Goal: Complete application form

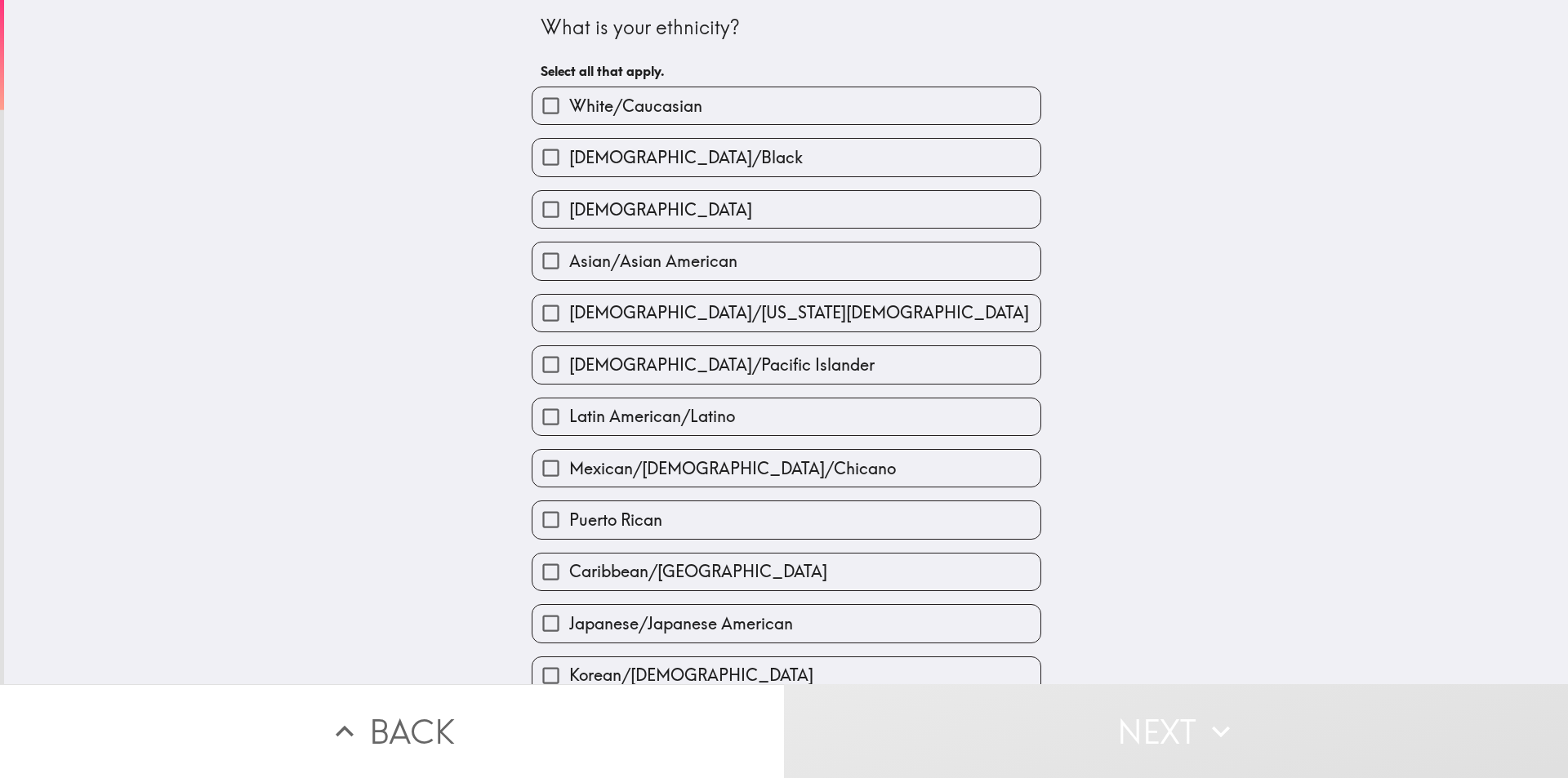
click at [545, 109] on input "White/Caucasian" at bounding box center [551, 105] width 37 height 37
checkbox input "true"
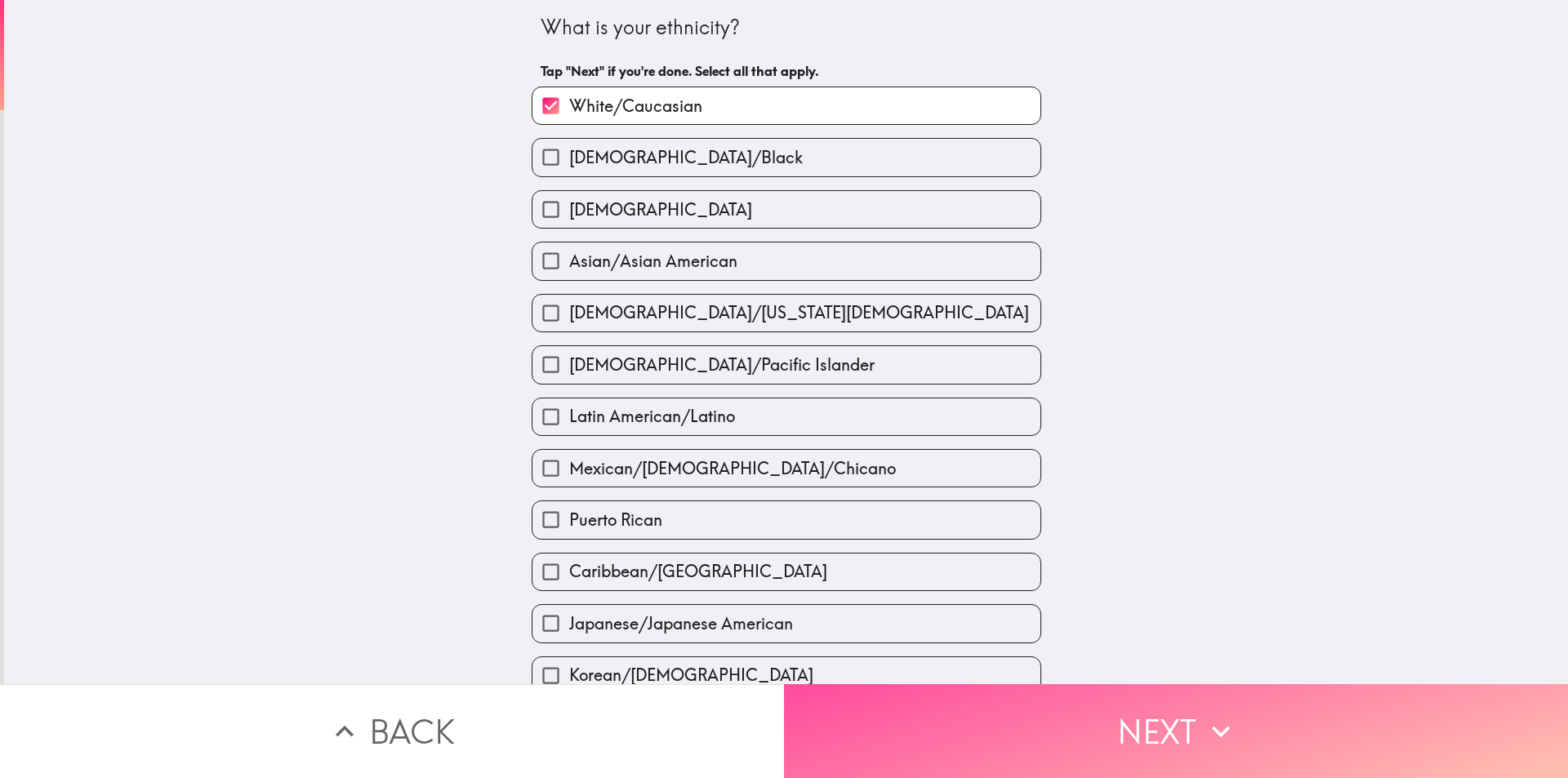
drag, startPoint x: 973, startPoint y: 710, endPoint x: 918, endPoint y: 656, distance: 77.1
click at [973, 710] on button "Next" at bounding box center [1176, 731] width 784 height 94
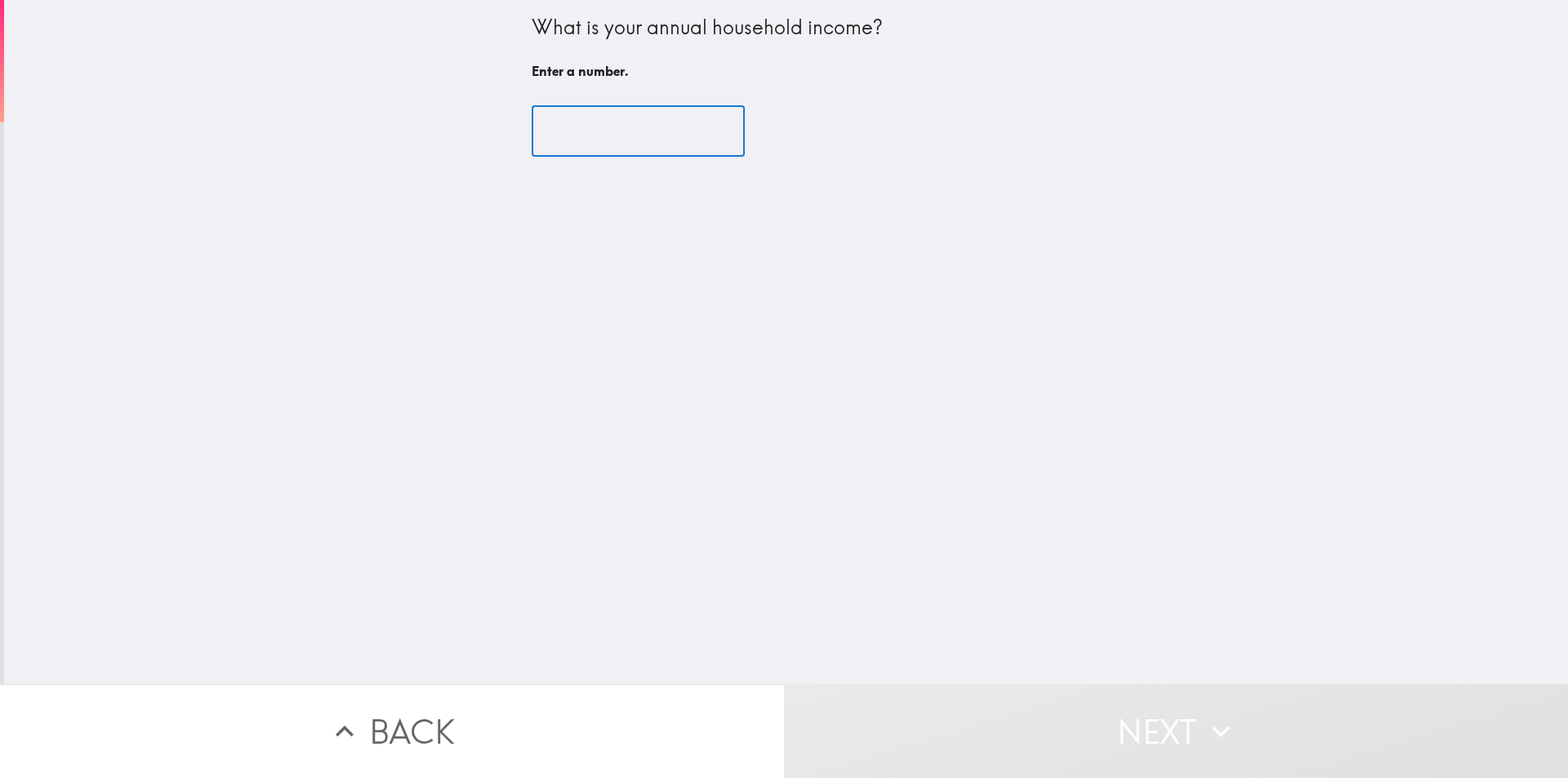
click at [593, 133] on input "number" at bounding box center [638, 132] width 214 height 51
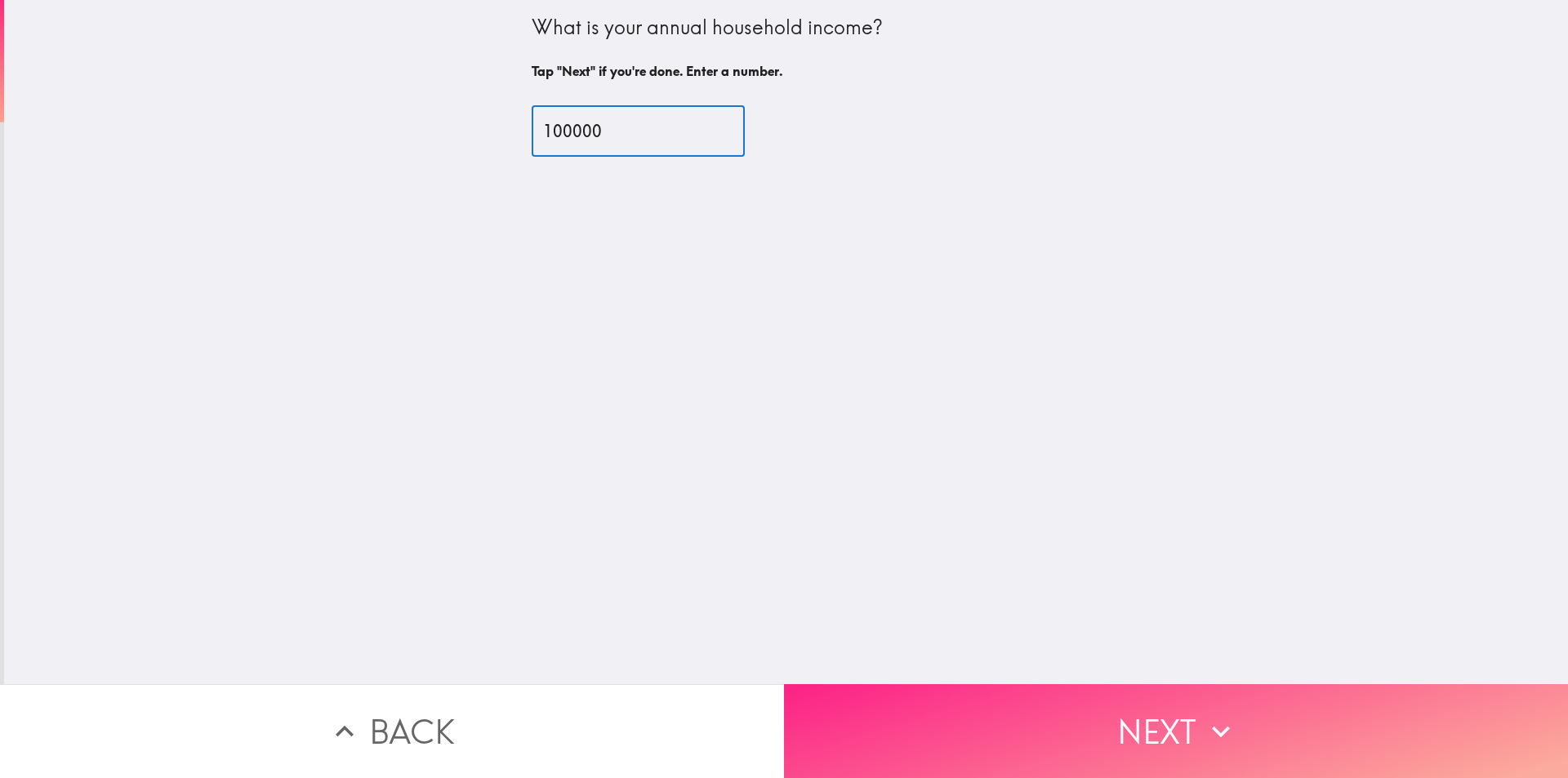
type input "100000"
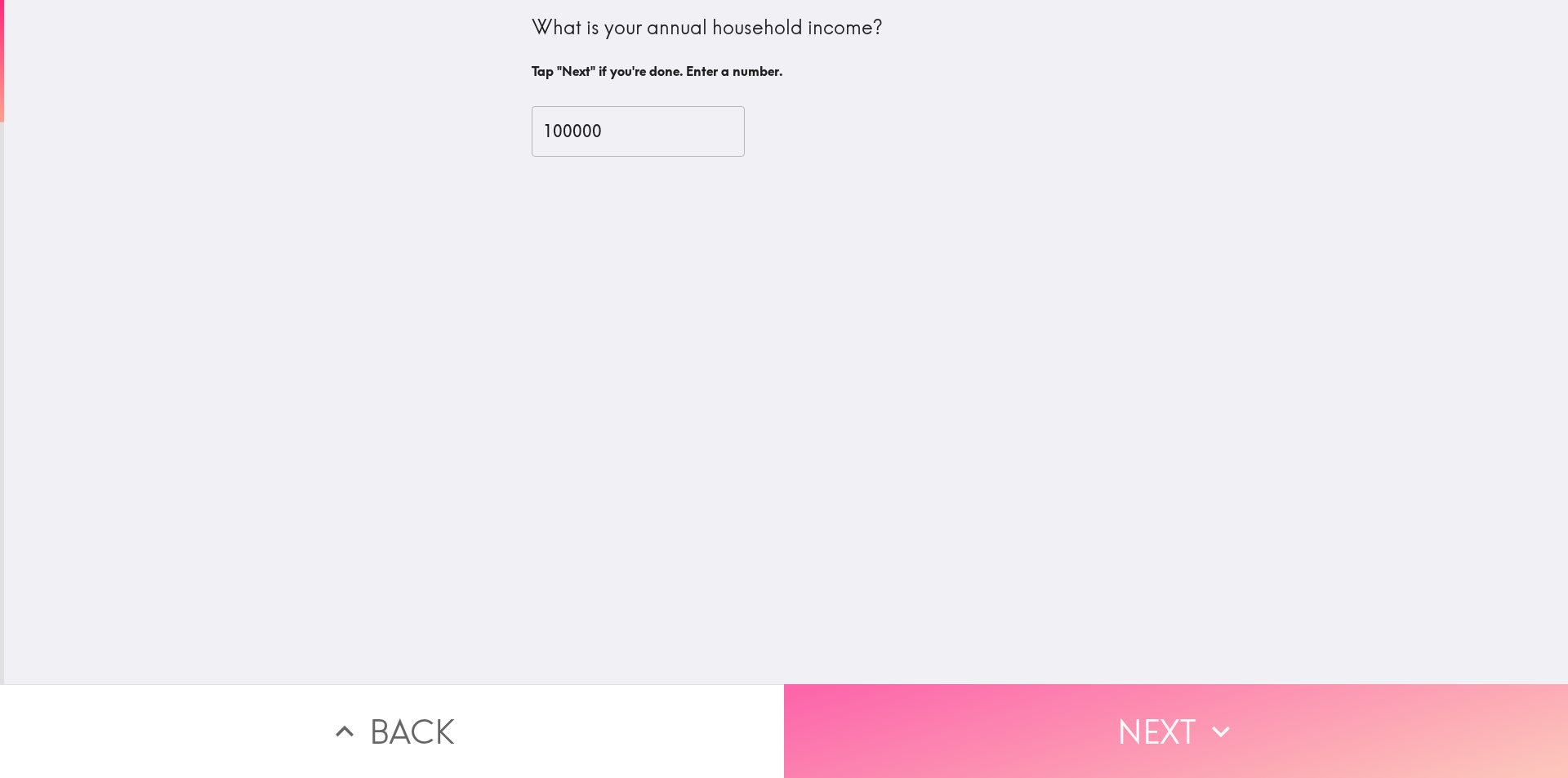
click at [1128, 707] on button "Next" at bounding box center [1176, 731] width 784 height 94
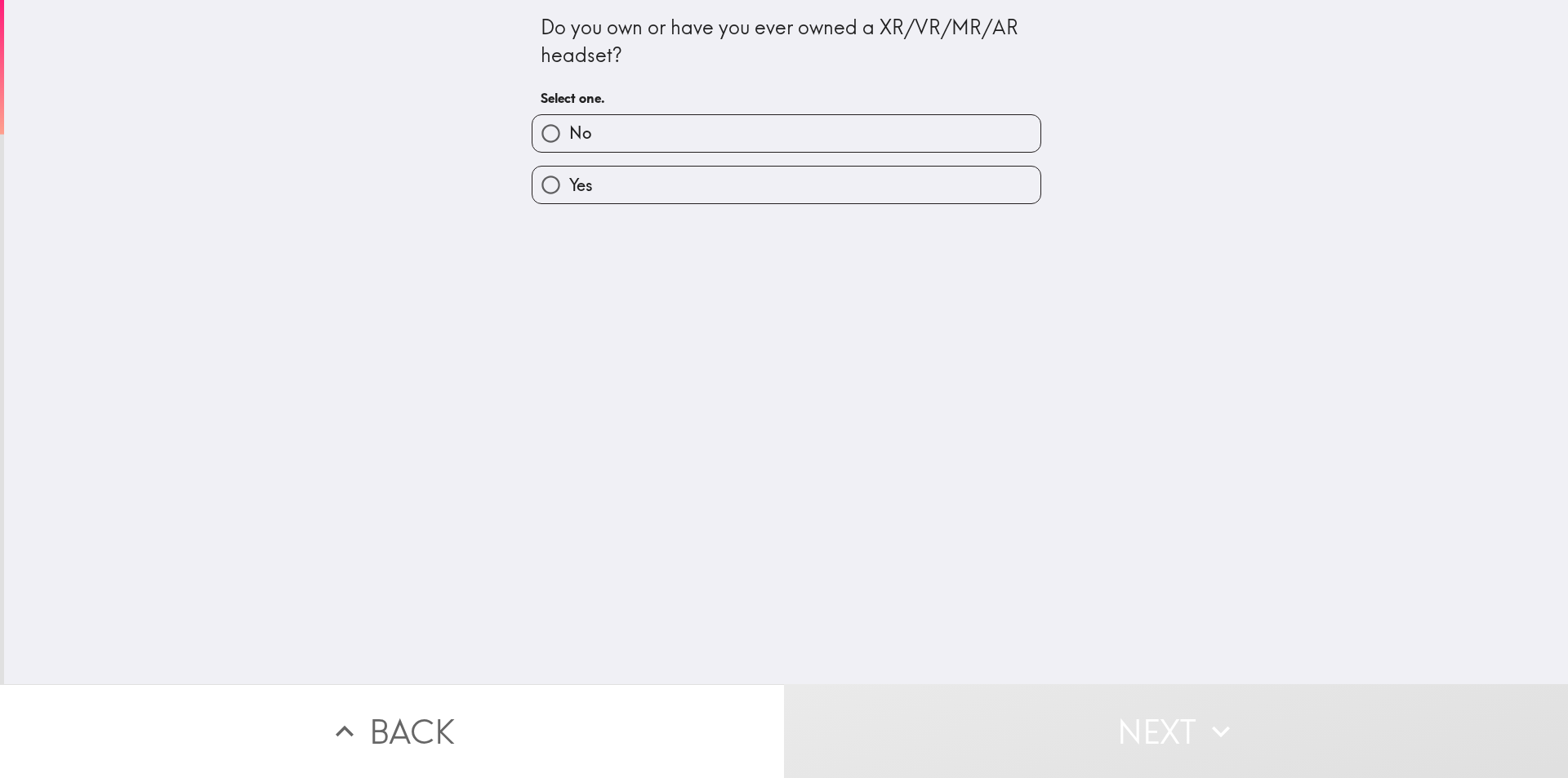
click at [625, 188] on label "Yes" at bounding box center [787, 184] width 508 height 37
click at [569, 188] on input "Yes" at bounding box center [551, 184] width 37 height 37
radio input "true"
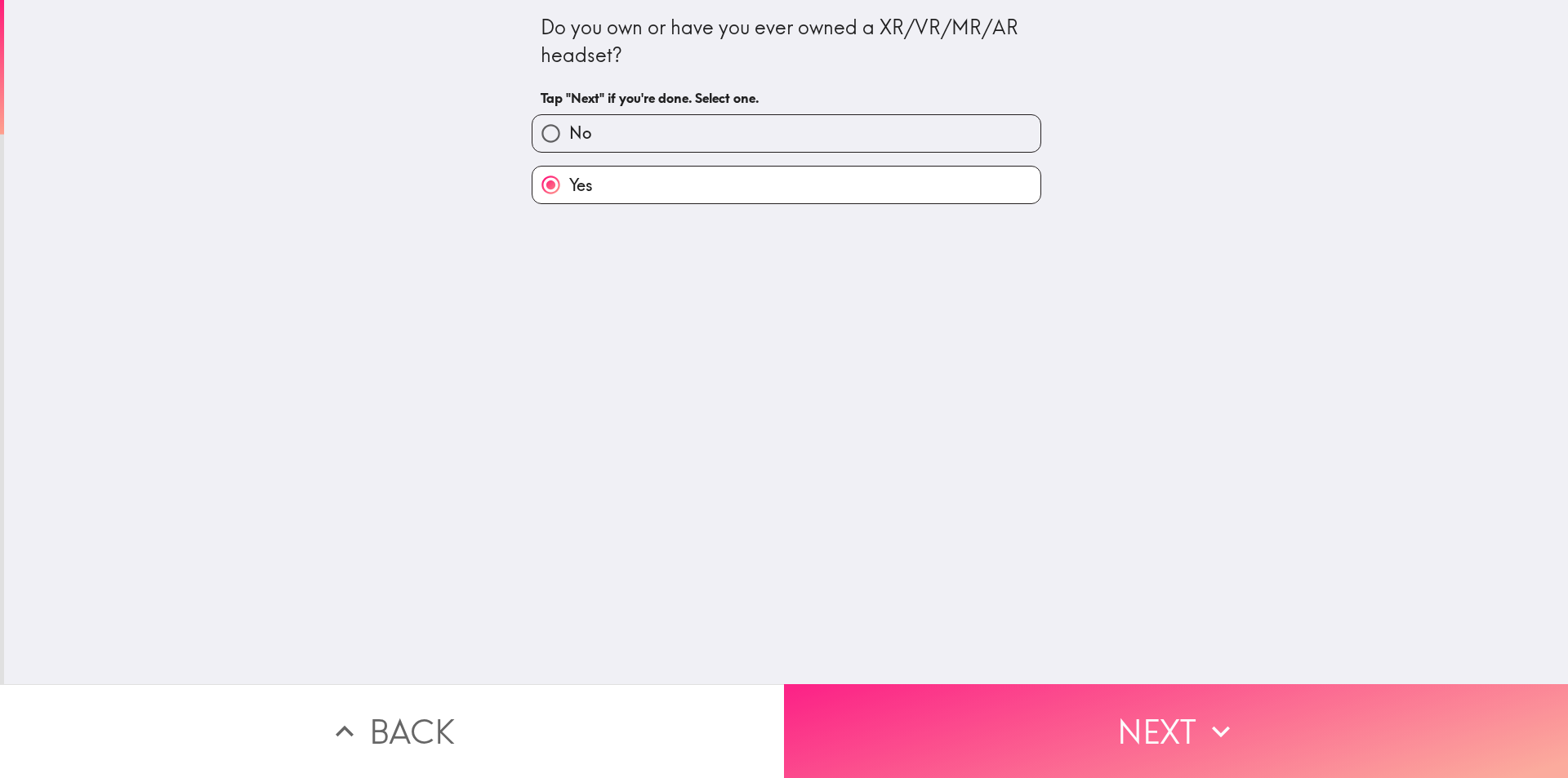
click at [993, 689] on button "Next" at bounding box center [1176, 731] width 784 height 94
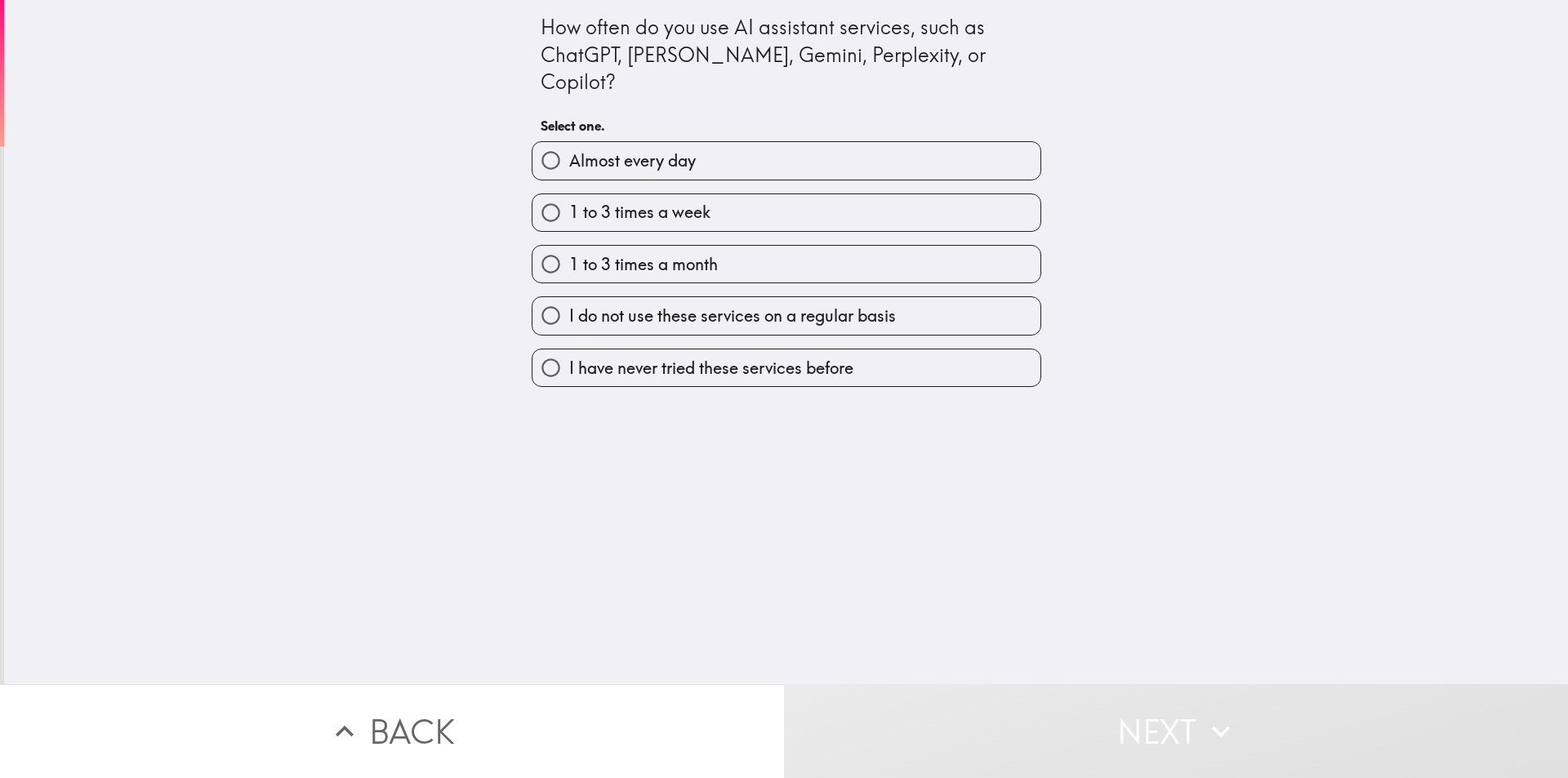
click at [590, 199] on label "1 to 3 times a week" at bounding box center [787, 213] width 508 height 37
click at [569, 199] on input "1 to 3 times a week" at bounding box center [551, 213] width 37 height 37
radio input "true"
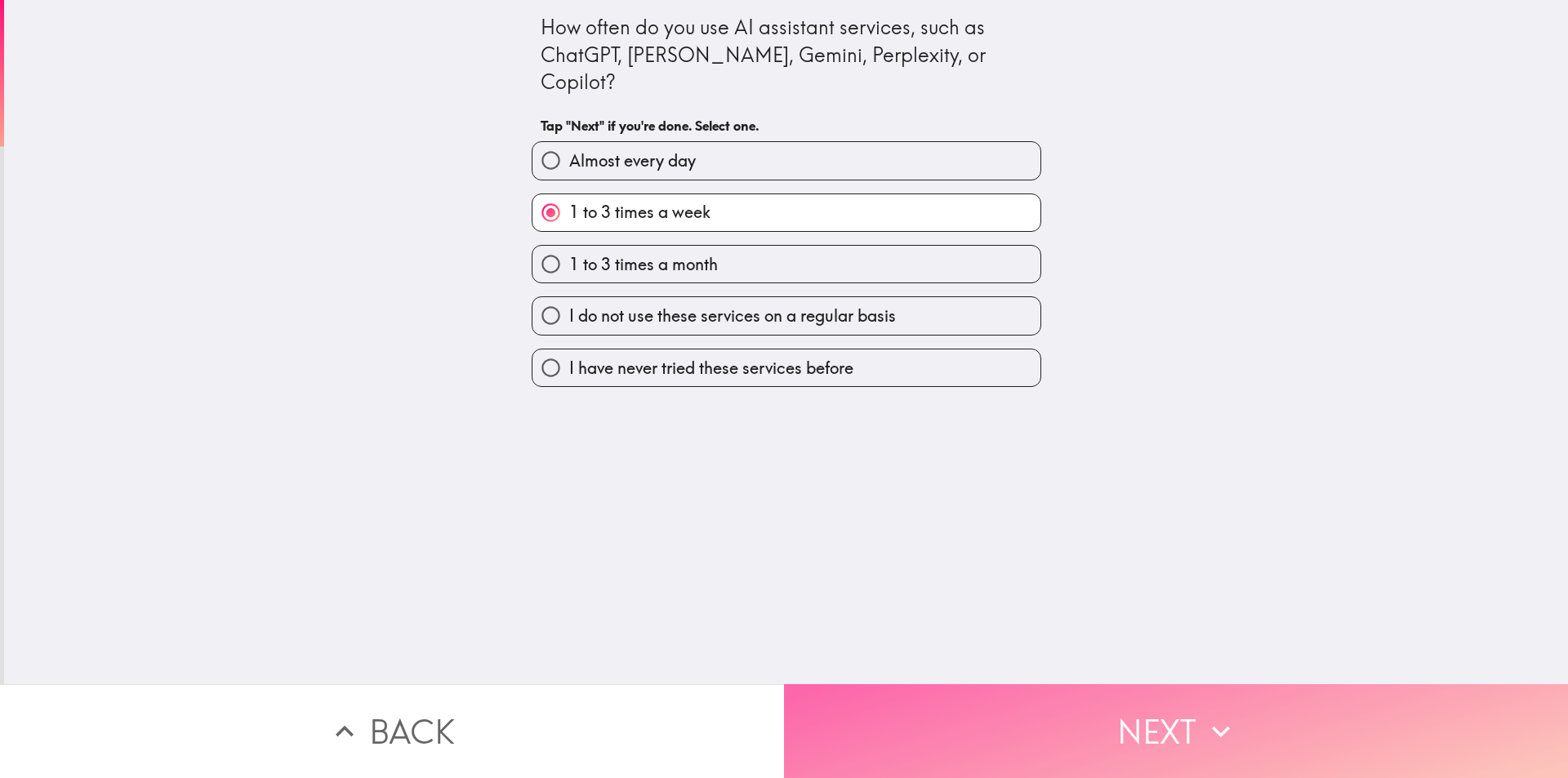
click at [974, 726] on button "Next" at bounding box center [1176, 731] width 784 height 94
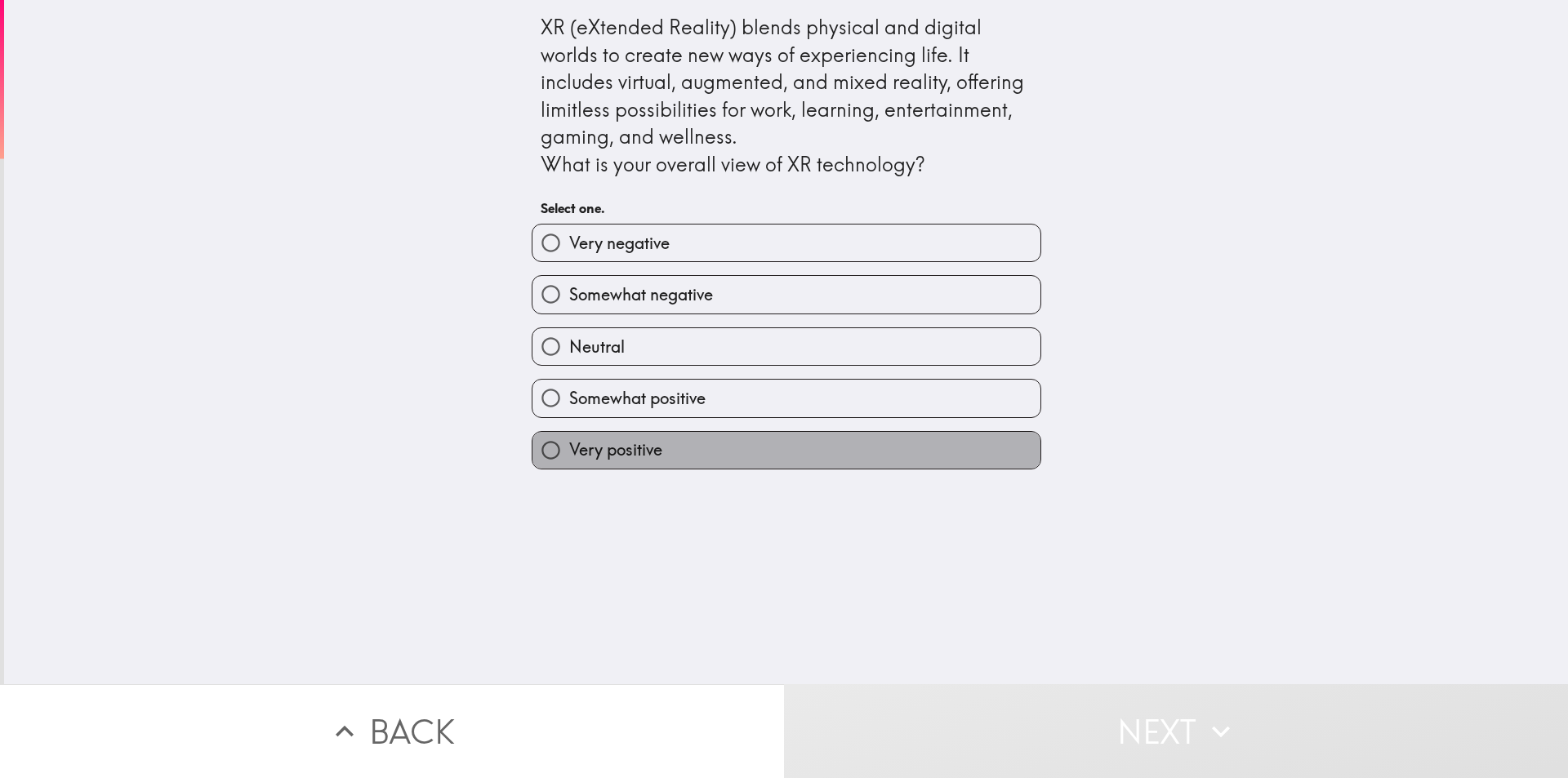
drag, startPoint x: 633, startPoint y: 434, endPoint x: 647, endPoint y: 435, distance: 14.0
click at [635, 435] on label "Very positive" at bounding box center [787, 450] width 508 height 37
click at [569, 435] on input "Very positive" at bounding box center [551, 450] width 37 height 37
radio input "true"
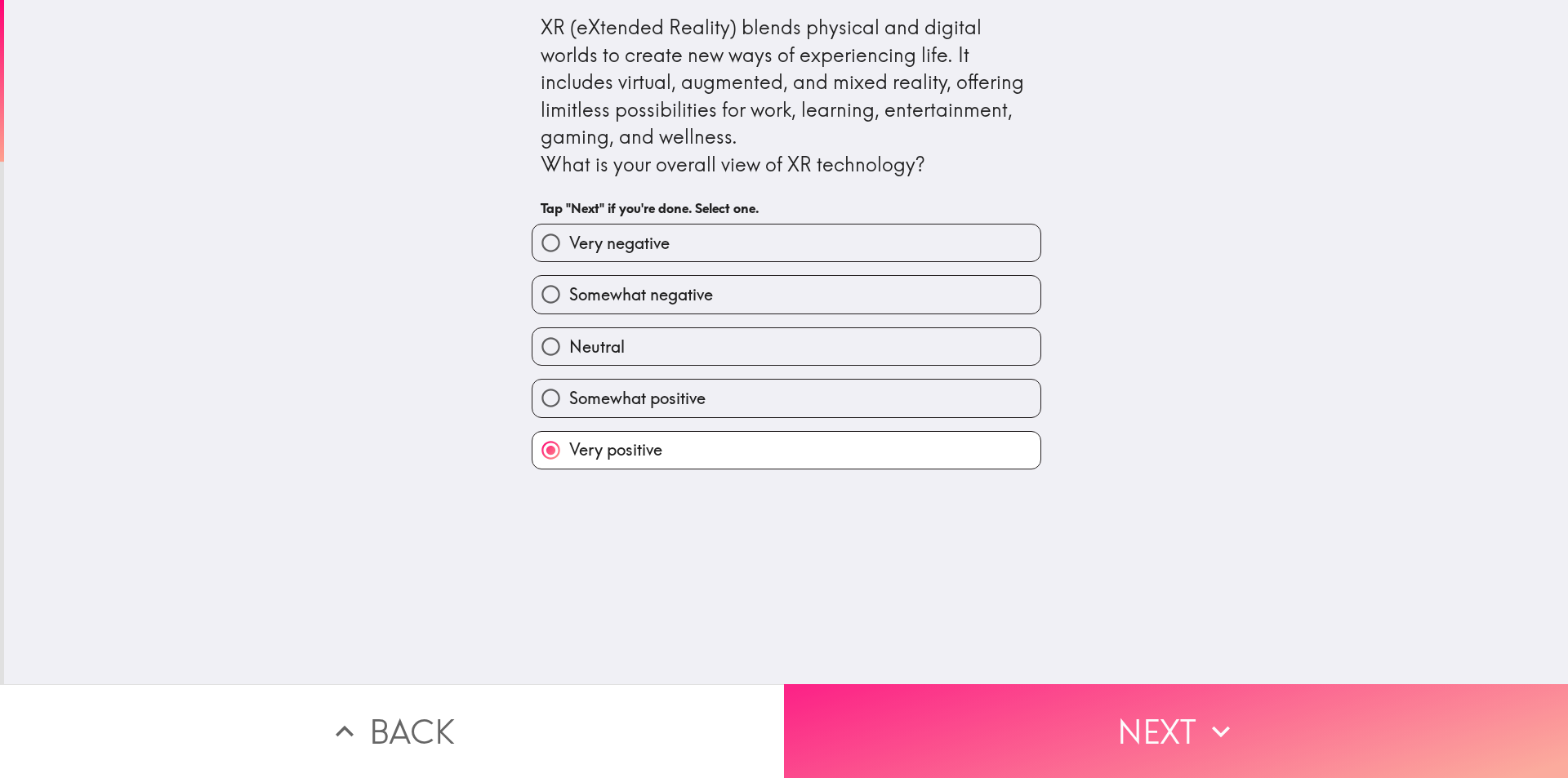
click at [1052, 703] on button "Next" at bounding box center [1176, 731] width 784 height 94
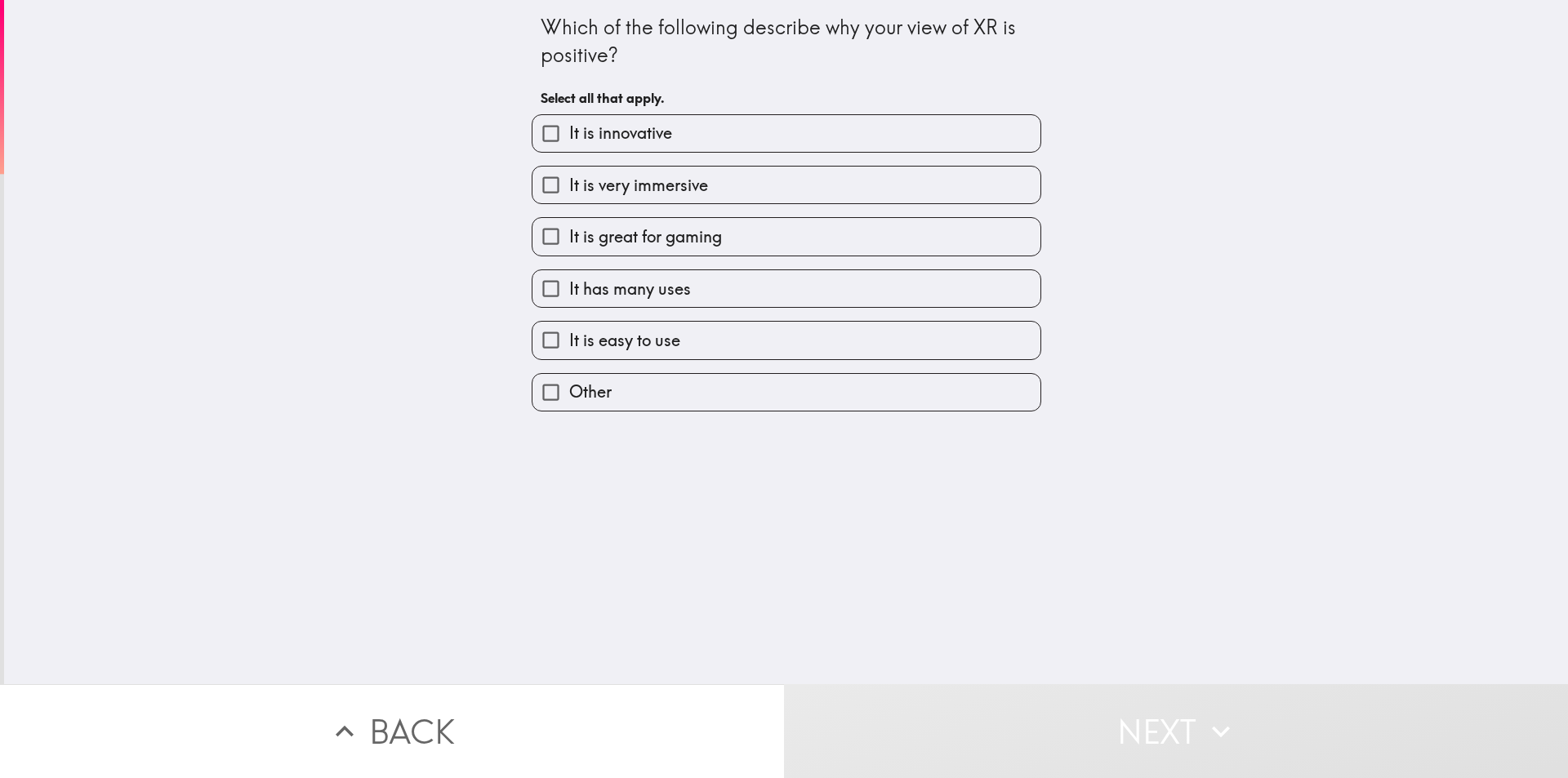
click at [632, 125] on span "It is innovative" at bounding box center [620, 133] width 103 height 23
click at [569, 125] on input "It is innovative" at bounding box center [551, 133] width 37 height 37
checkbox input "true"
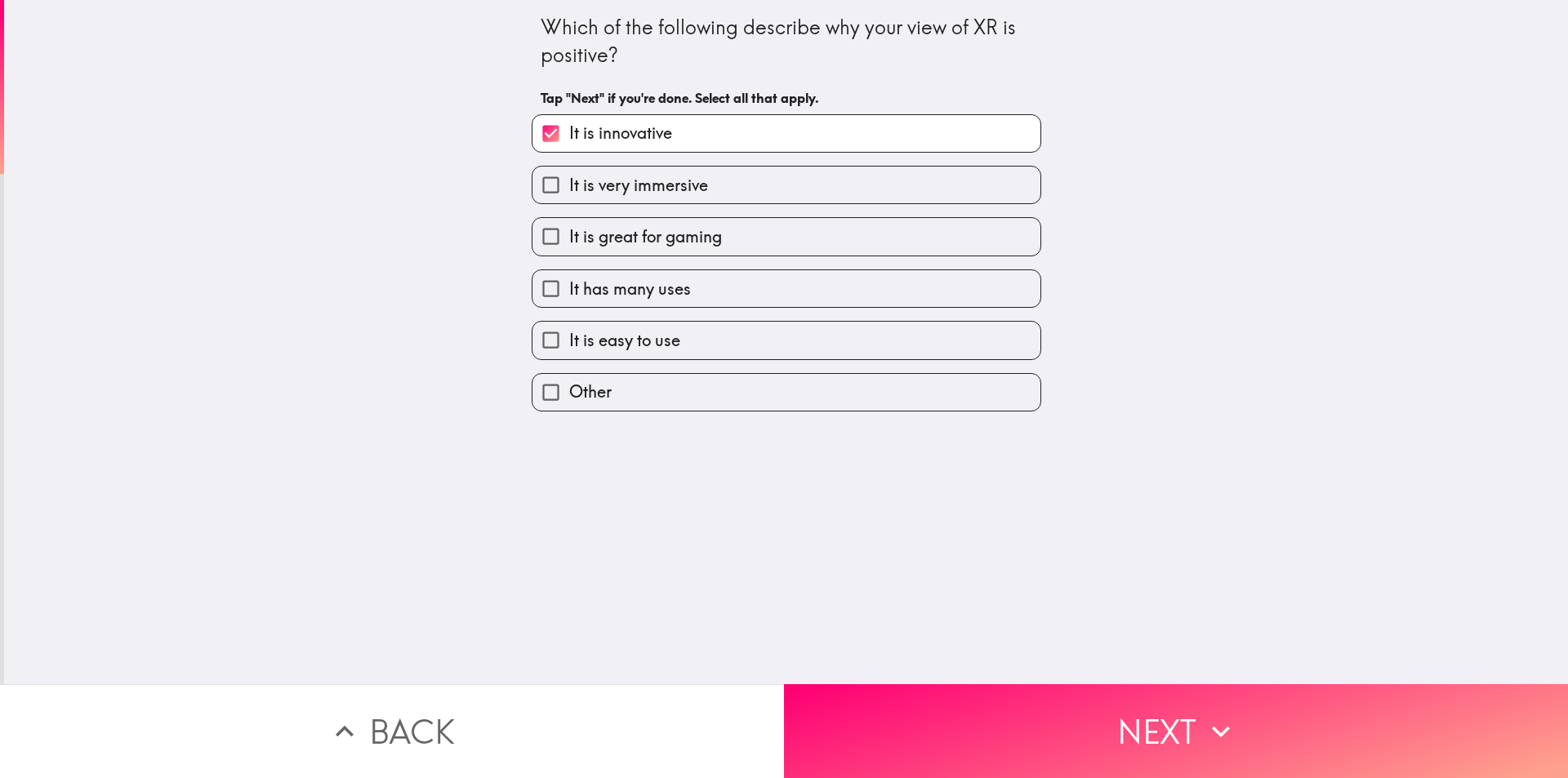
click at [654, 190] on span "It is very immersive" at bounding box center [639, 185] width 139 height 23
click at [569, 190] on input "It is very immersive" at bounding box center [551, 184] width 37 height 37
checkbox input "true"
drag, startPoint x: 671, startPoint y: 239, endPoint x: 684, endPoint y: 265, distance: 29.1
click at [672, 239] on span "It is great for gaming" at bounding box center [646, 237] width 152 height 23
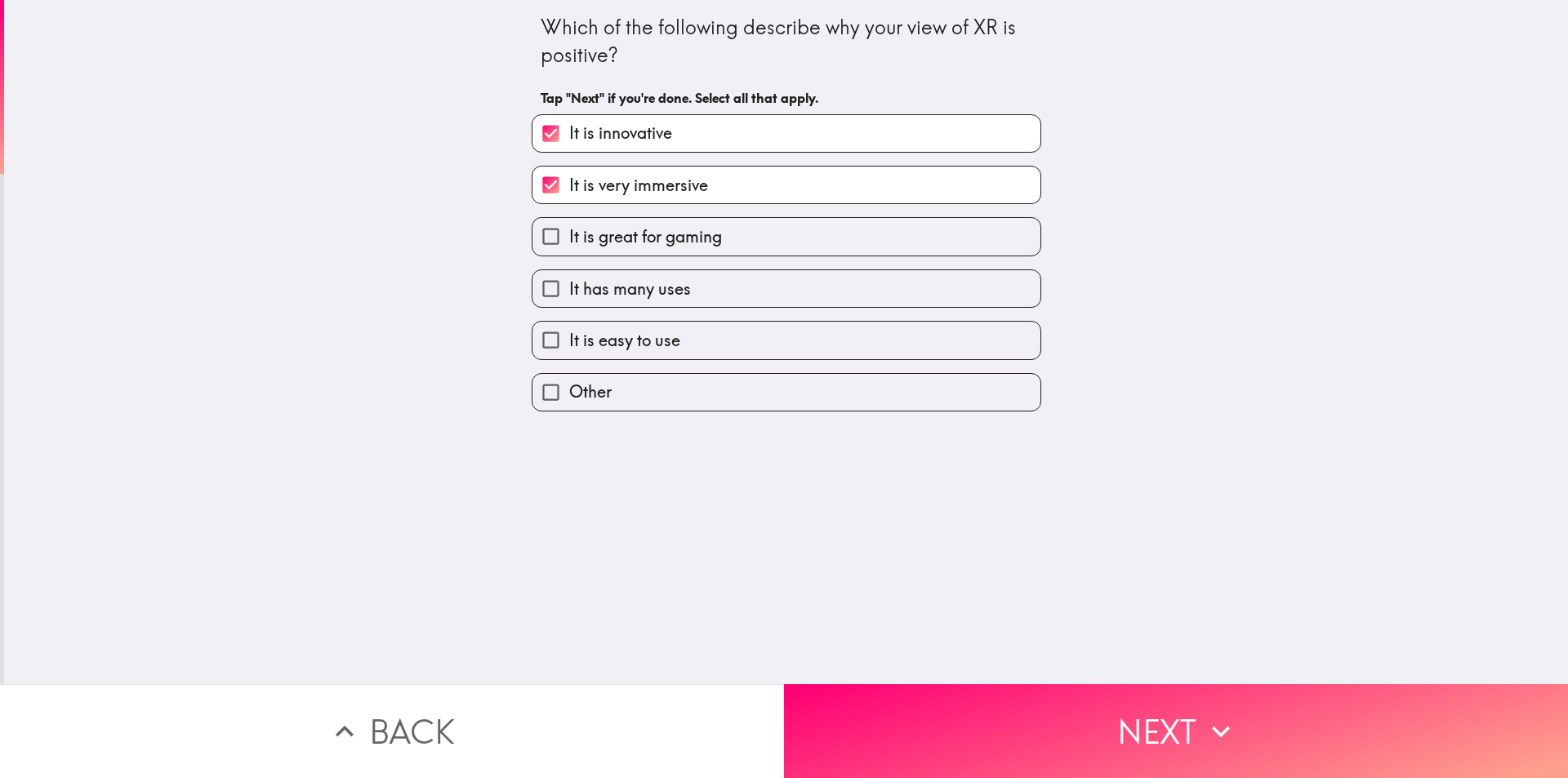
click at [569, 239] on input "It is great for gaming" at bounding box center [551, 236] width 37 height 37
checkbox input "true"
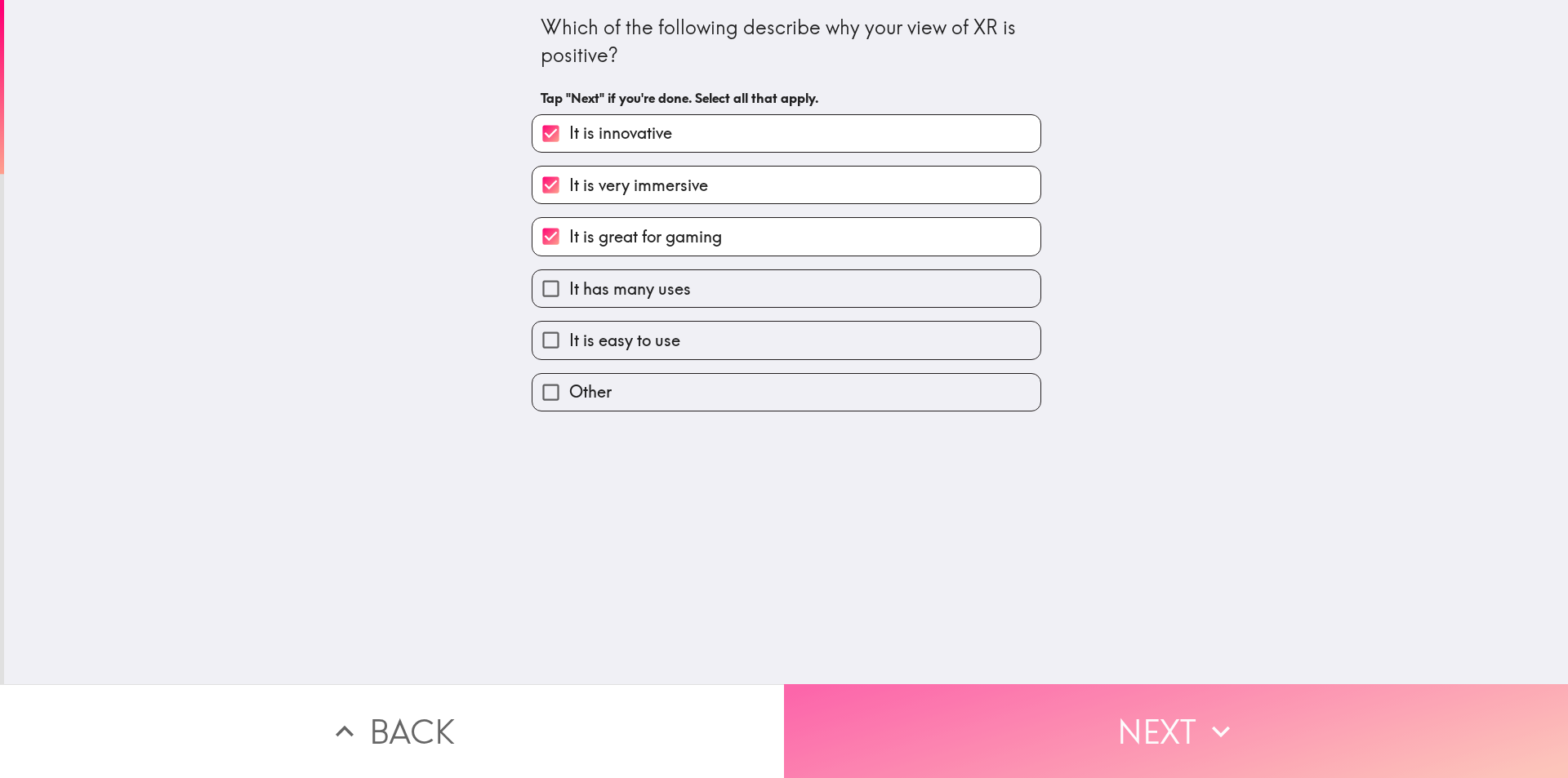
click at [978, 688] on button "Next" at bounding box center [1176, 731] width 784 height 94
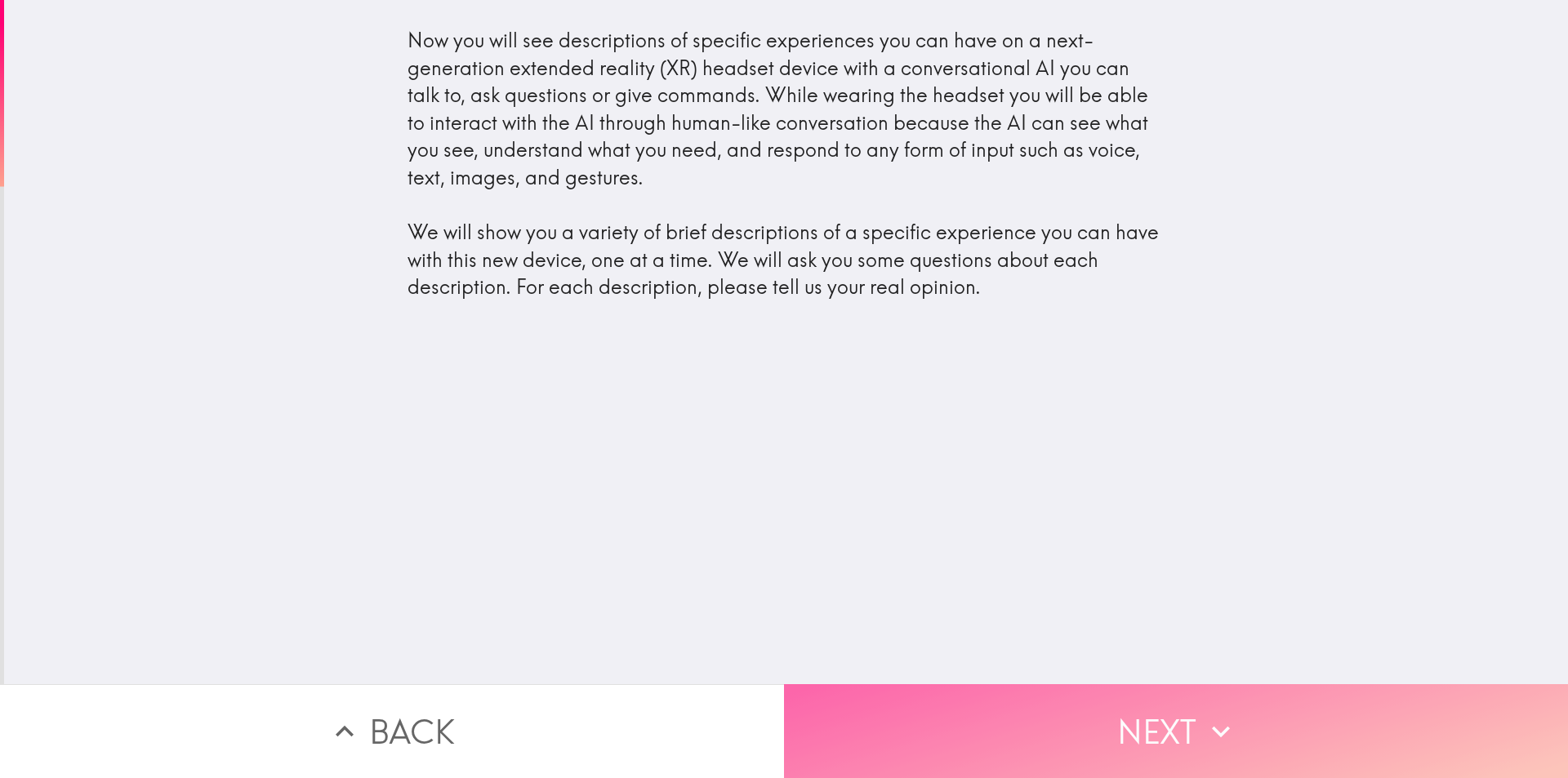
click at [986, 689] on button "Next" at bounding box center [1176, 731] width 784 height 94
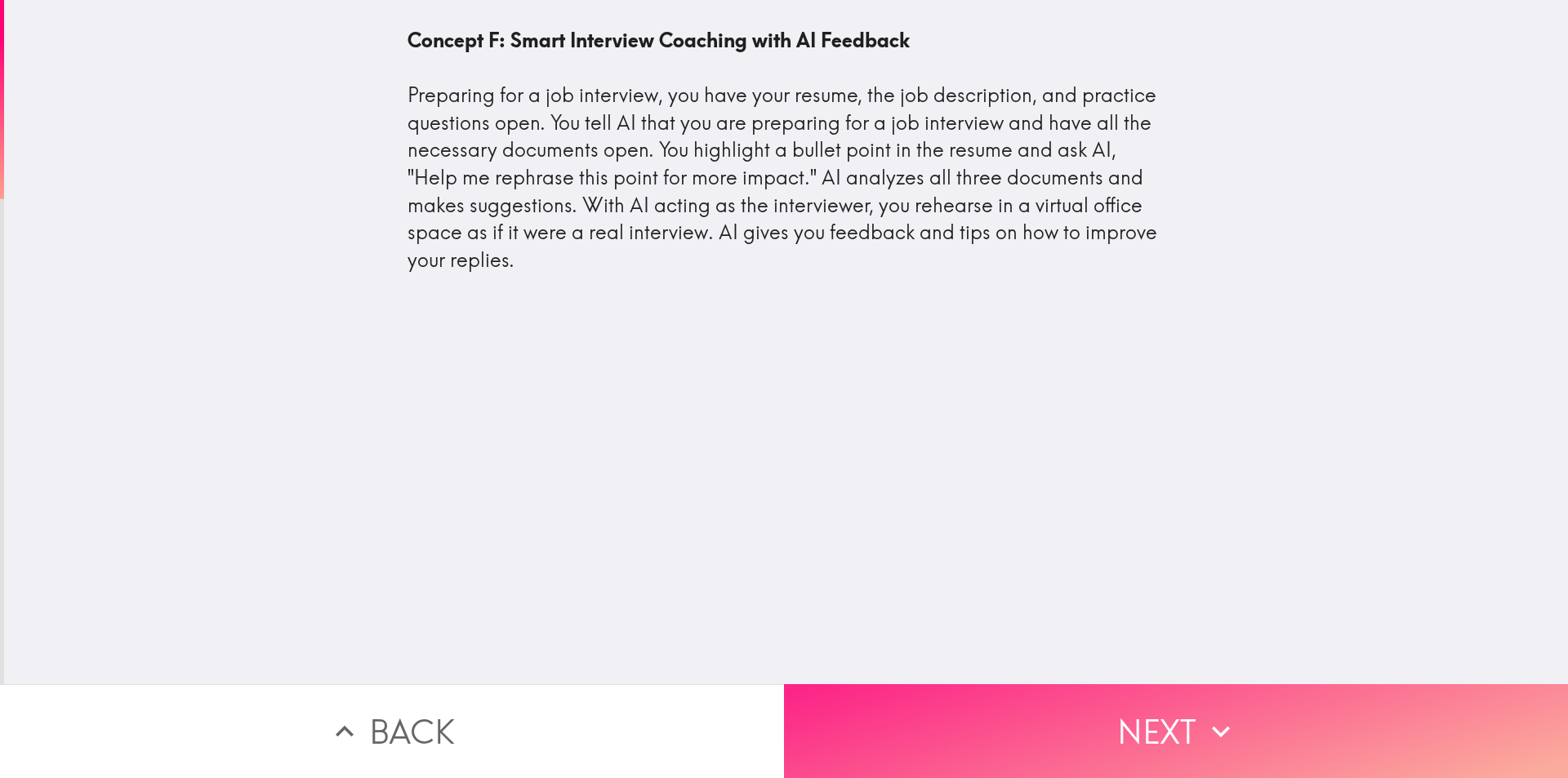
click at [893, 718] on button "Next" at bounding box center [1176, 731] width 784 height 94
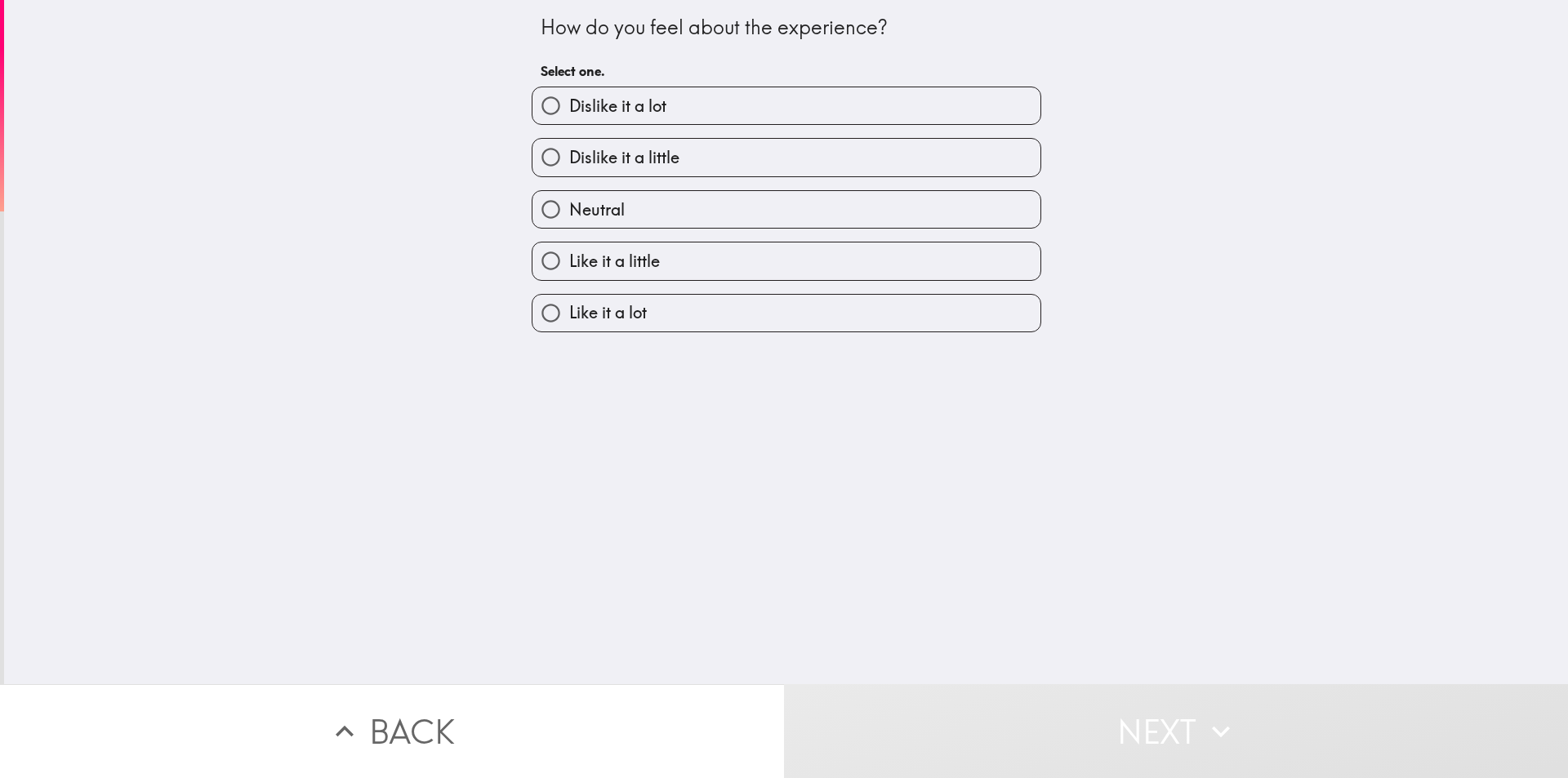
click at [718, 318] on label "Like it a lot" at bounding box center [787, 312] width 508 height 37
click at [569, 318] on input "Like it a lot" at bounding box center [551, 312] width 37 height 37
radio input "true"
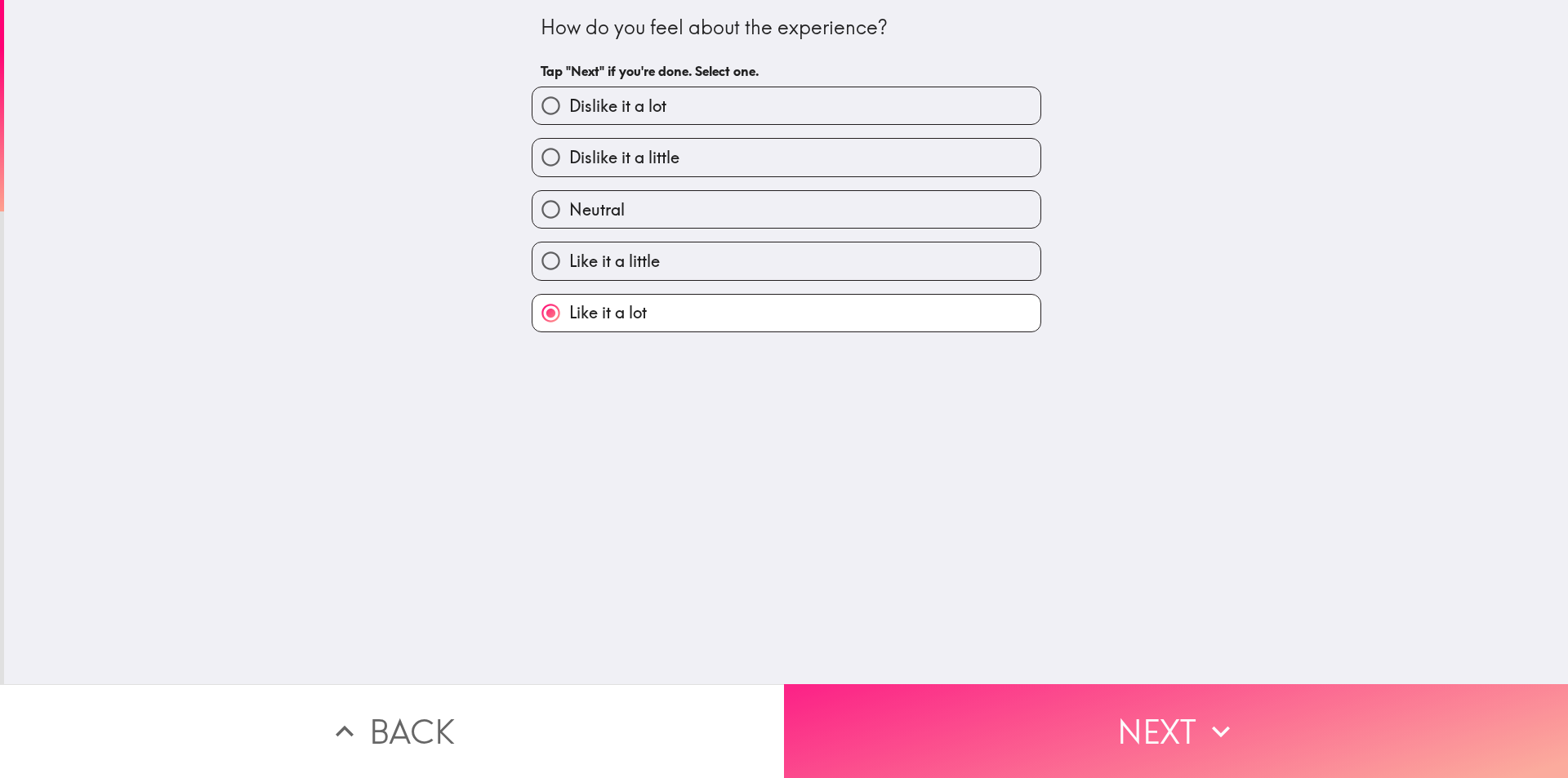
click at [973, 714] on button "Next" at bounding box center [1176, 731] width 784 height 94
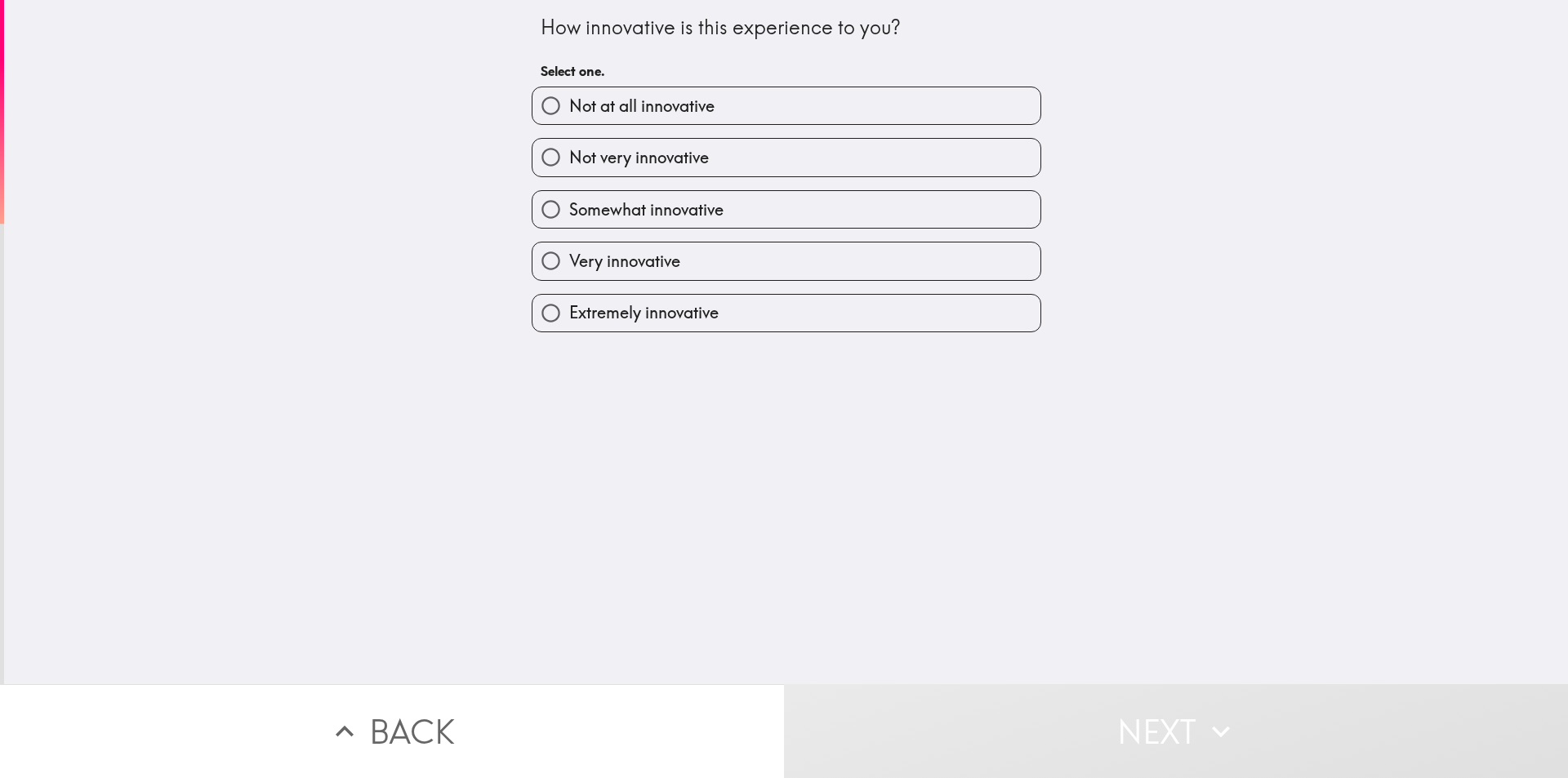
click at [767, 283] on div "Extremely innovative" at bounding box center [779, 307] width 522 height 52
click at [616, 265] on span "Very innovative" at bounding box center [625, 262] width 111 height 23
click at [569, 265] on input "Very innovative" at bounding box center [551, 261] width 37 height 37
radio input "true"
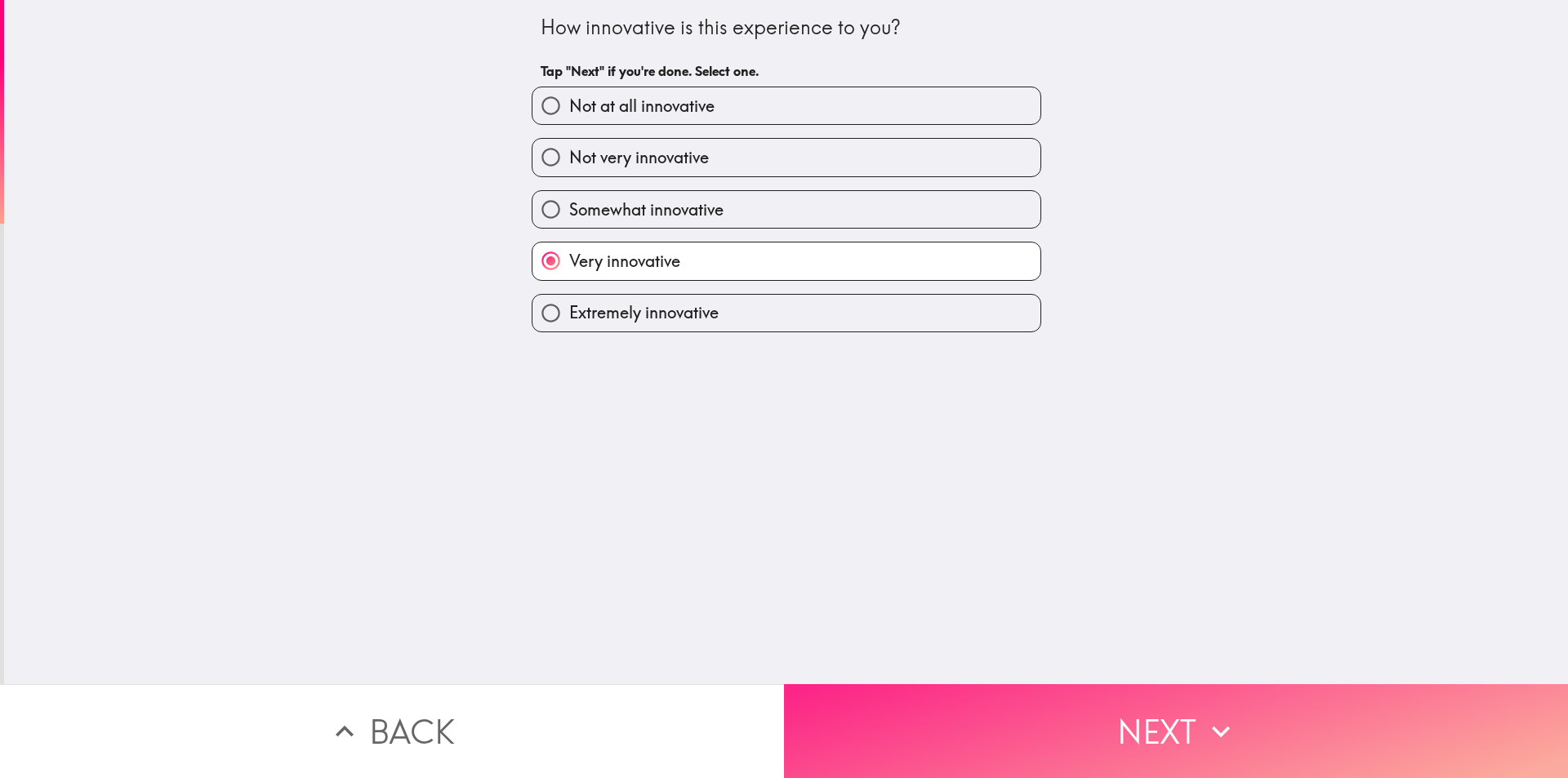
click at [945, 702] on button "Next" at bounding box center [1176, 731] width 784 height 94
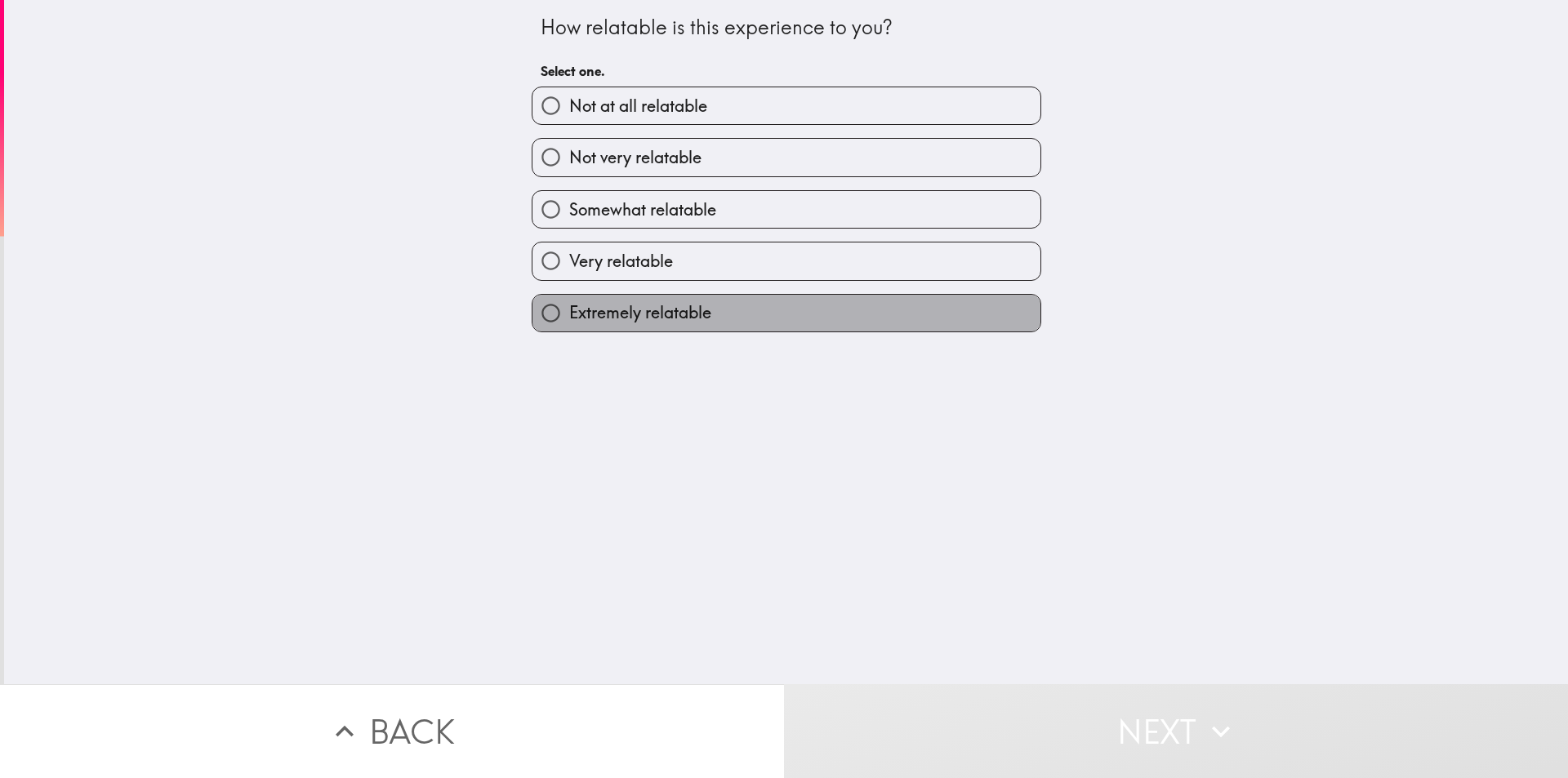
click at [616, 325] on span "Extremely relatable" at bounding box center [640, 312] width 142 height 23
click at [569, 325] on input "Extremely relatable" at bounding box center [551, 312] width 37 height 37
radio input "true"
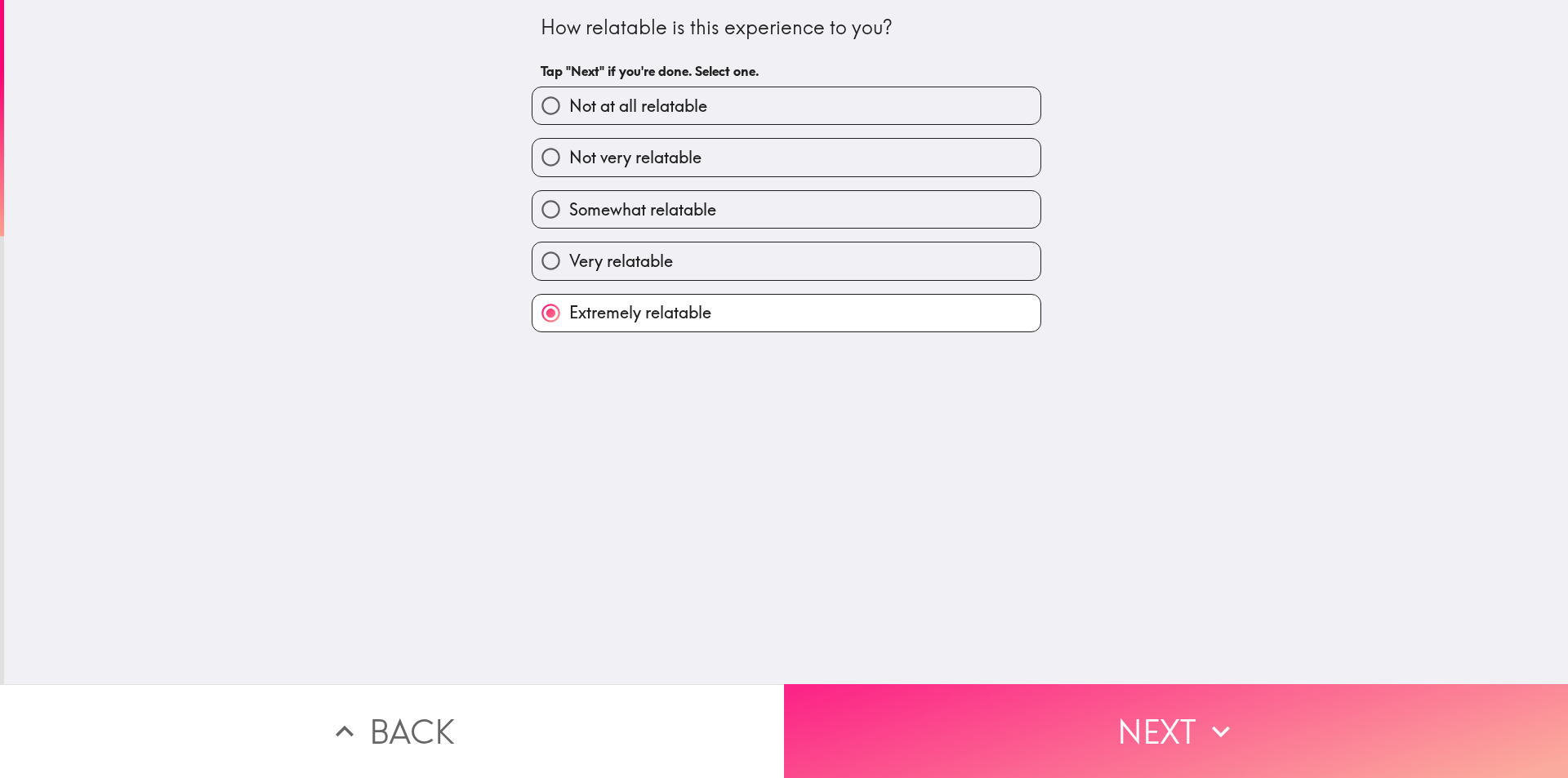
click at [985, 692] on button "Next" at bounding box center [1176, 731] width 784 height 94
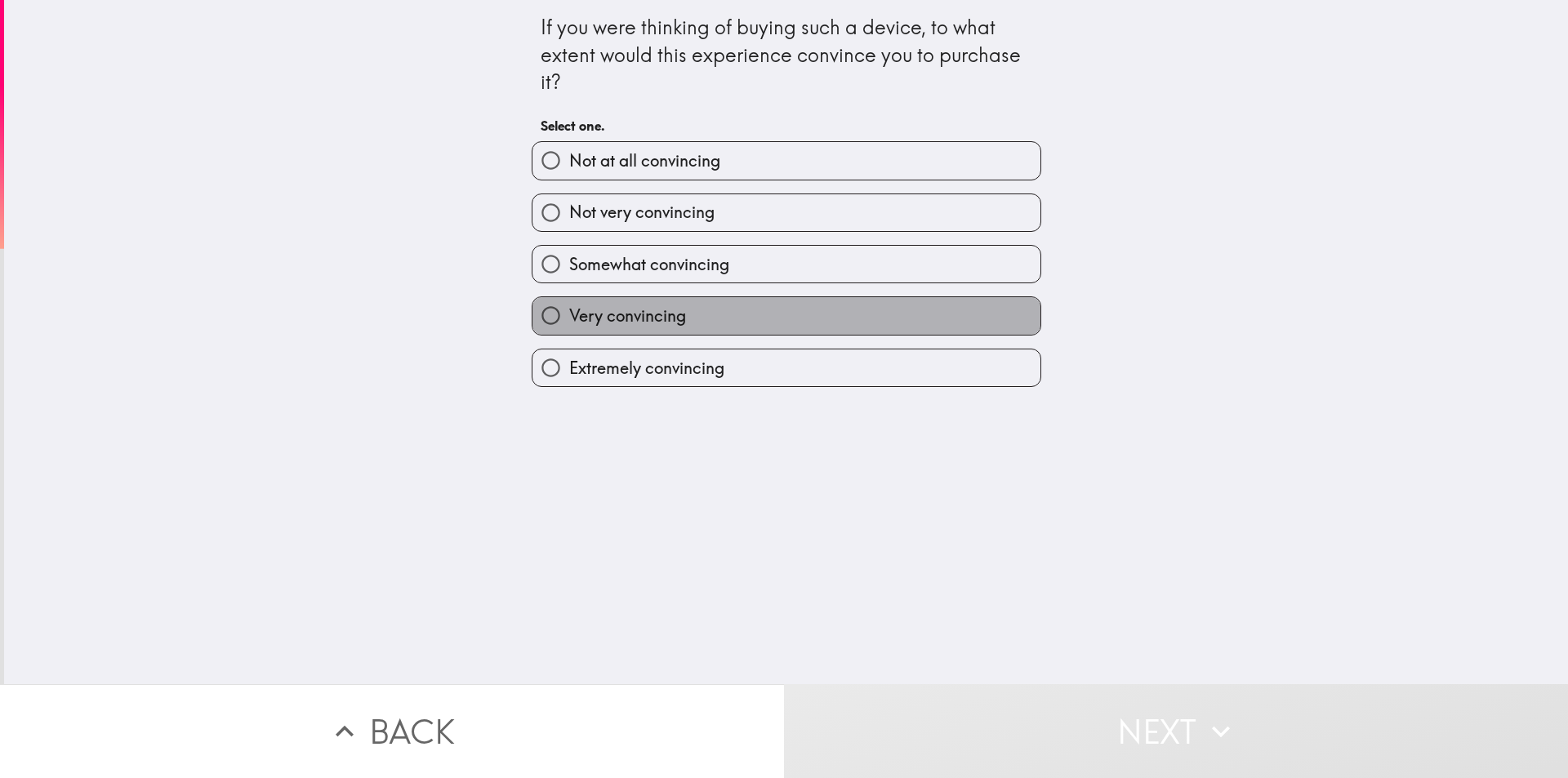
click at [622, 331] on label "Very convincing" at bounding box center [787, 315] width 508 height 37
click at [569, 331] on input "Very convincing" at bounding box center [551, 315] width 37 height 37
radio input "true"
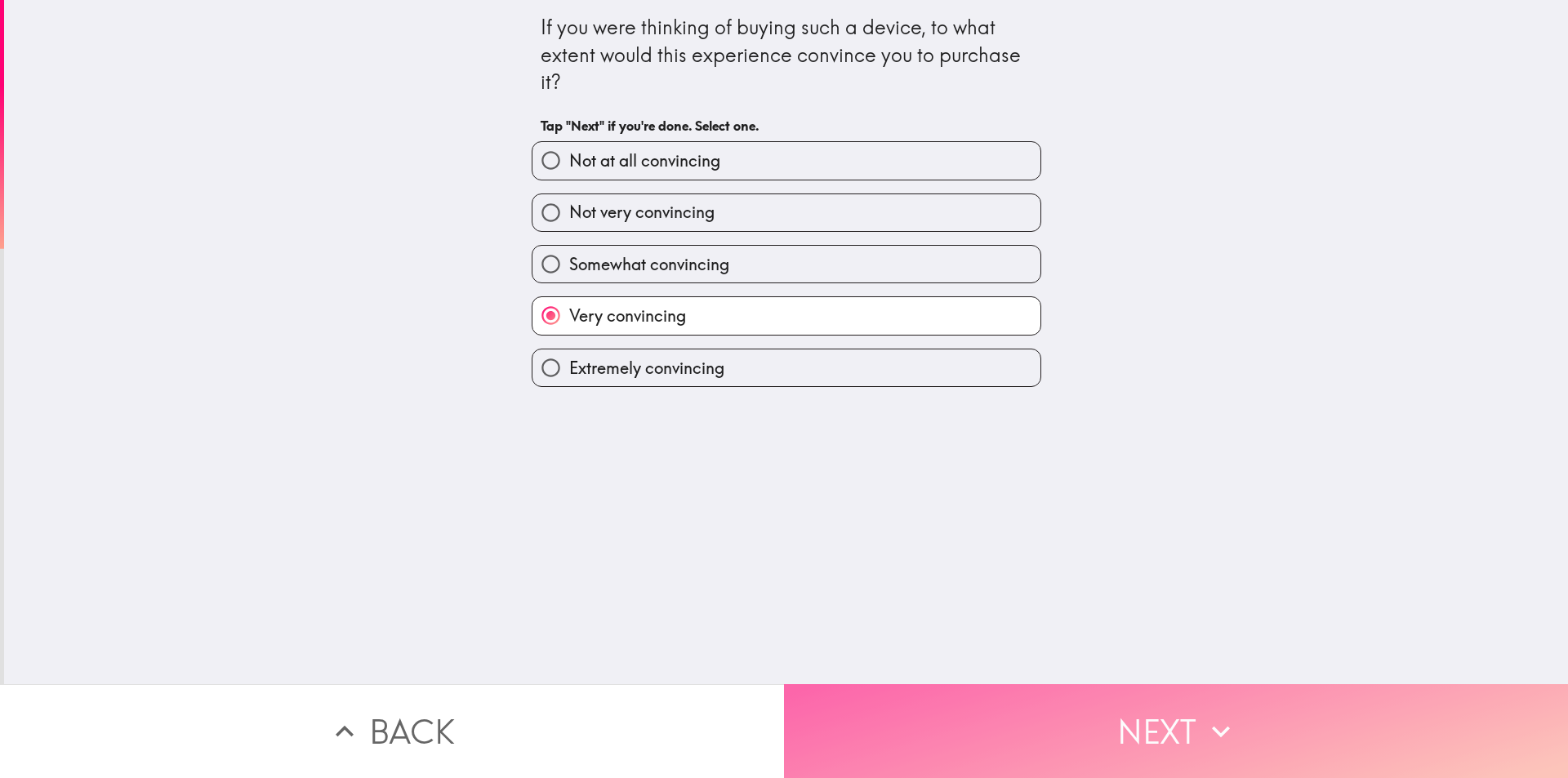
click at [979, 691] on button "Next" at bounding box center [1176, 731] width 784 height 94
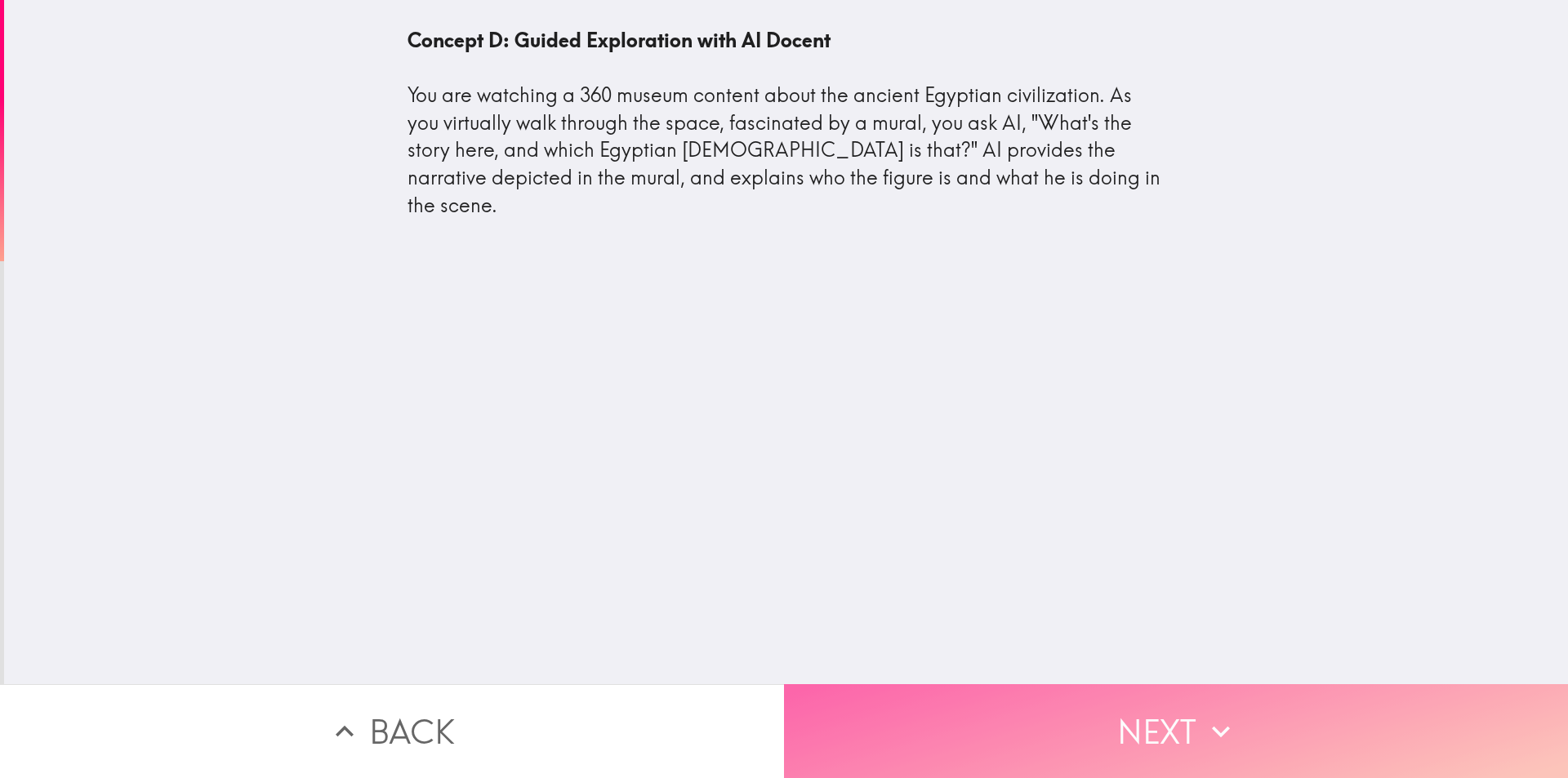
click at [1066, 722] on button "Next" at bounding box center [1176, 731] width 784 height 94
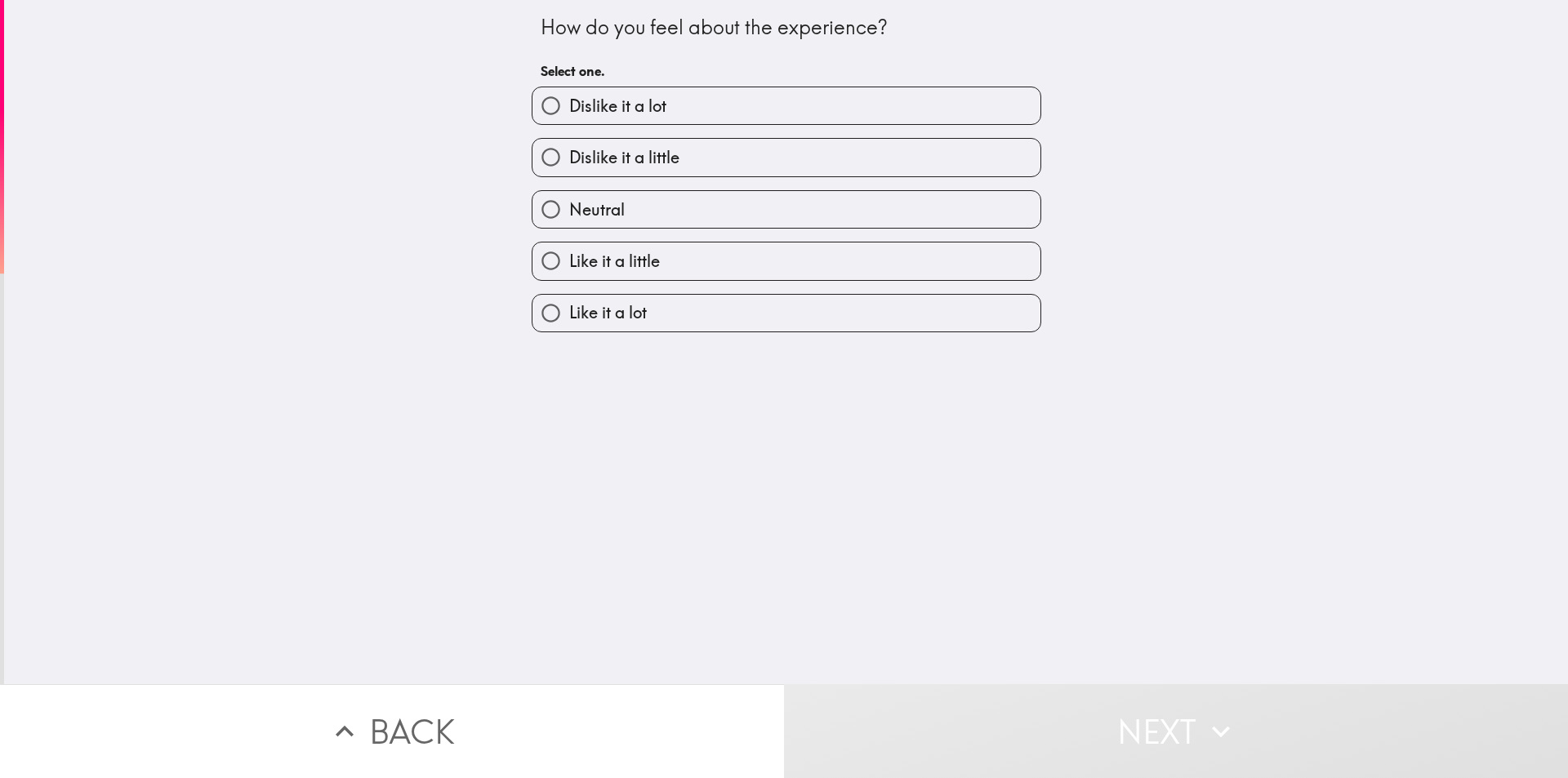
click at [683, 310] on label "Like it a lot" at bounding box center [787, 312] width 508 height 37
click at [569, 310] on input "Like it a lot" at bounding box center [551, 312] width 37 height 37
radio input "true"
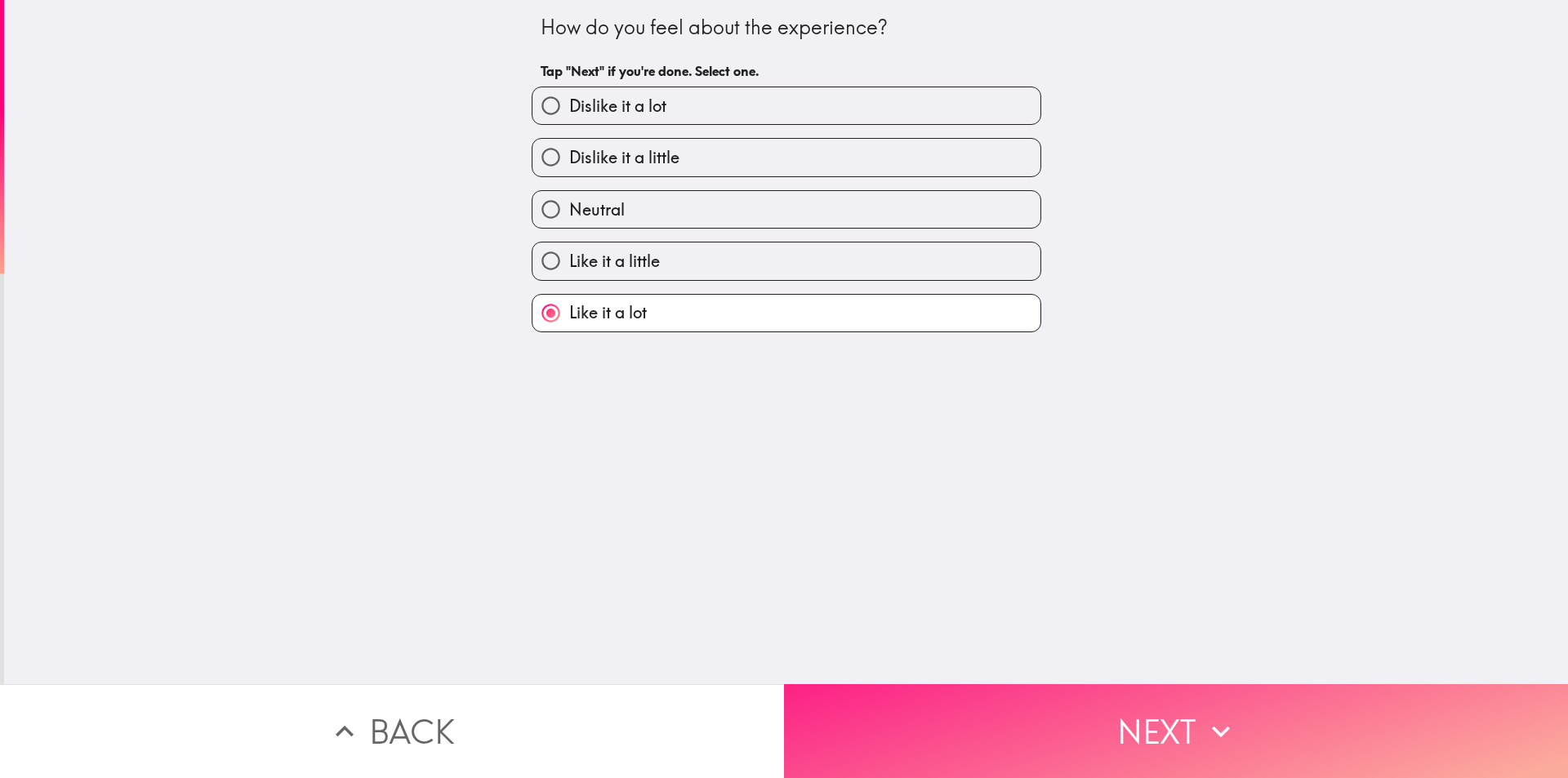
click at [955, 701] on button "Next" at bounding box center [1176, 731] width 784 height 94
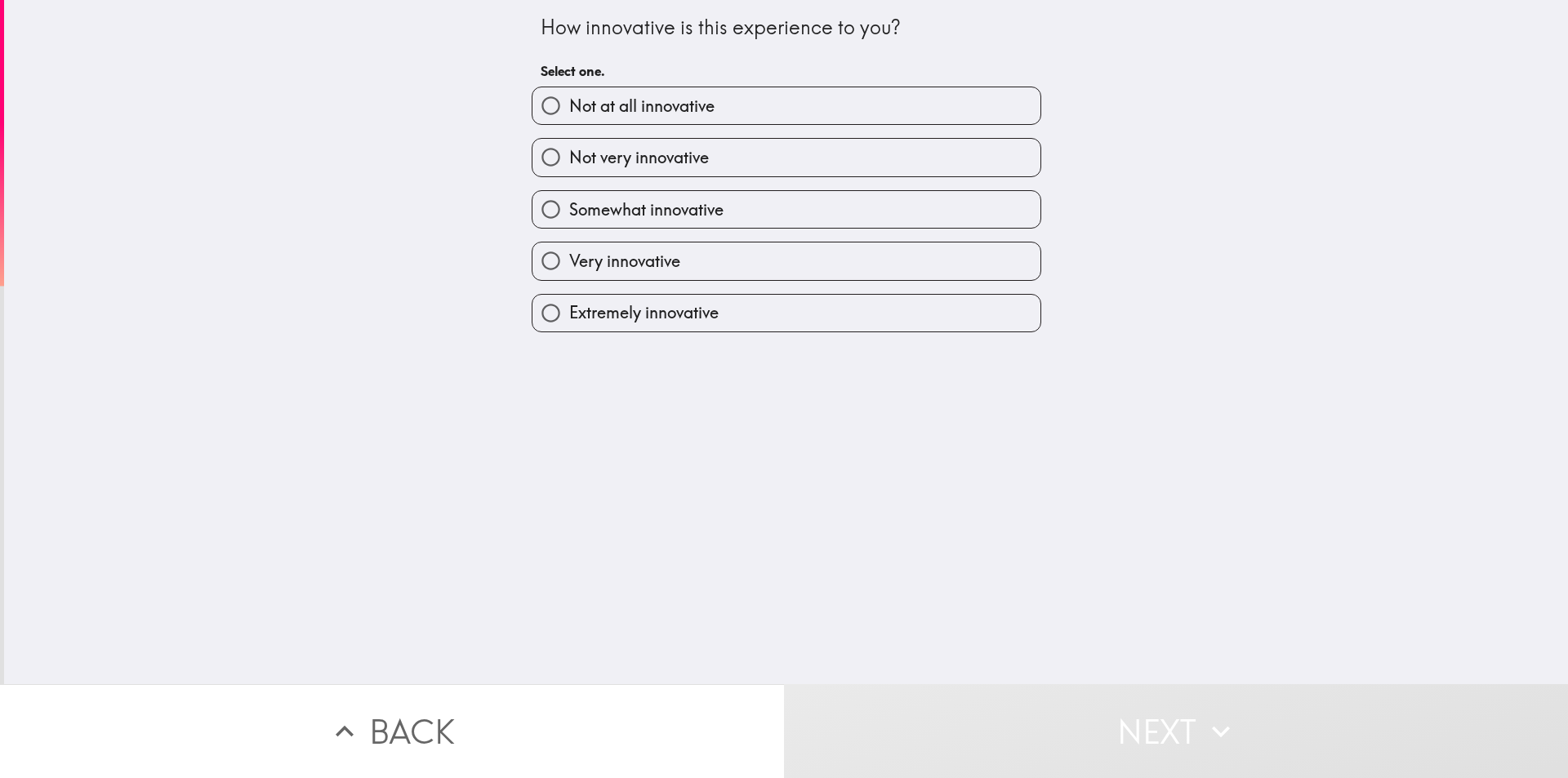
click at [641, 322] on span "Extremely innovative" at bounding box center [644, 312] width 150 height 23
click at [569, 322] on input "Extremely innovative" at bounding box center [551, 312] width 37 height 37
radio input "true"
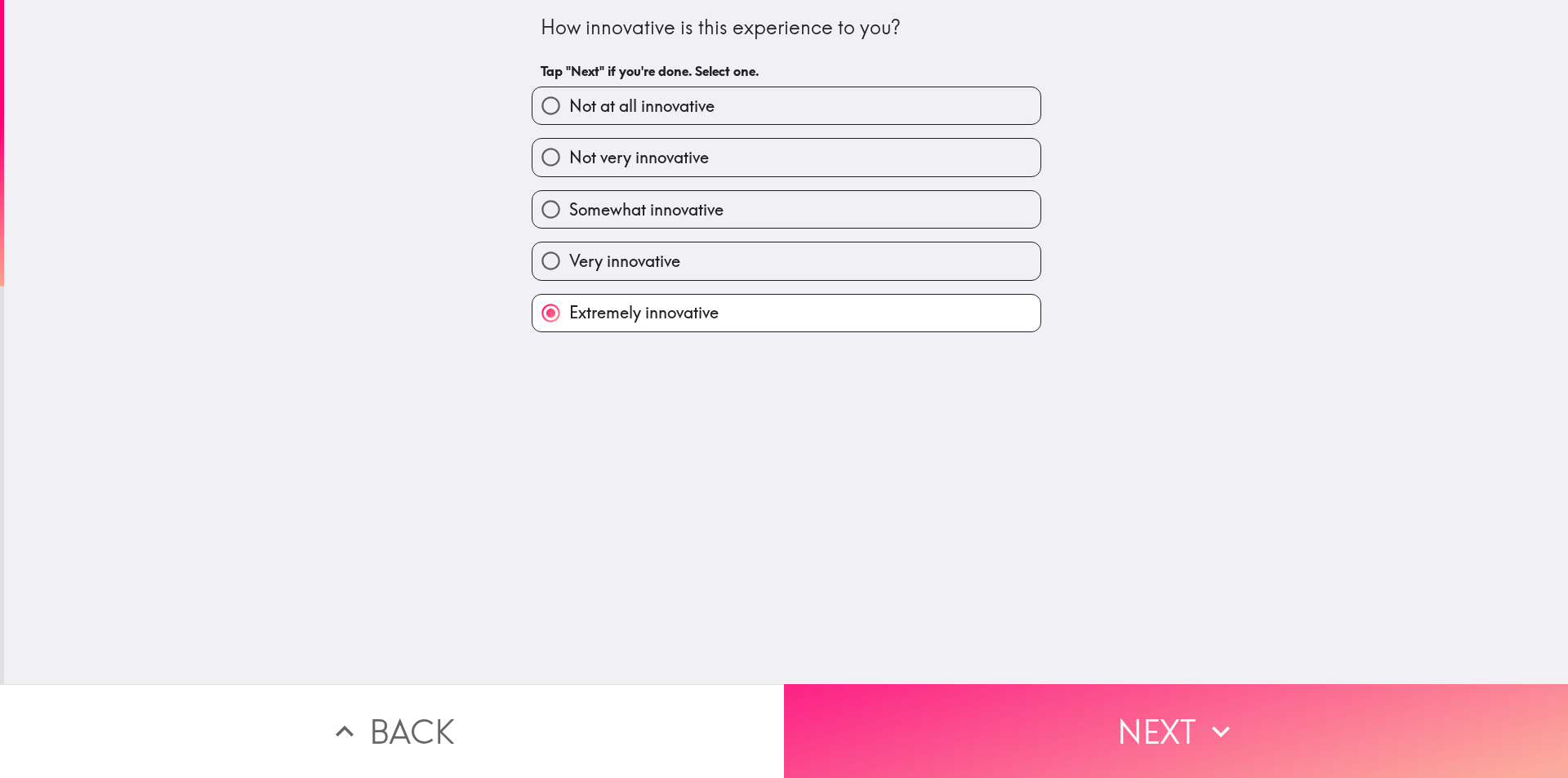
click at [962, 714] on button "Next" at bounding box center [1176, 731] width 784 height 94
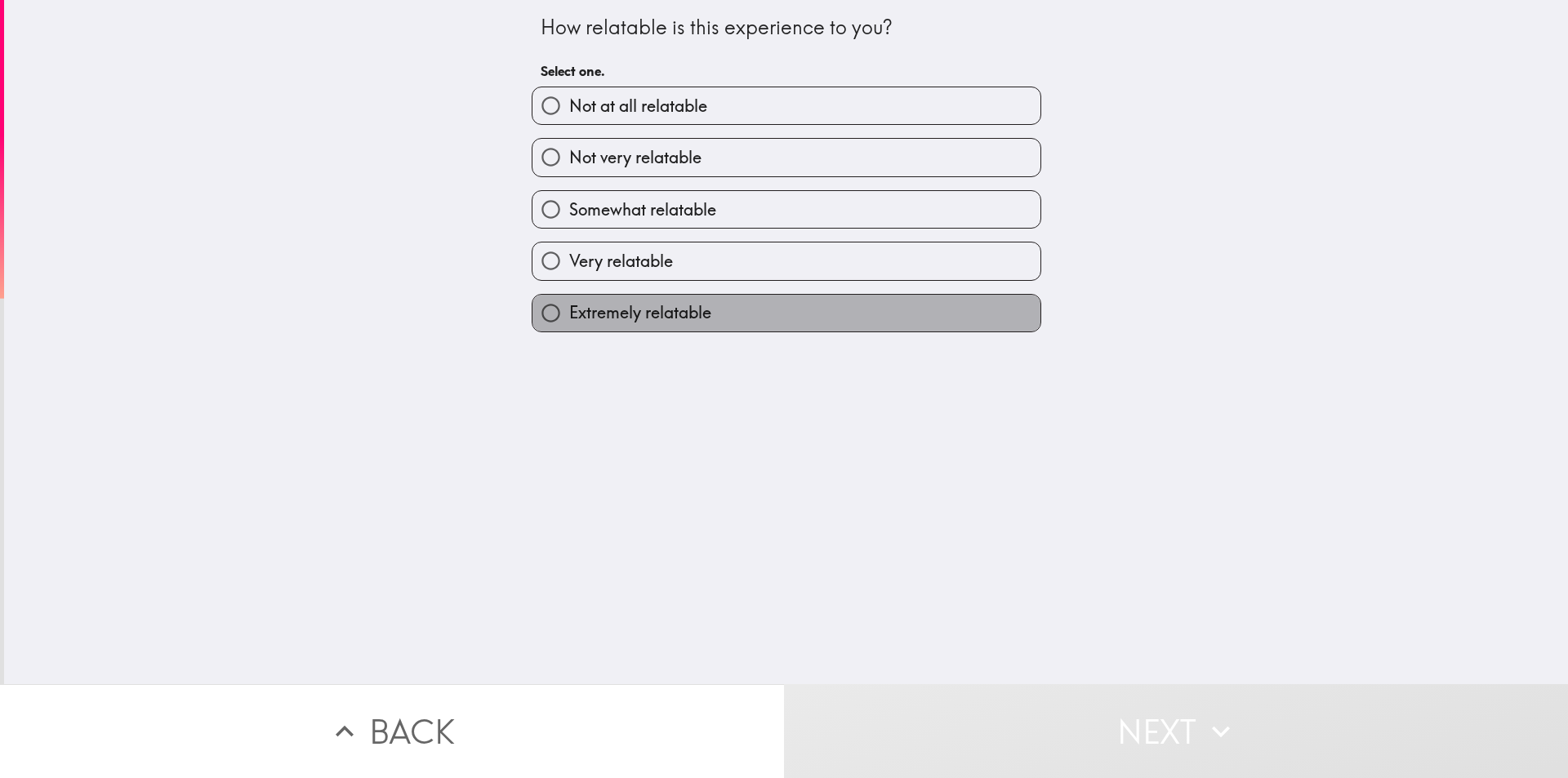
click at [600, 317] on span "Extremely relatable" at bounding box center [640, 312] width 142 height 23
click at [569, 317] on input "Extremely relatable" at bounding box center [551, 312] width 37 height 37
radio input "true"
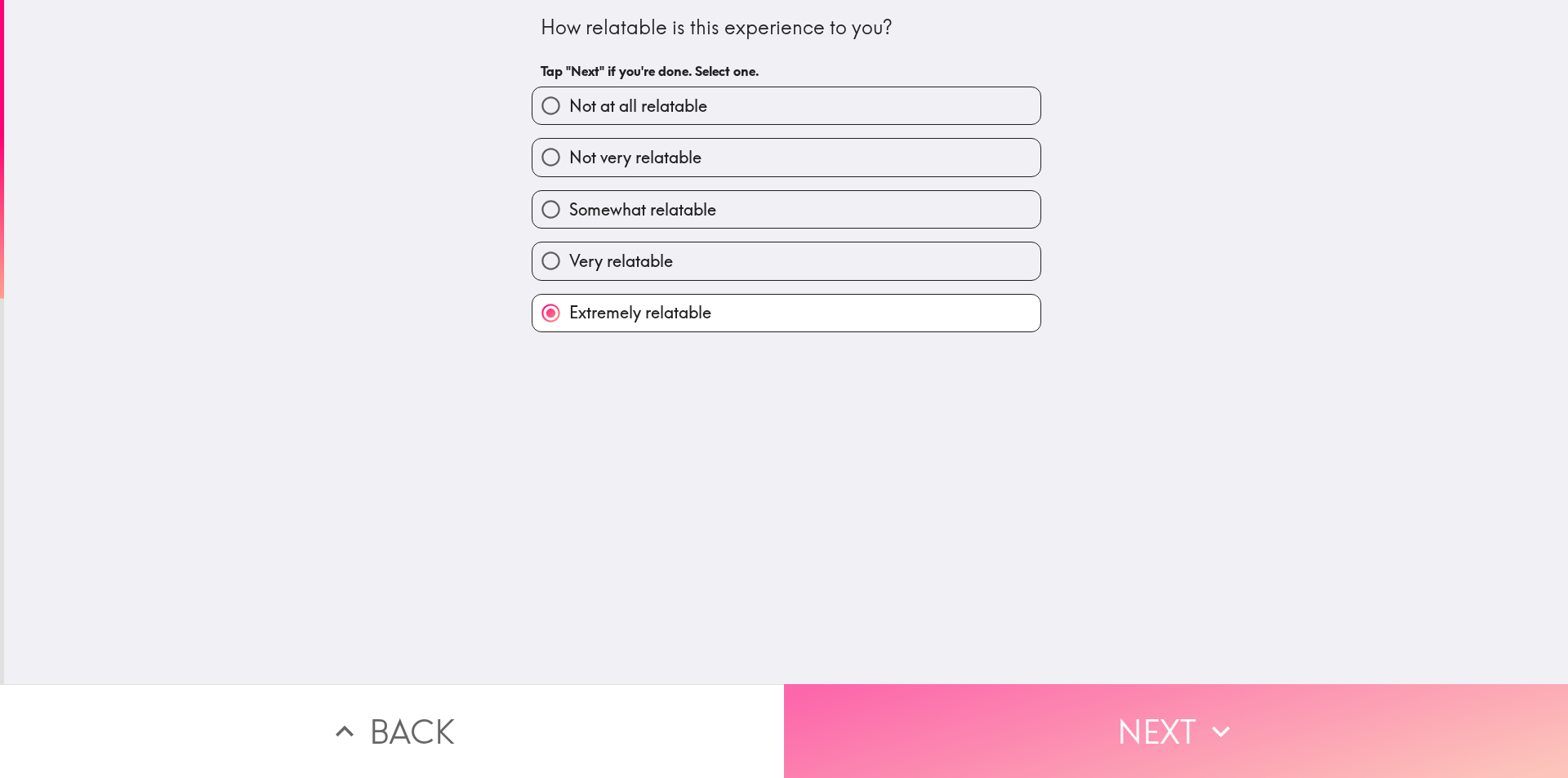
click at [939, 717] on button "Next" at bounding box center [1176, 731] width 784 height 94
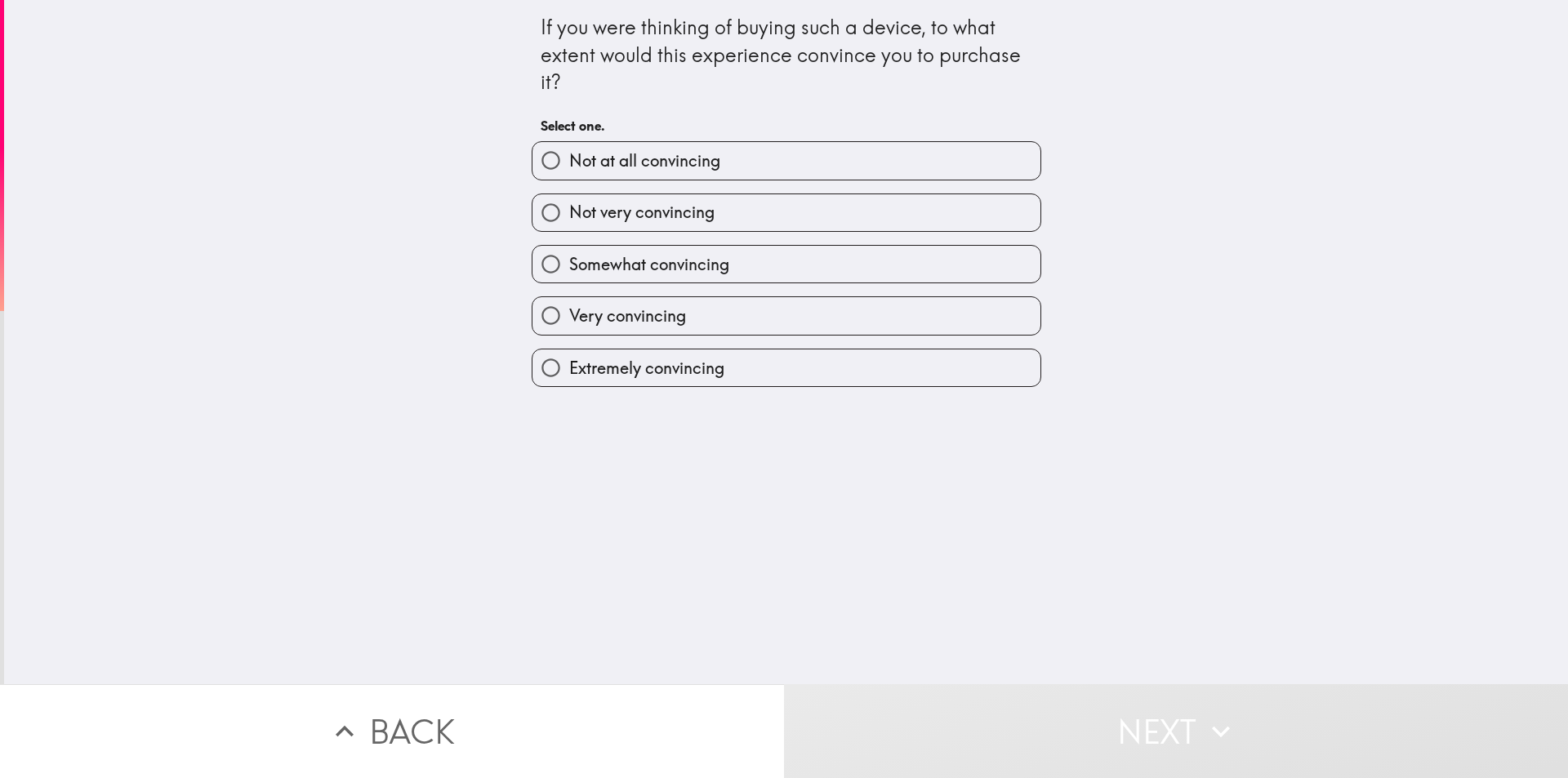
click at [641, 396] on div "If you were thinking of buying such a device, to what extent would this experie…" at bounding box center [786, 341] width 1564 height 684
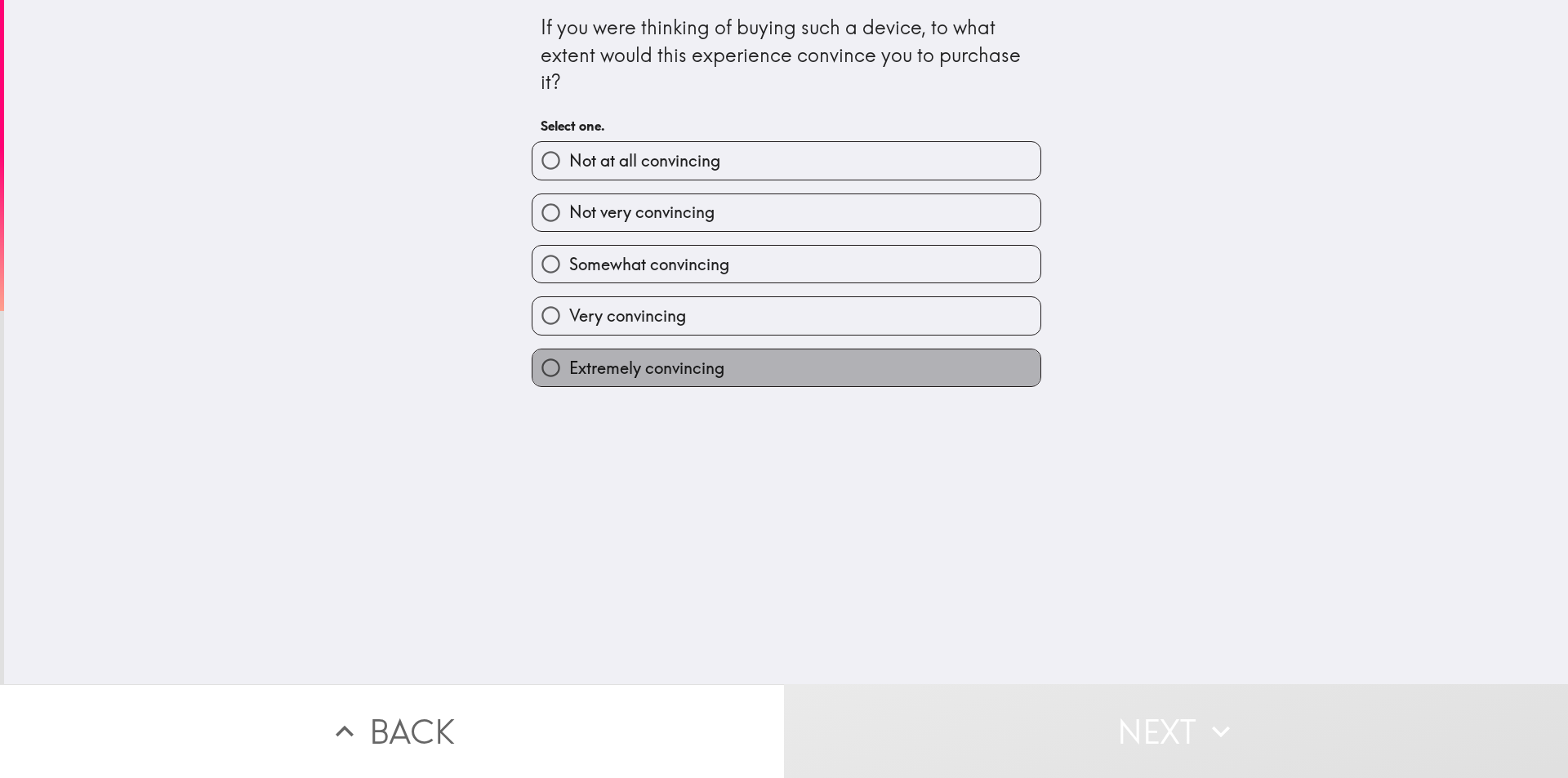
click at [651, 374] on span "Extremely convincing" at bounding box center [647, 368] width 155 height 23
click at [569, 374] on input "Extremely convincing" at bounding box center [551, 367] width 37 height 37
radio input "true"
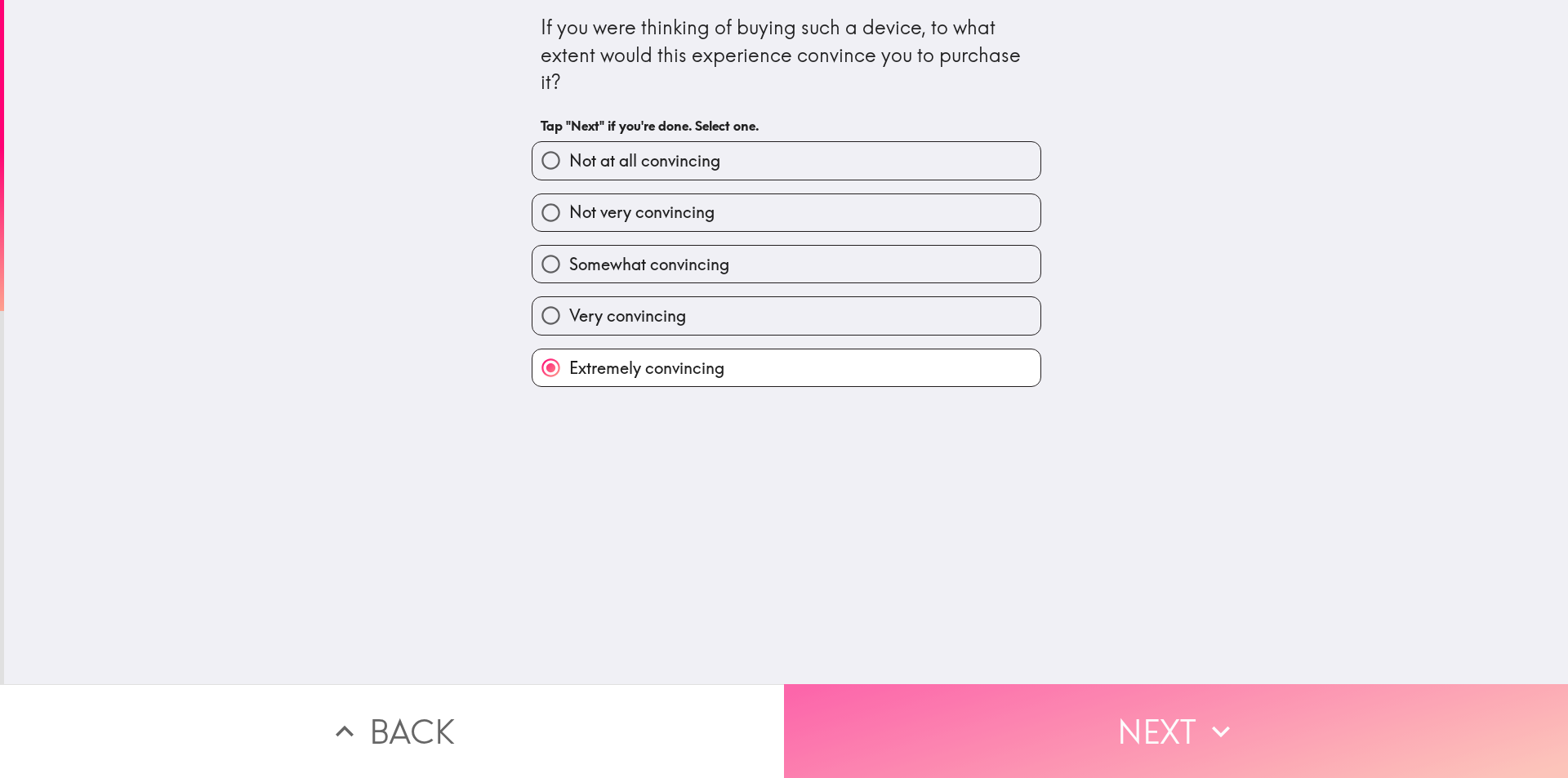
click at [971, 691] on button "Next" at bounding box center [1176, 731] width 784 height 94
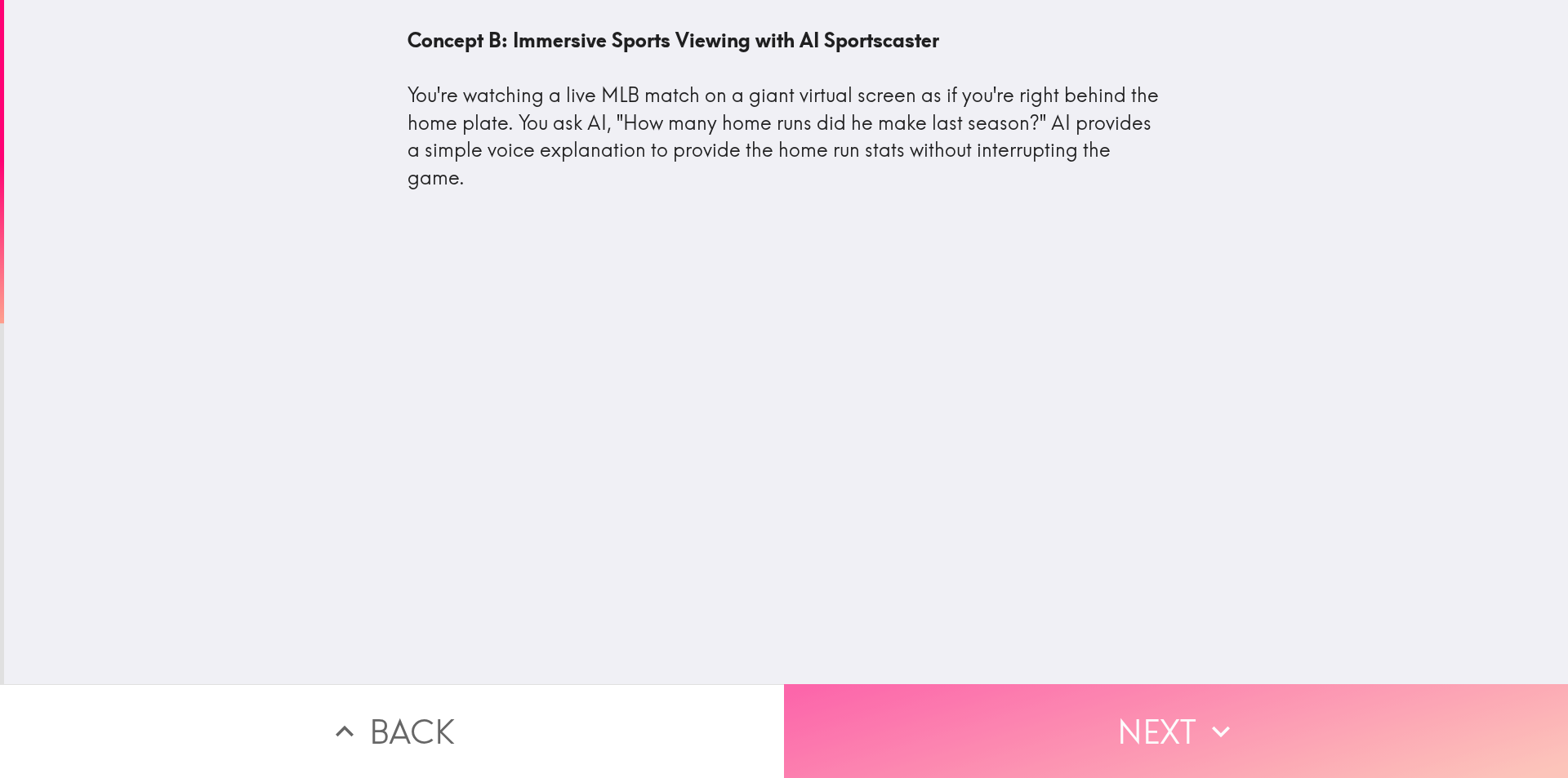
click at [1015, 695] on button "Next" at bounding box center [1176, 731] width 784 height 94
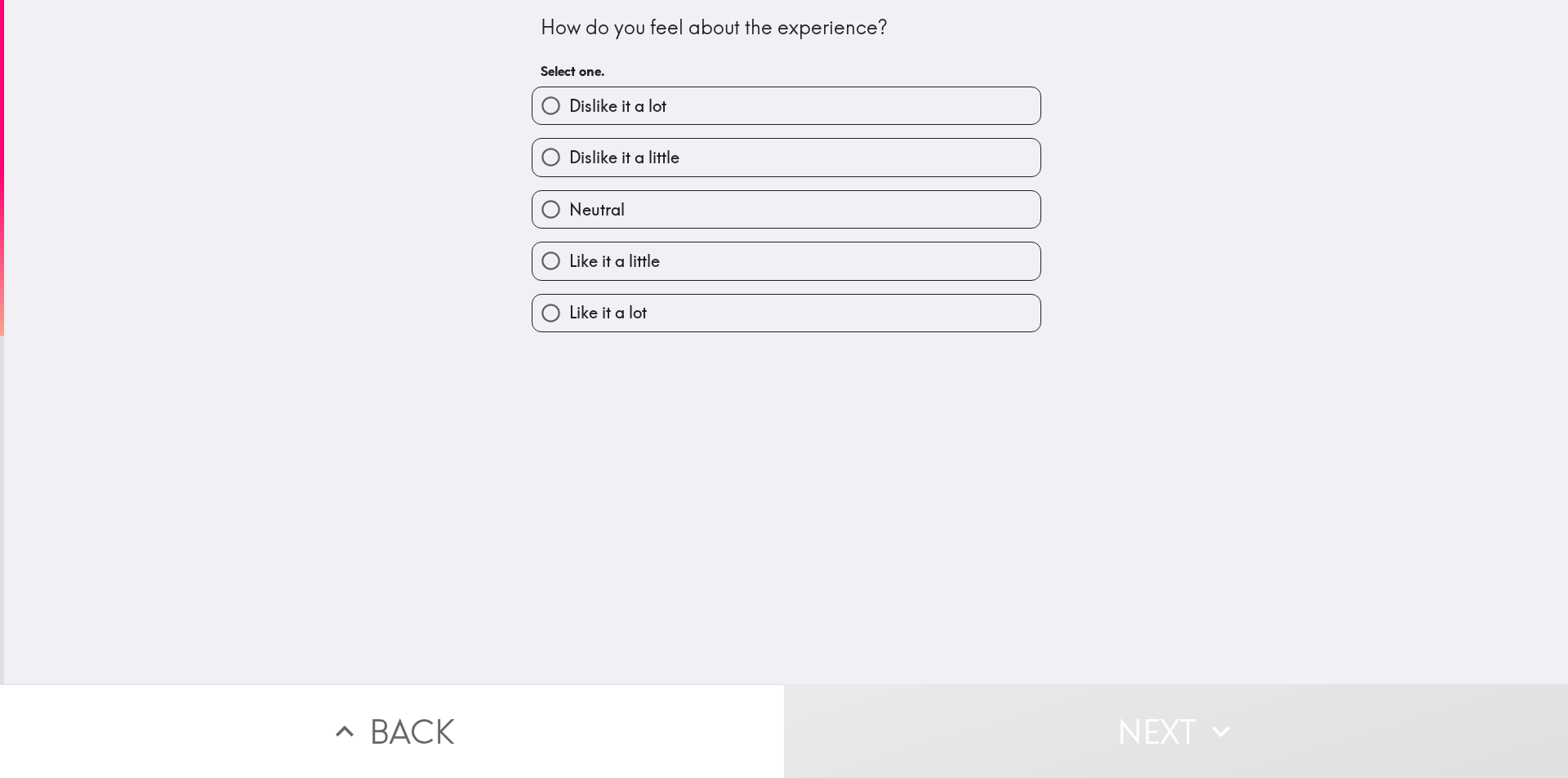
click at [646, 318] on label "Like it a lot" at bounding box center [787, 312] width 508 height 37
click at [569, 318] on input "Like it a lot" at bounding box center [551, 312] width 37 height 37
radio input "true"
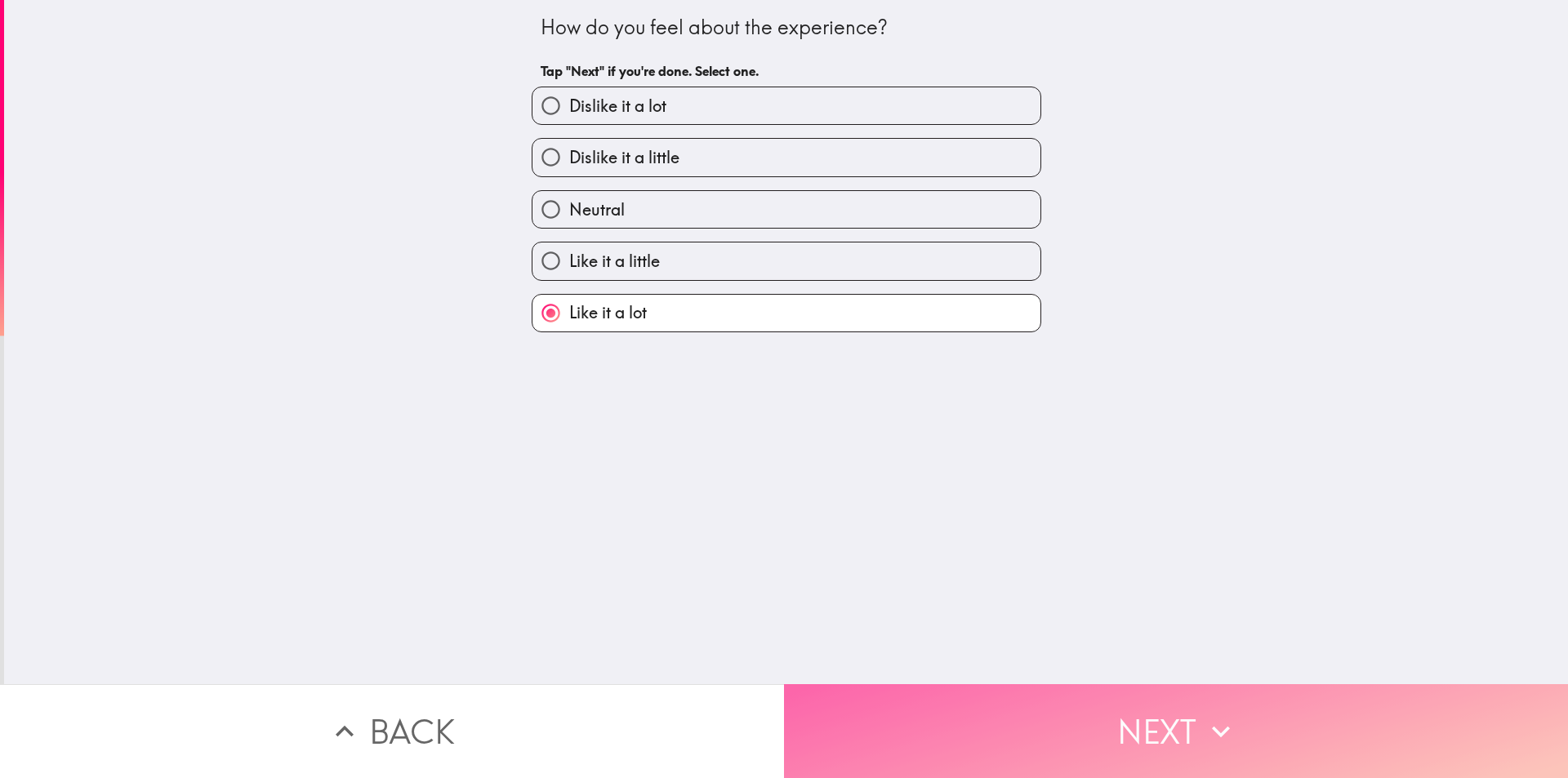
click at [970, 691] on button "Next" at bounding box center [1176, 731] width 784 height 94
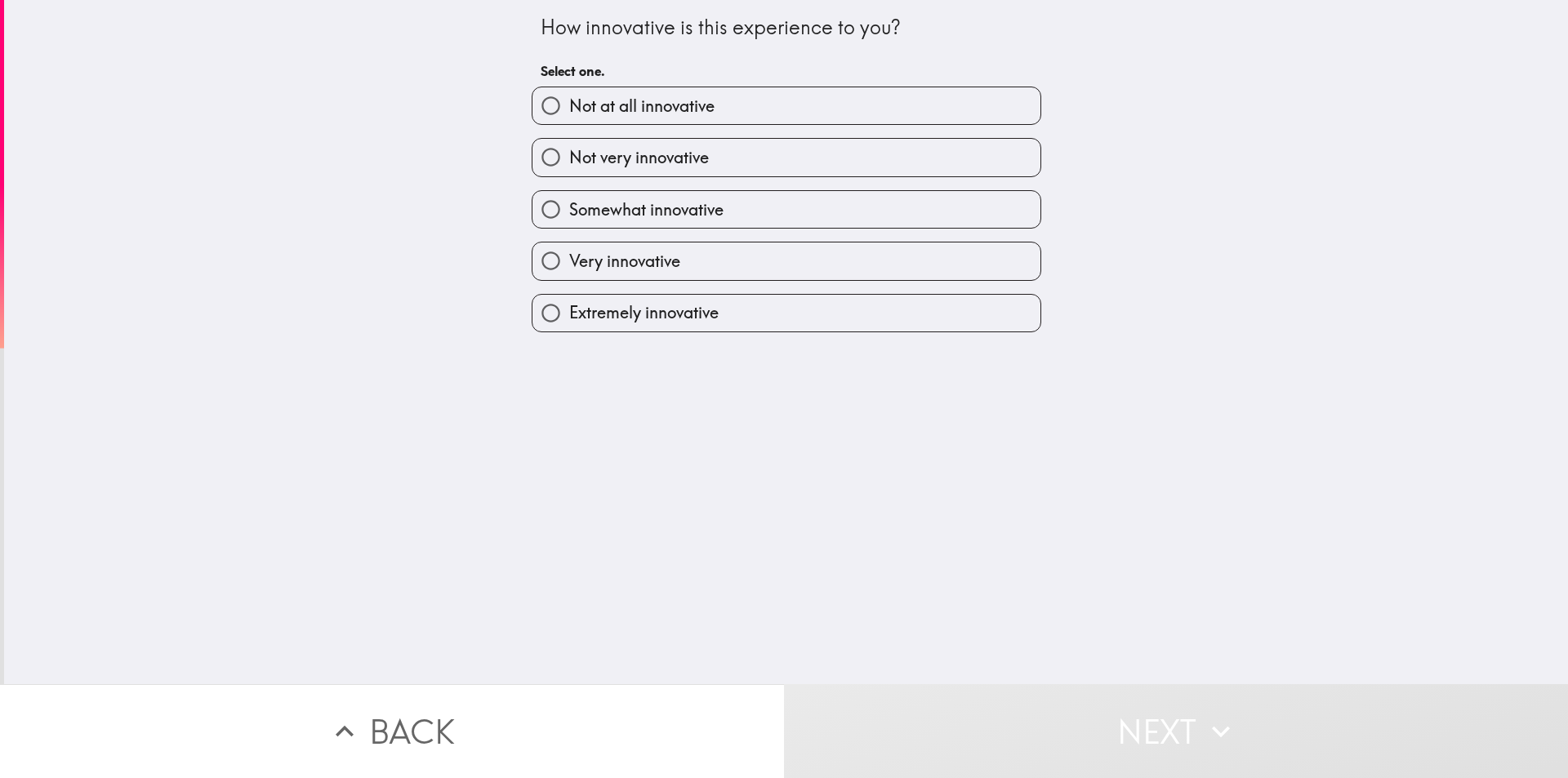
click at [703, 318] on span "Extremely innovative" at bounding box center [644, 312] width 150 height 23
click at [569, 318] on input "Extremely innovative" at bounding box center [551, 312] width 37 height 37
radio input "true"
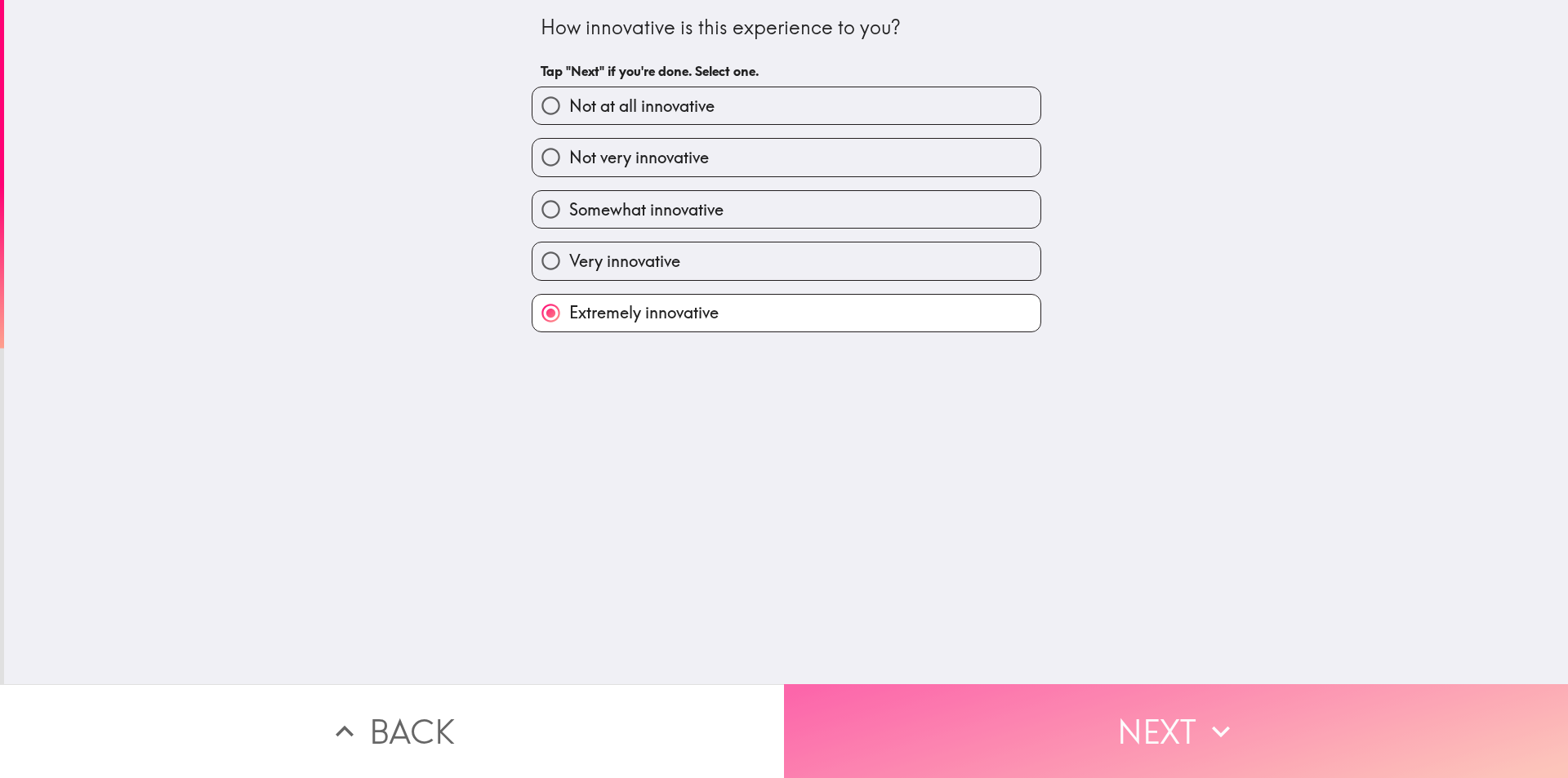
click at [973, 712] on button "Next" at bounding box center [1176, 731] width 784 height 94
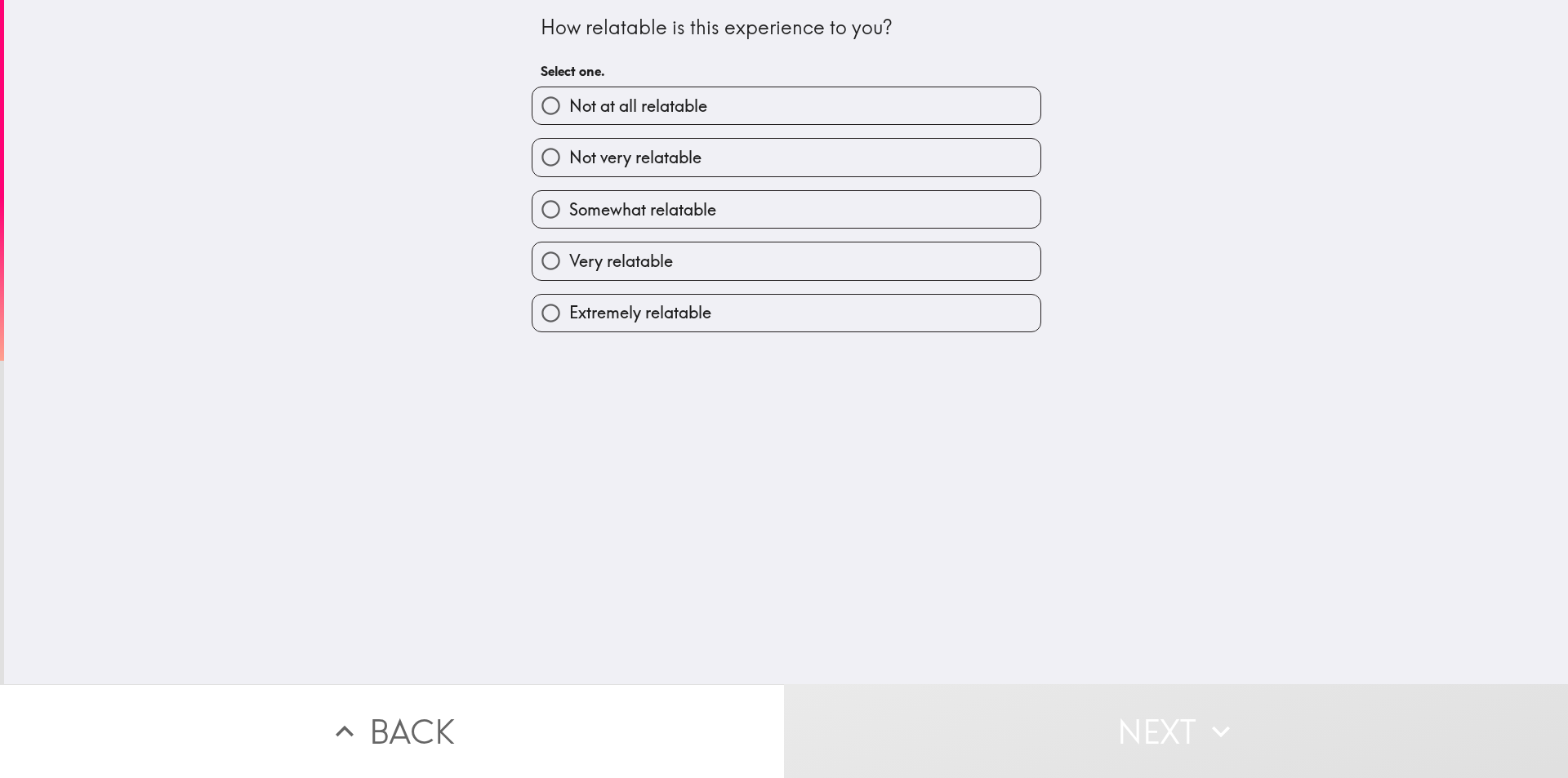
click at [678, 341] on div "How relatable is this experience to you? Select one. Not at all relatable Not v…" at bounding box center [786, 341] width 1564 height 684
click at [671, 313] on span "Extremely relatable" at bounding box center [640, 312] width 142 height 23
click at [569, 313] on input "Extremely relatable" at bounding box center [551, 312] width 37 height 37
radio input "true"
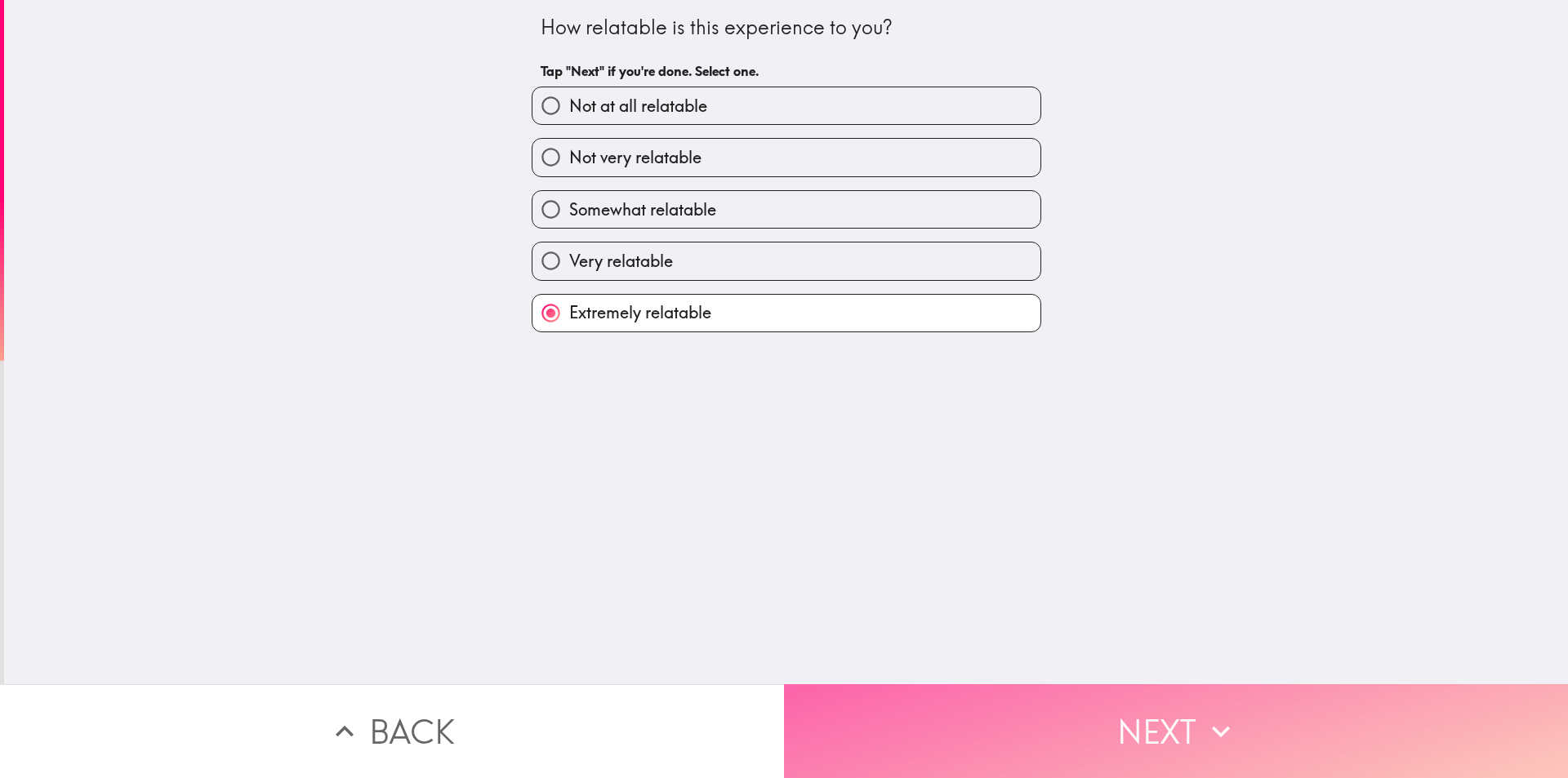
click at [955, 712] on button "Next" at bounding box center [1176, 731] width 784 height 94
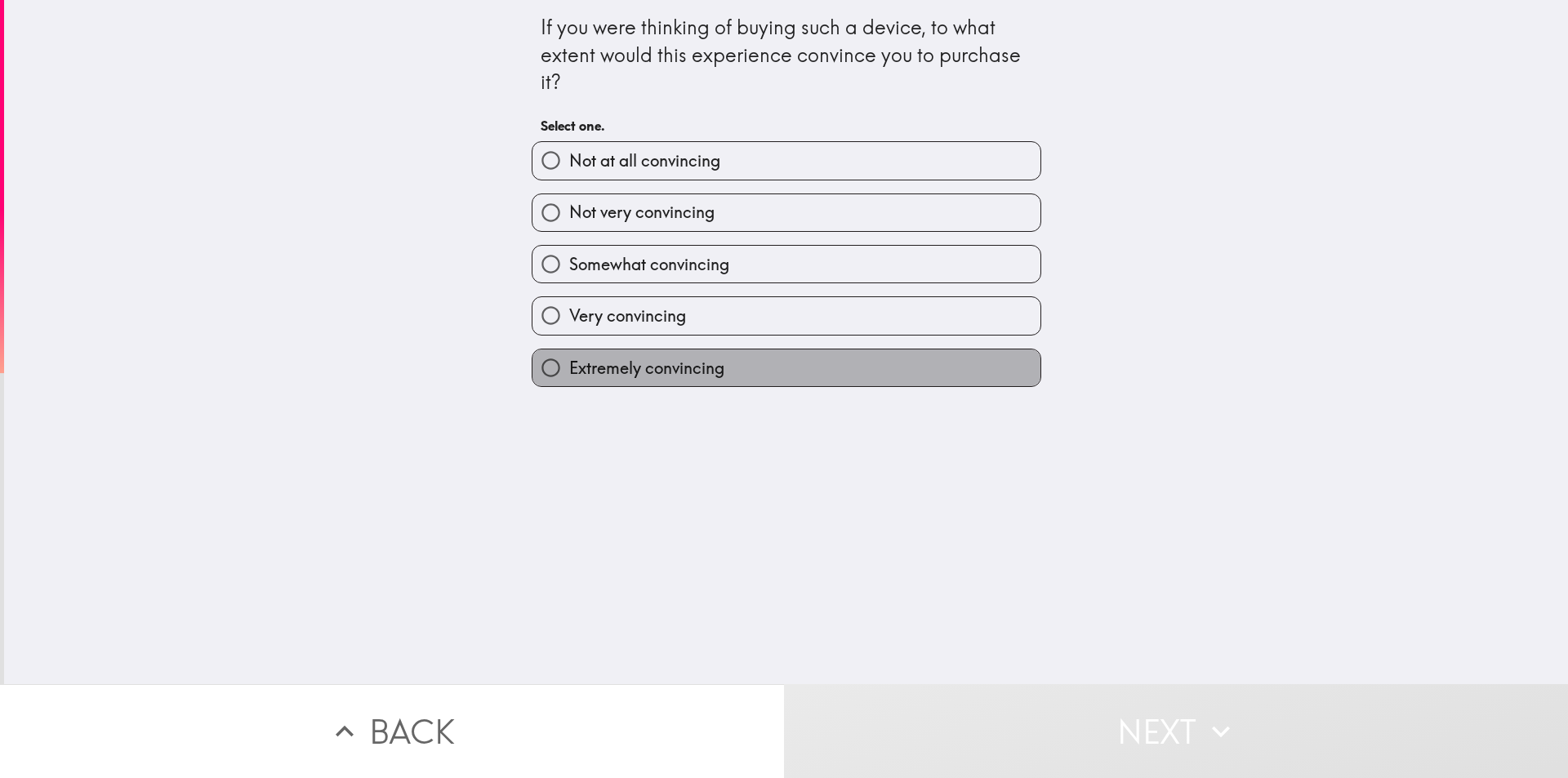
click at [685, 373] on span "Extremely convincing" at bounding box center [647, 368] width 155 height 23
click at [569, 373] on input "Extremely convincing" at bounding box center [551, 367] width 37 height 37
radio input "true"
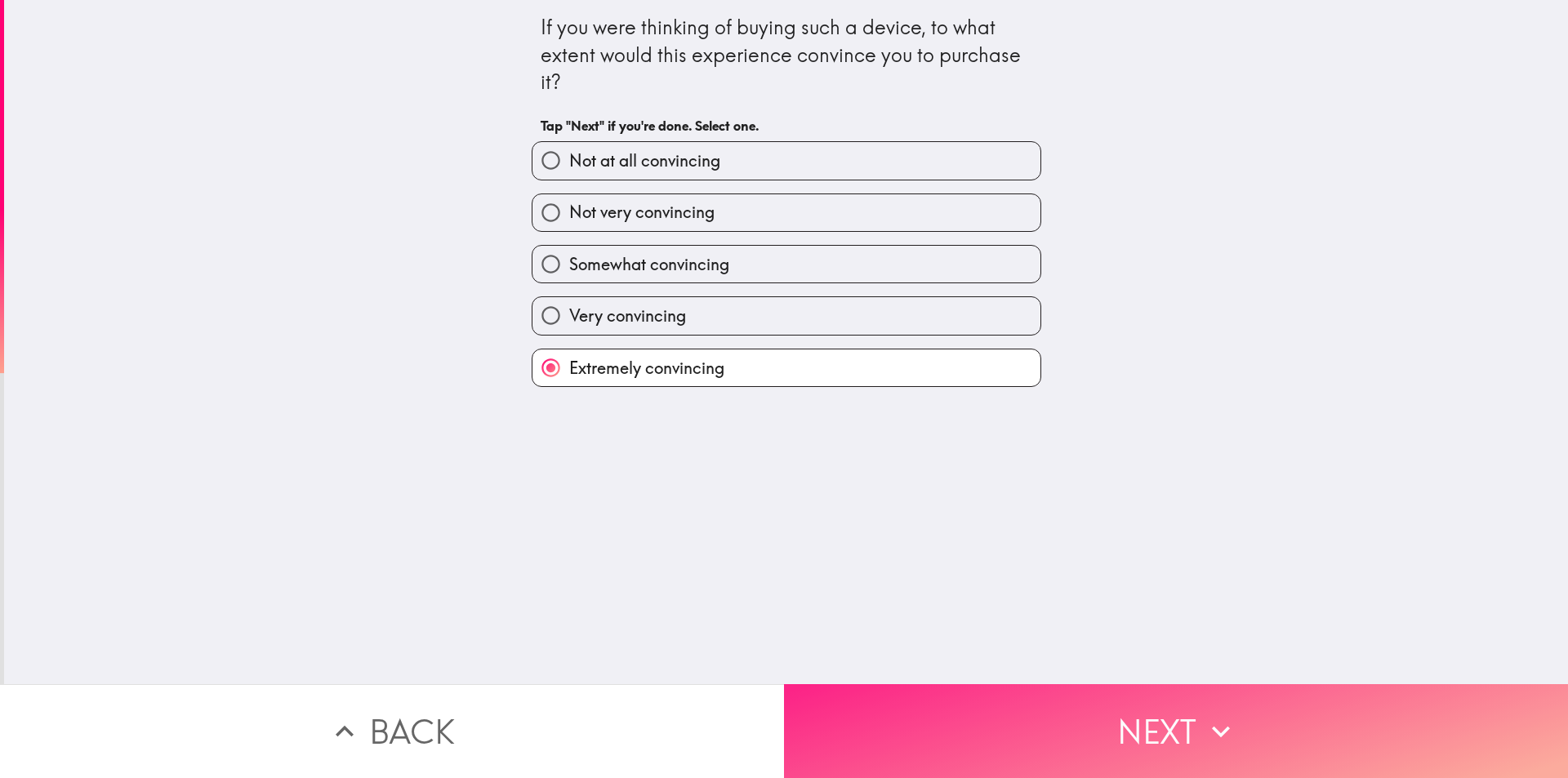
click at [899, 726] on button "Next" at bounding box center [1176, 731] width 784 height 94
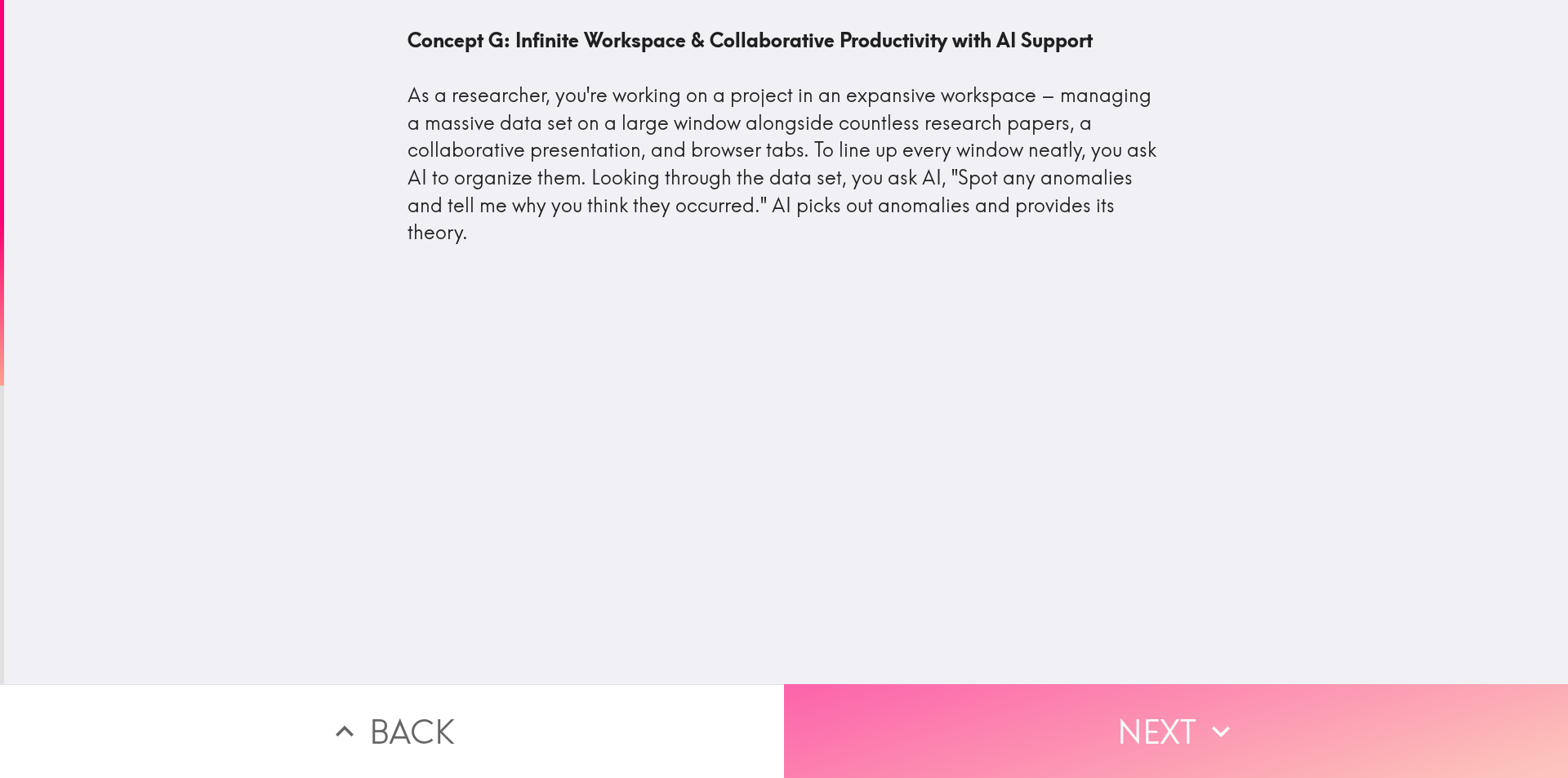
click at [973, 698] on button "Next" at bounding box center [1176, 731] width 784 height 94
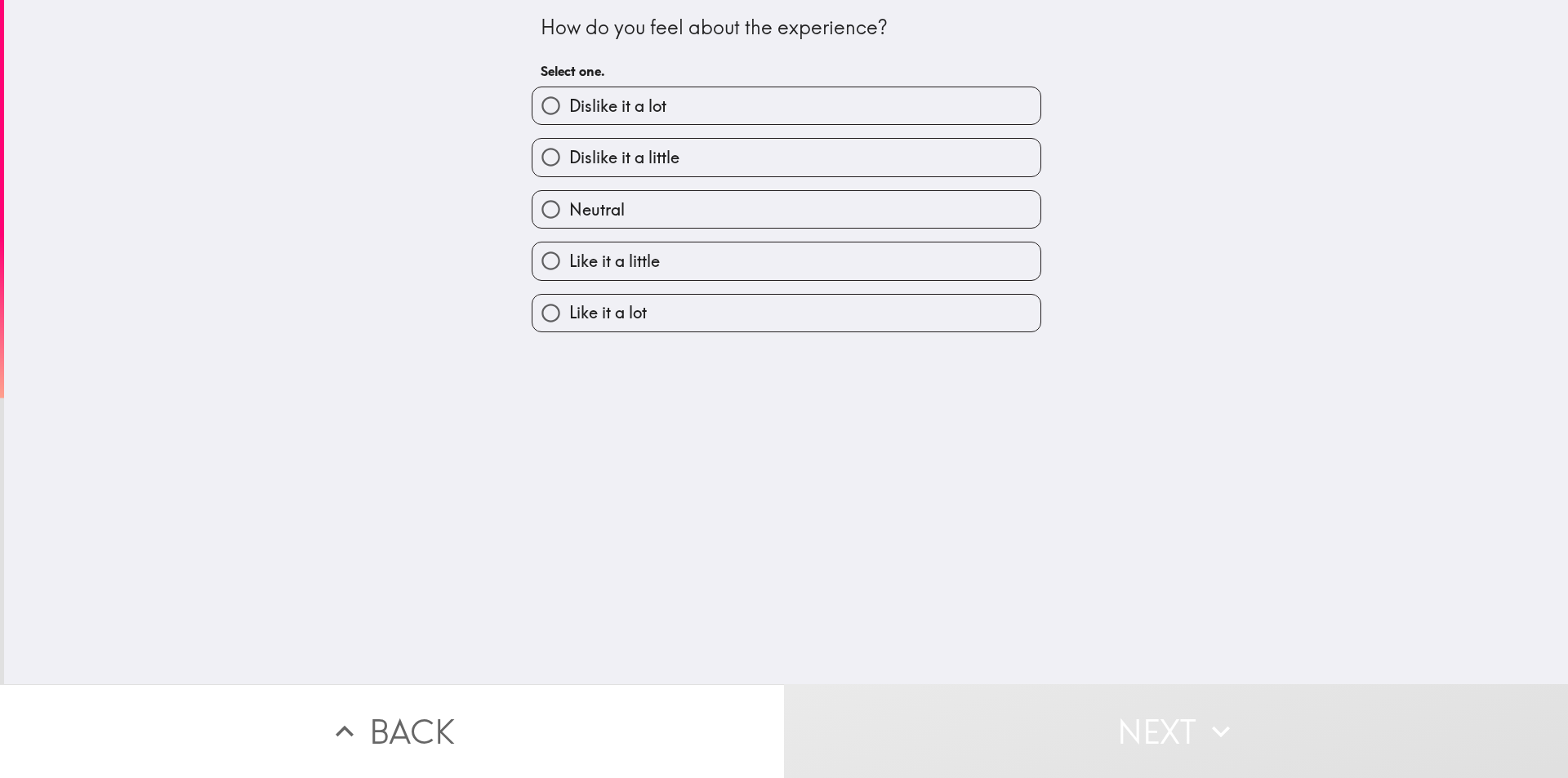
click at [642, 305] on label "Like it a lot" at bounding box center [787, 312] width 508 height 37
click at [569, 305] on input "Like it a lot" at bounding box center [551, 312] width 37 height 37
radio input "true"
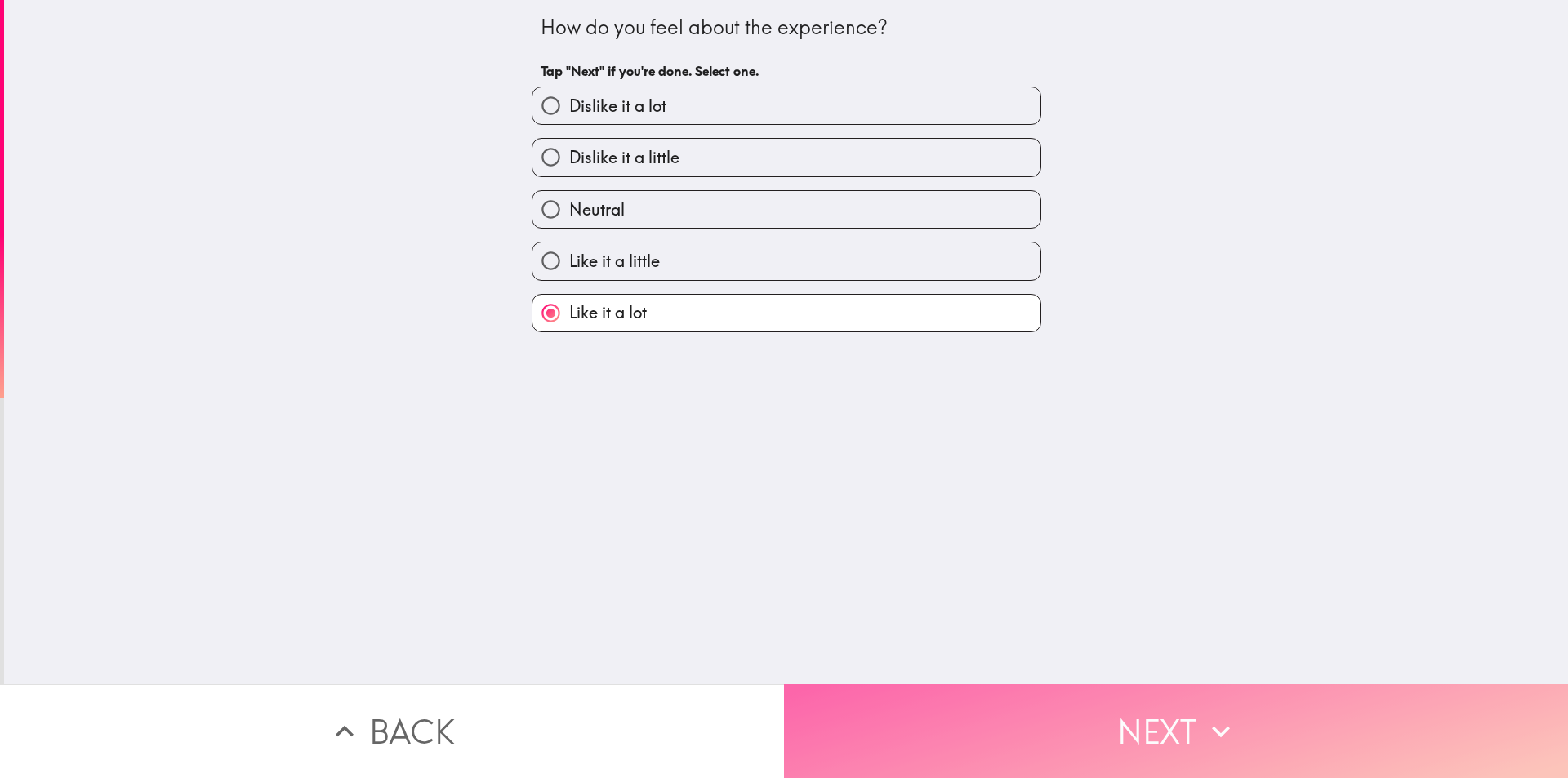
click at [918, 688] on button "Next" at bounding box center [1176, 731] width 784 height 94
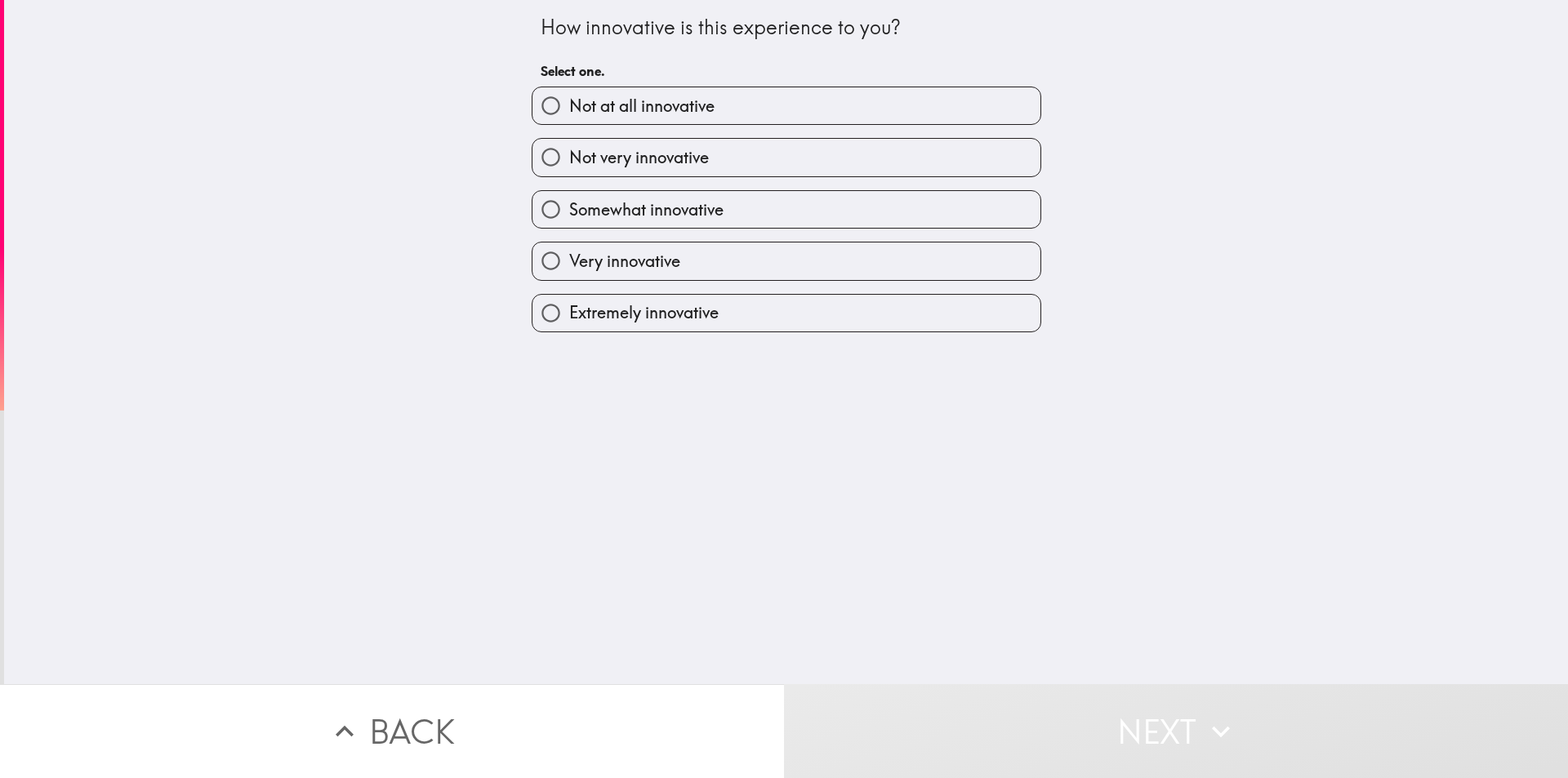
click at [654, 349] on div "How innovative is this experience to you? Select one. Not at all innovative Not…" at bounding box center [786, 341] width 1564 height 684
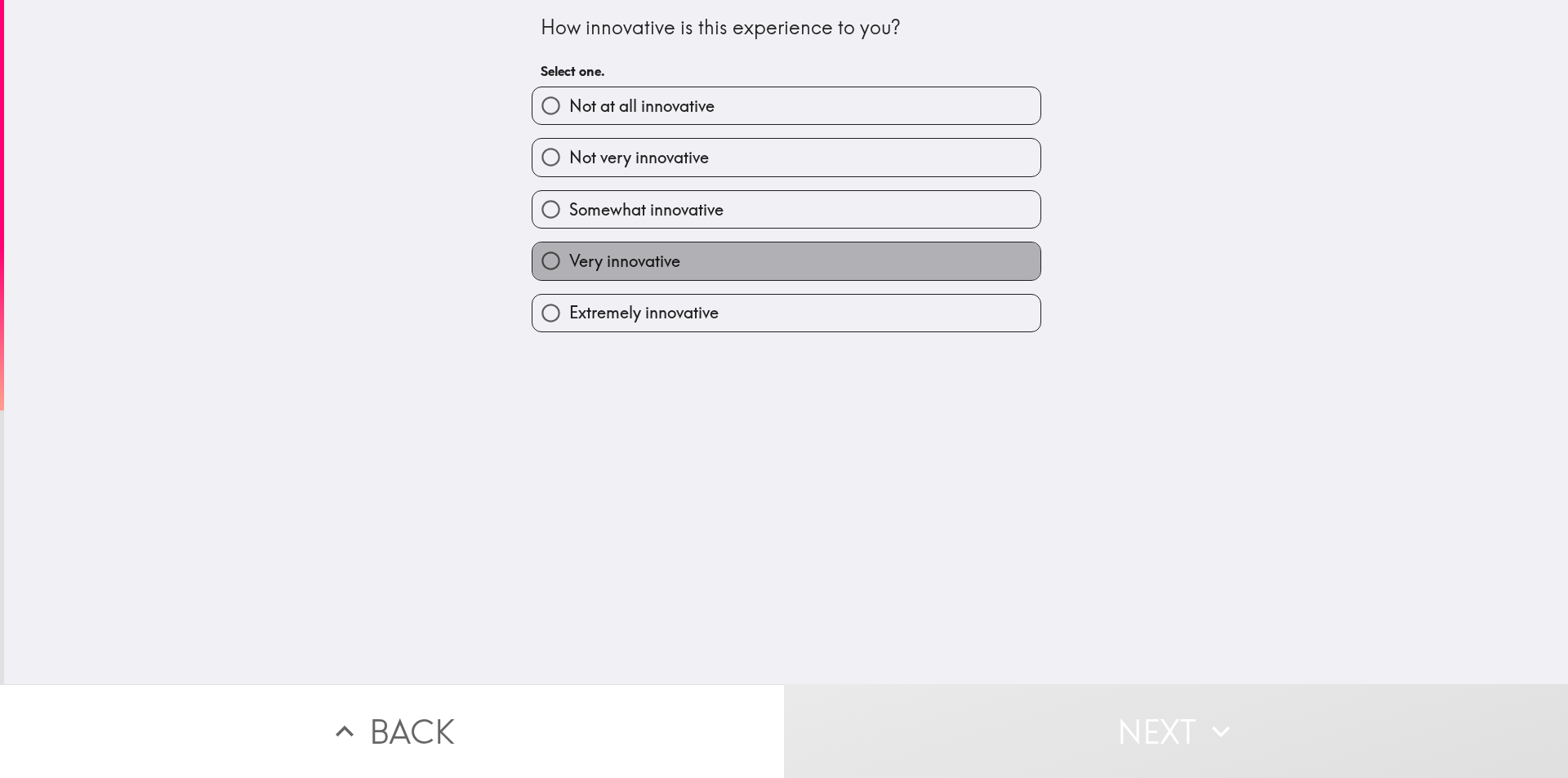
click at [632, 278] on label "Very innovative" at bounding box center [787, 261] width 508 height 37
click at [569, 278] on input "Very innovative" at bounding box center [551, 261] width 37 height 37
radio input "true"
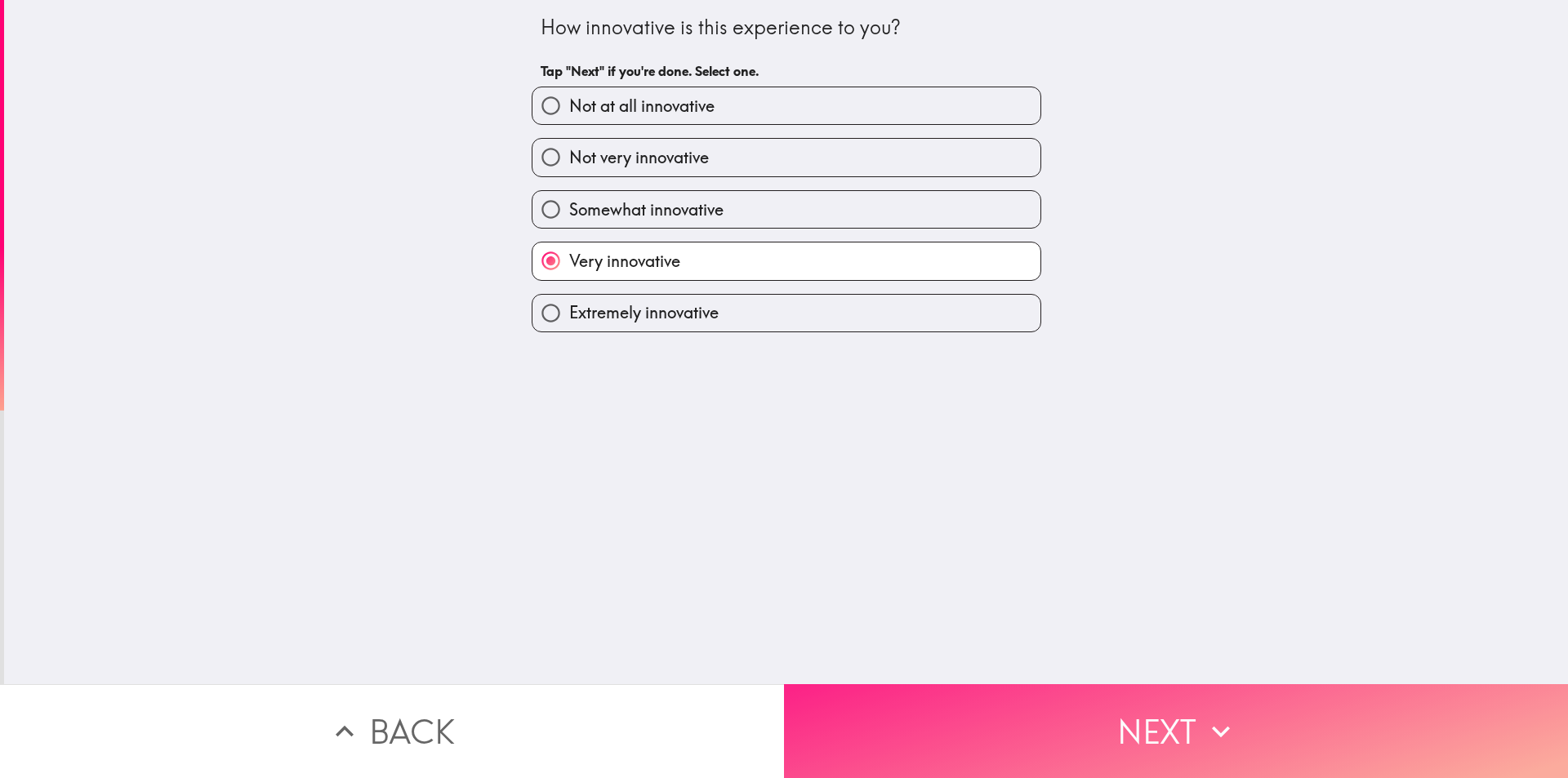
click at [910, 684] on button "Next" at bounding box center [1176, 731] width 784 height 94
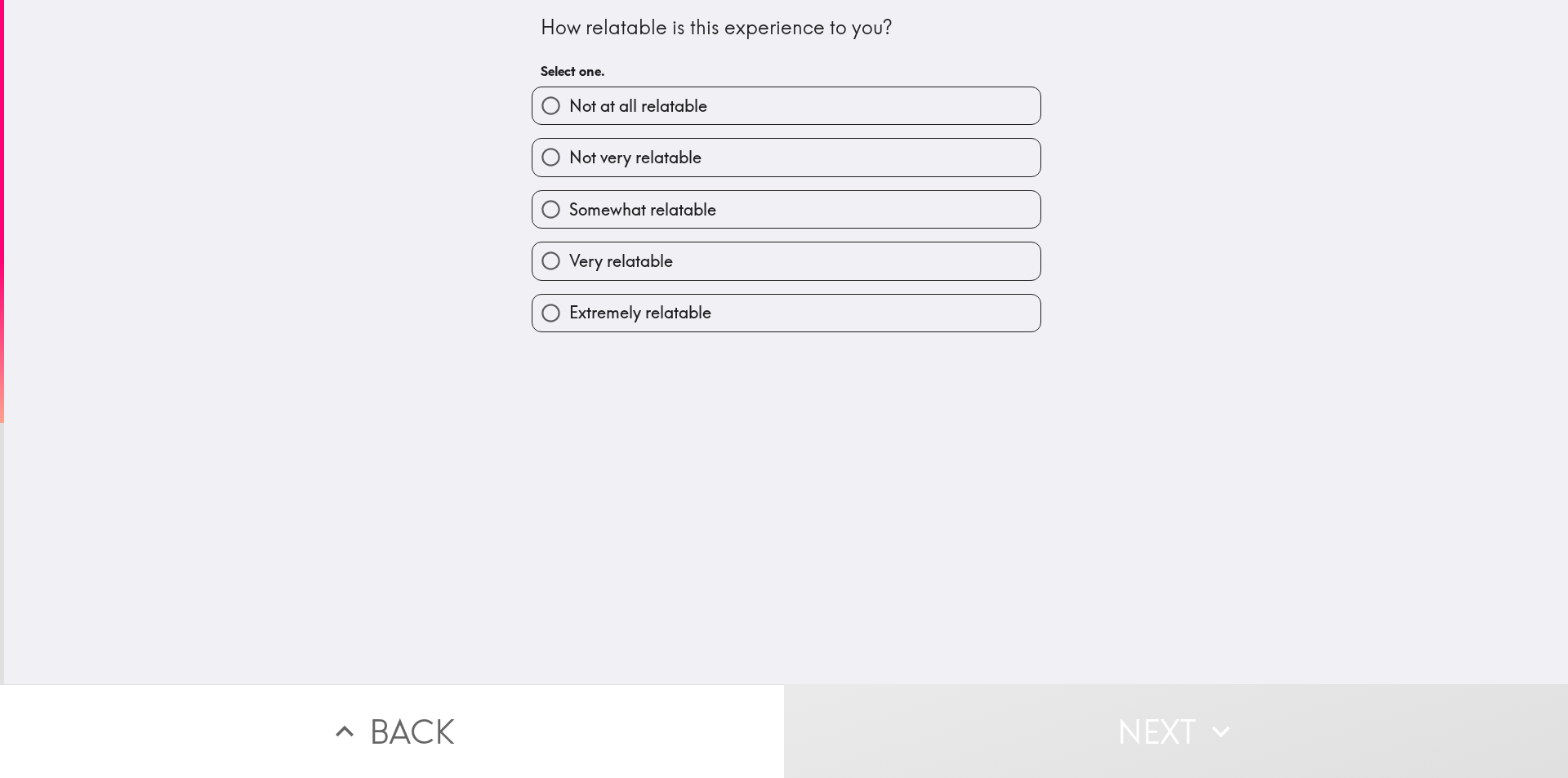
click at [613, 317] on span "Extremely relatable" at bounding box center [640, 312] width 142 height 23
click at [569, 317] on input "Extremely relatable" at bounding box center [551, 312] width 37 height 37
radio input "true"
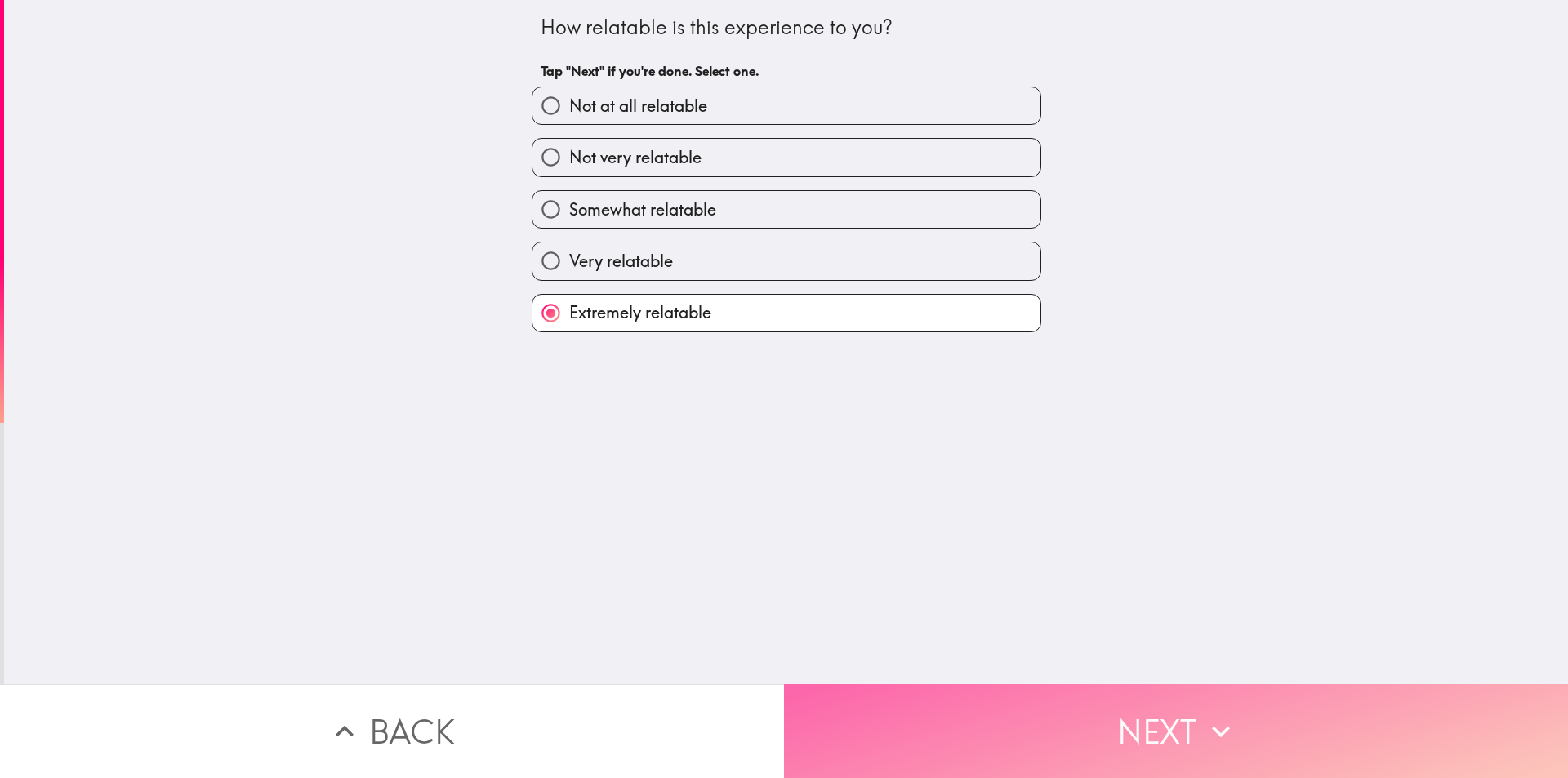
click at [884, 696] on button "Next" at bounding box center [1176, 731] width 784 height 94
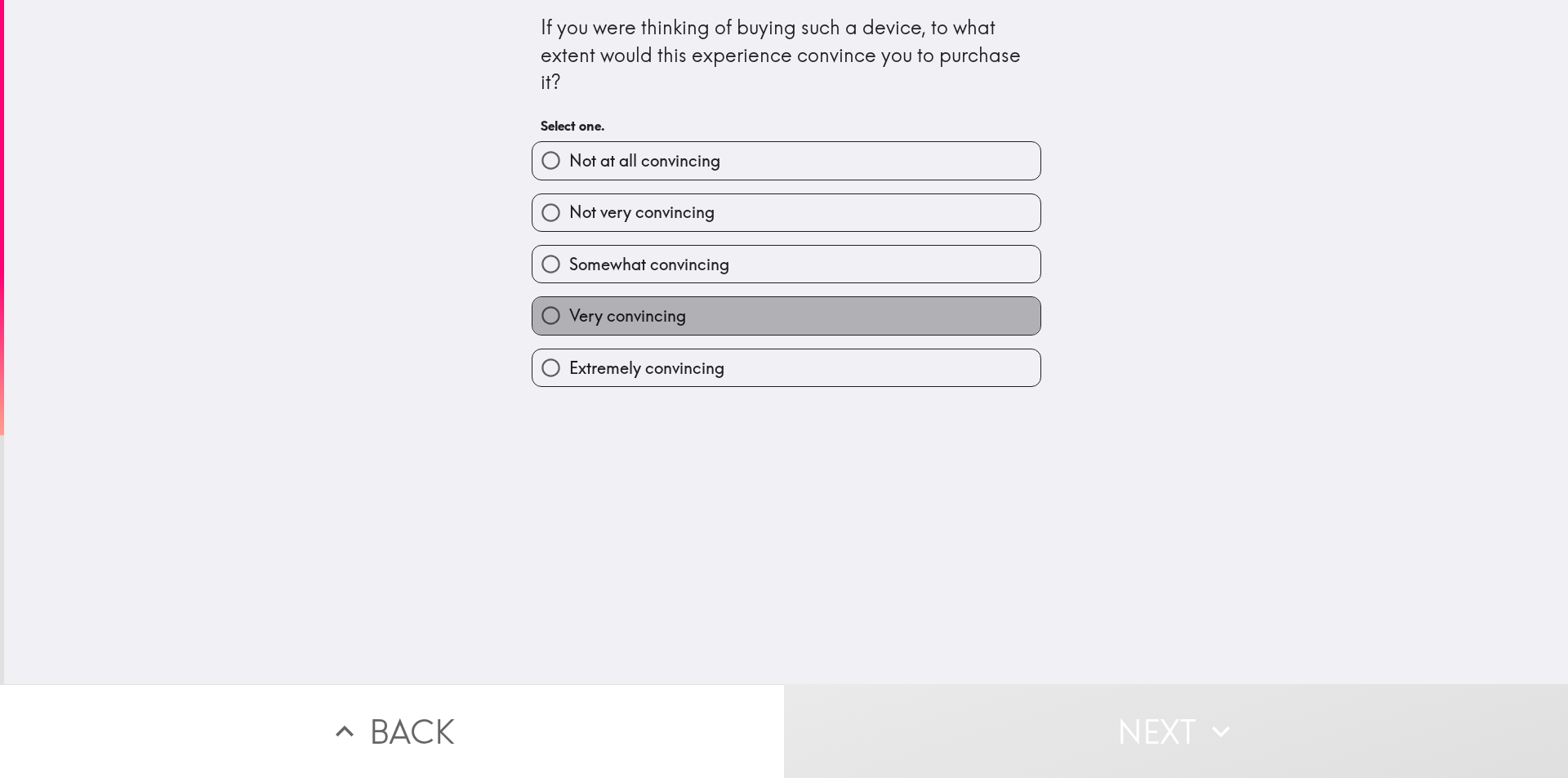
click at [584, 324] on span "Very convincing" at bounding box center [628, 316] width 117 height 23
click at [569, 324] on input "Very convincing" at bounding box center [551, 315] width 37 height 37
radio input "true"
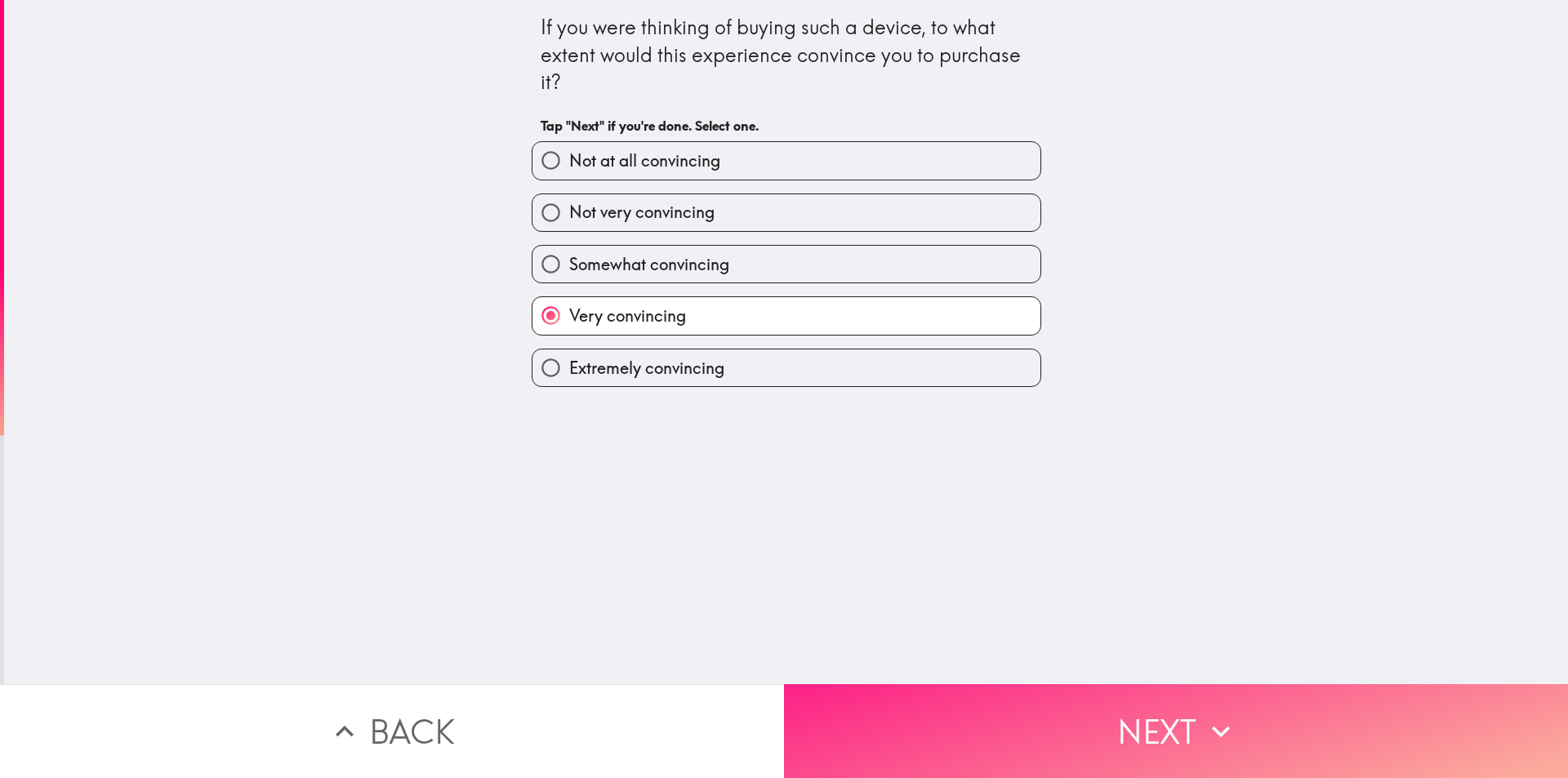
click at [906, 684] on button "Next" at bounding box center [1176, 731] width 784 height 94
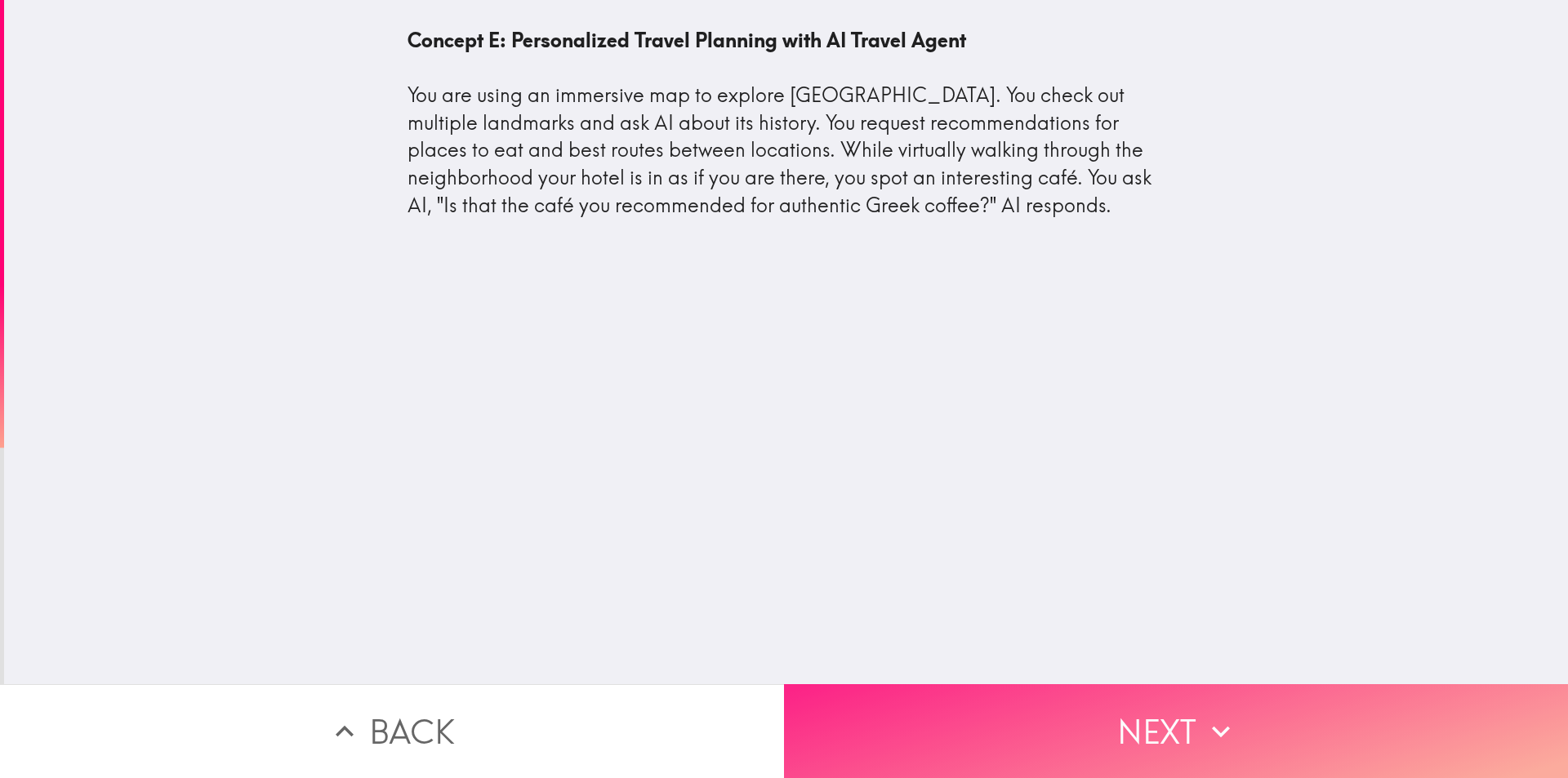
click at [855, 684] on button "Next" at bounding box center [1176, 731] width 784 height 94
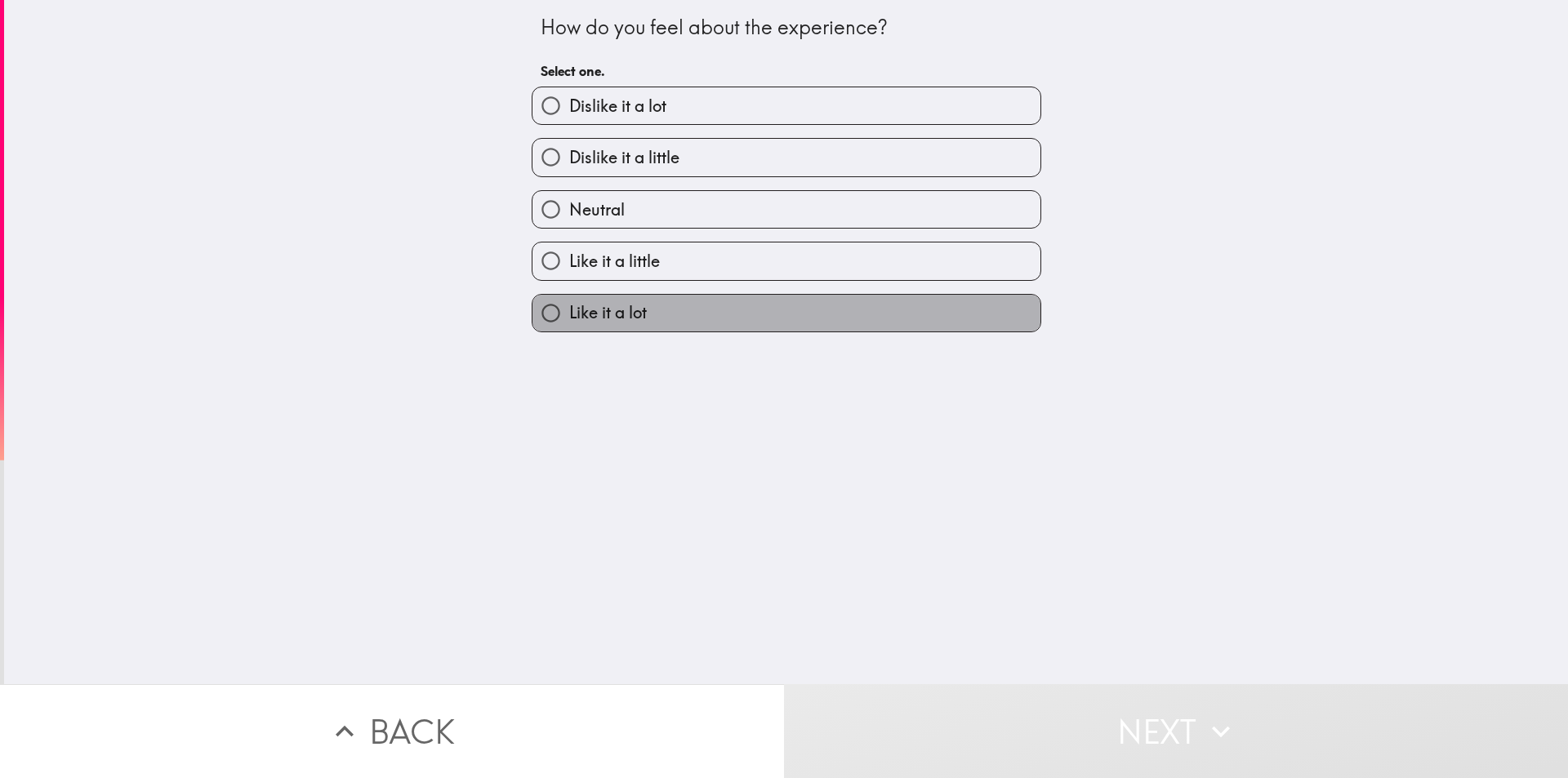
click at [675, 312] on label "Like it a lot" at bounding box center [787, 312] width 508 height 37
click at [569, 312] on input "Like it a lot" at bounding box center [551, 312] width 37 height 37
radio input "true"
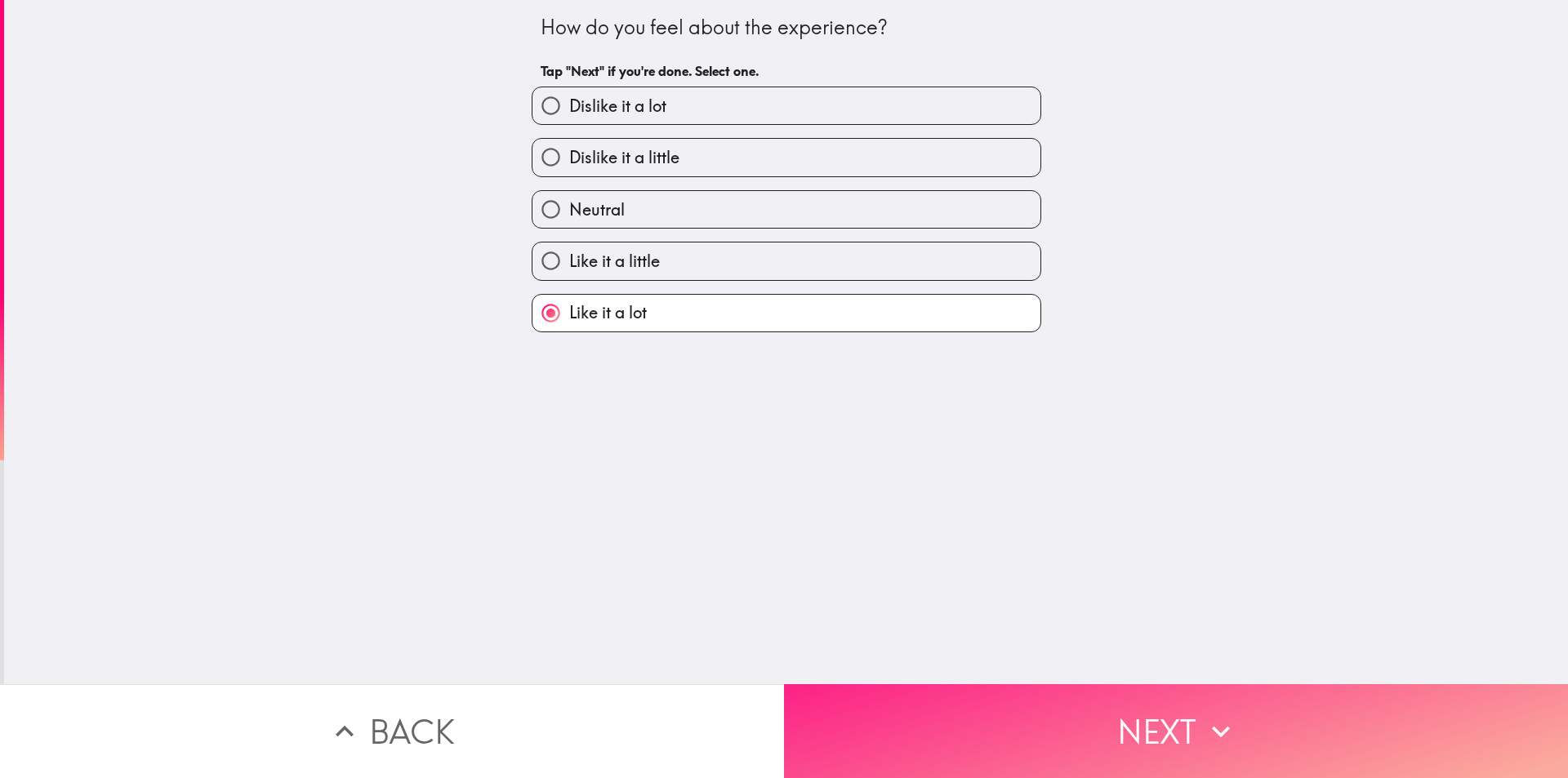
click at [952, 684] on button "Next" at bounding box center [1176, 731] width 784 height 94
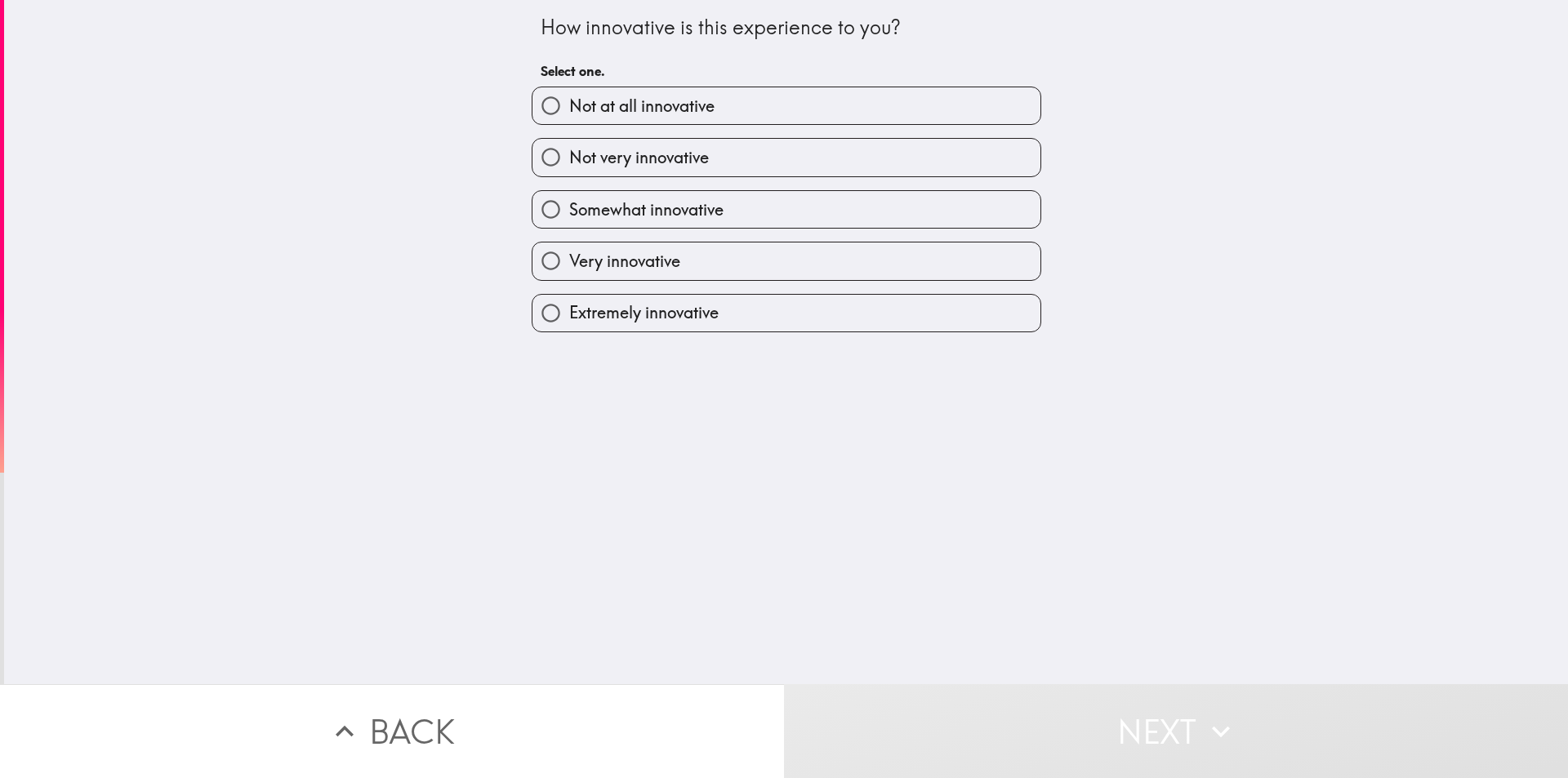
click at [569, 269] on span "Very innovative" at bounding box center [625, 262] width 111 height 23
click at [563, 269] on input "Very innovative" at bounding box center [551, 261] width 37 height 37
radio input "true"
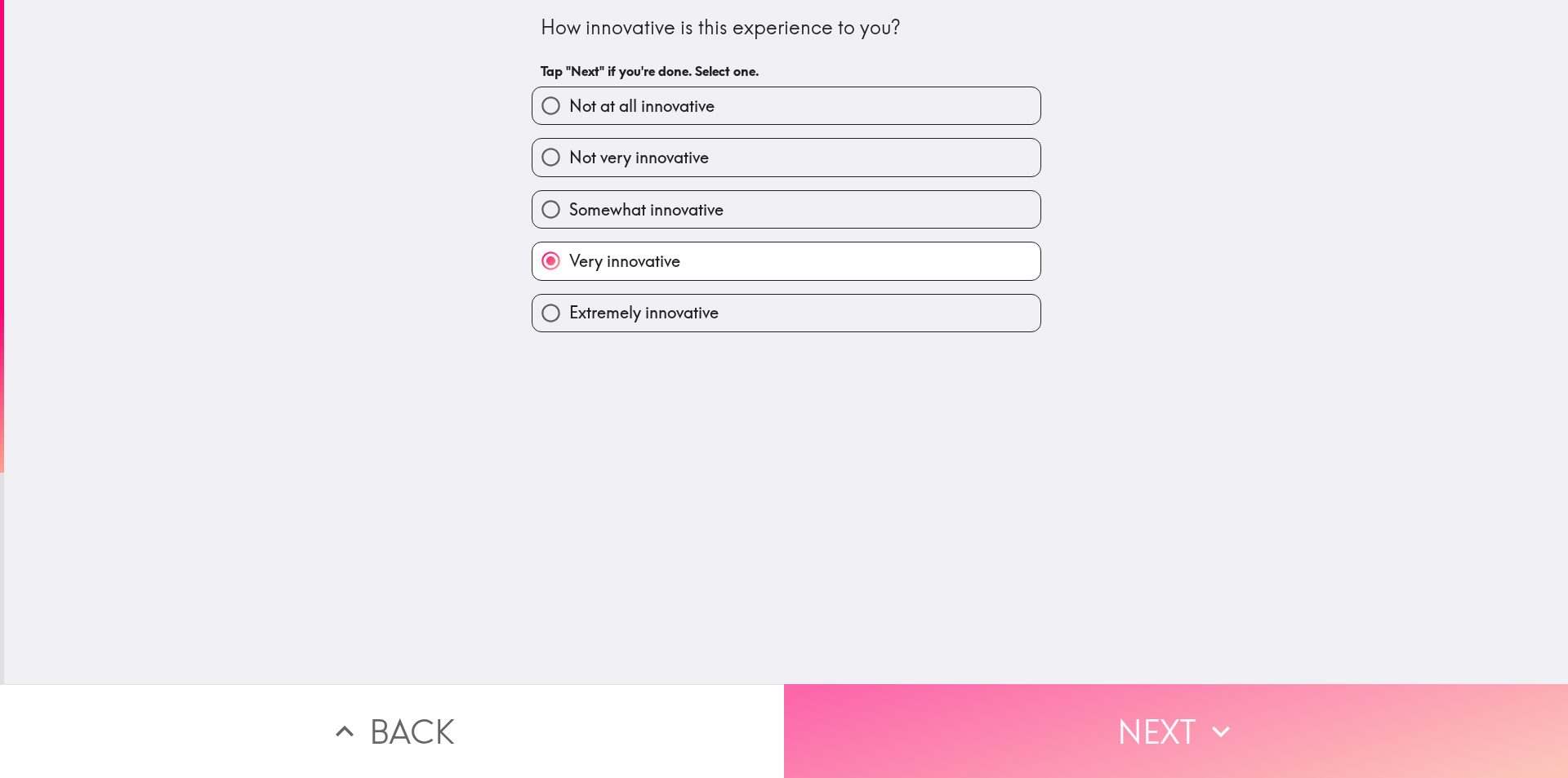
drag, startPoint x: 962, startPoint y: 701, endPoint x: 859, endPoint y: 597, distance: 146.4
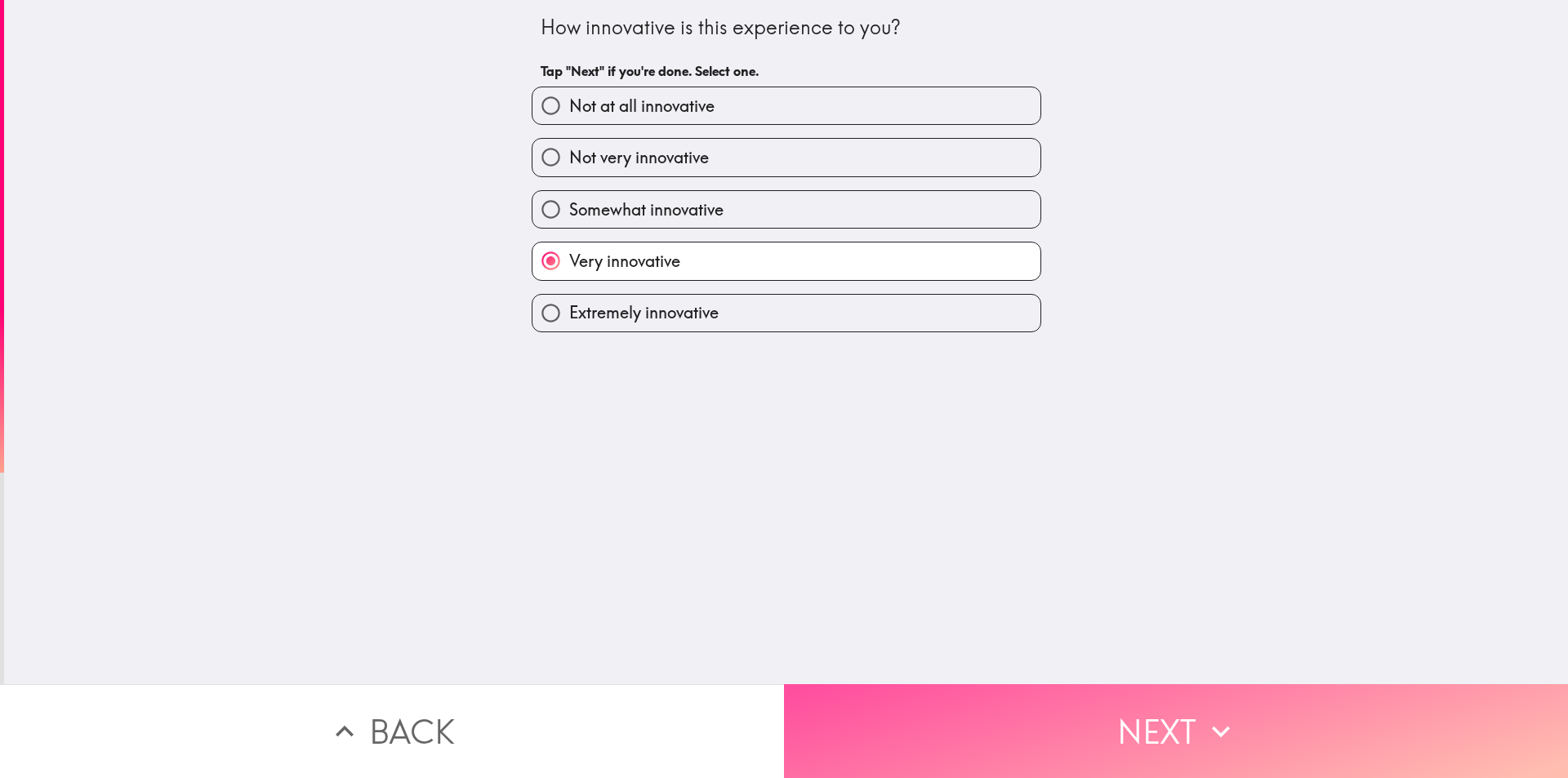
click at [962, 700] on button "Next" at bounding box center [1176, 731] width 784 height 94
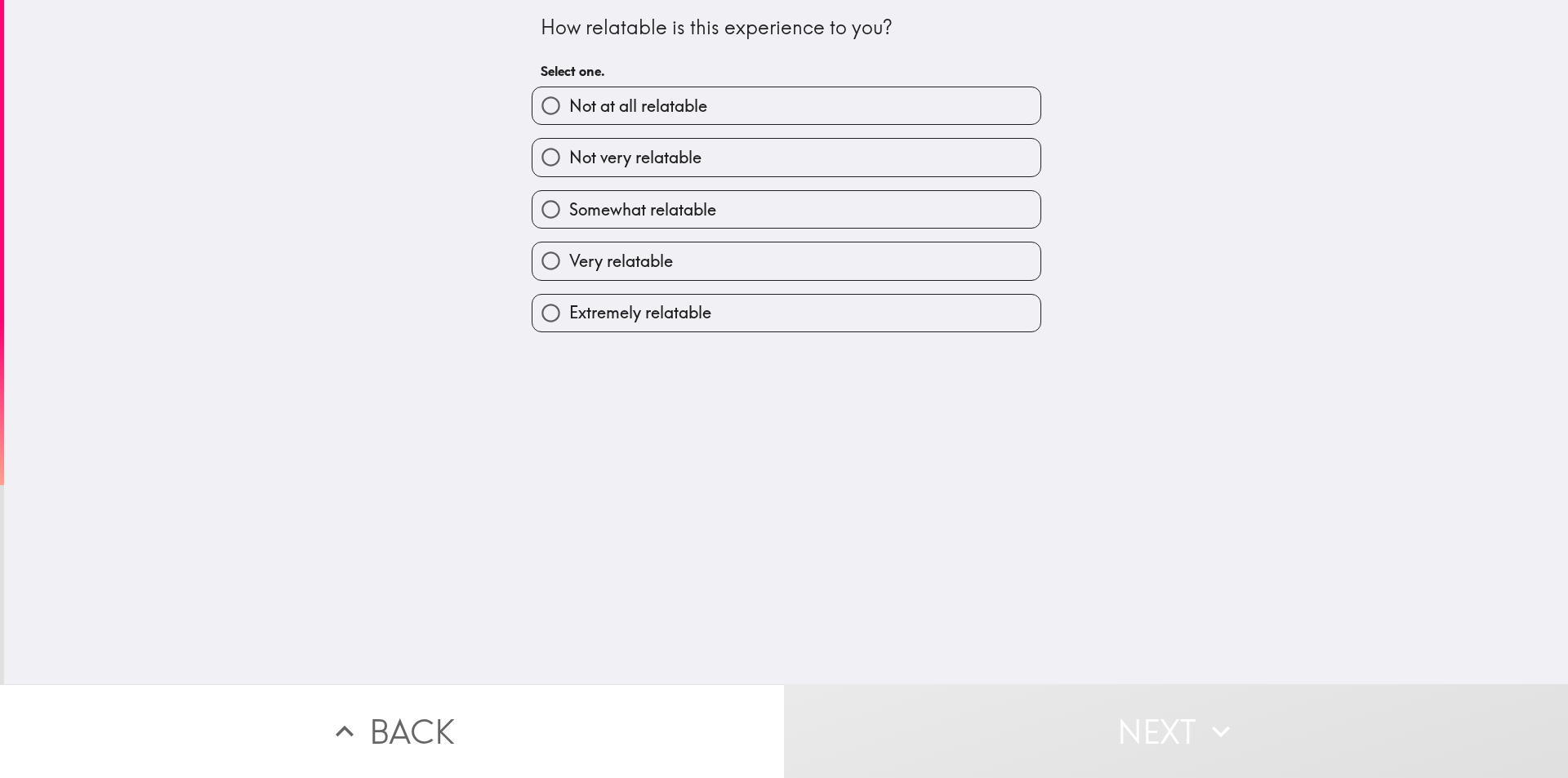
click at [598, 307] on span "Extremely relatable" at bounding box center [640, 312] width 142 height 23
click at [569, 307] on input "Extremely relatable" at bounding box center [551, 312] width 37 height 37
radio input "true"
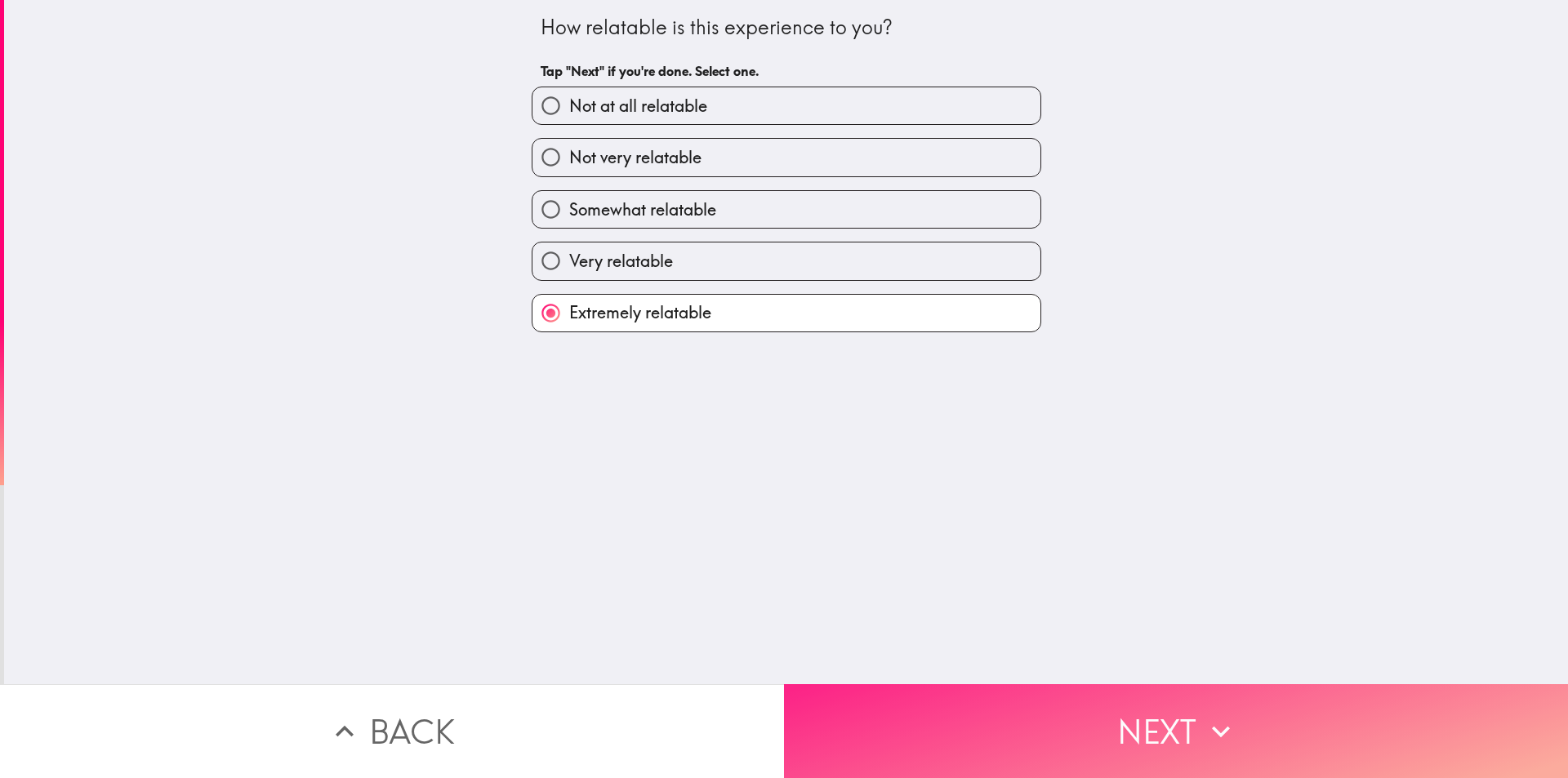
click at [924, 691] on button "Next" at bounding box center [1176, 731] width 784 height 94
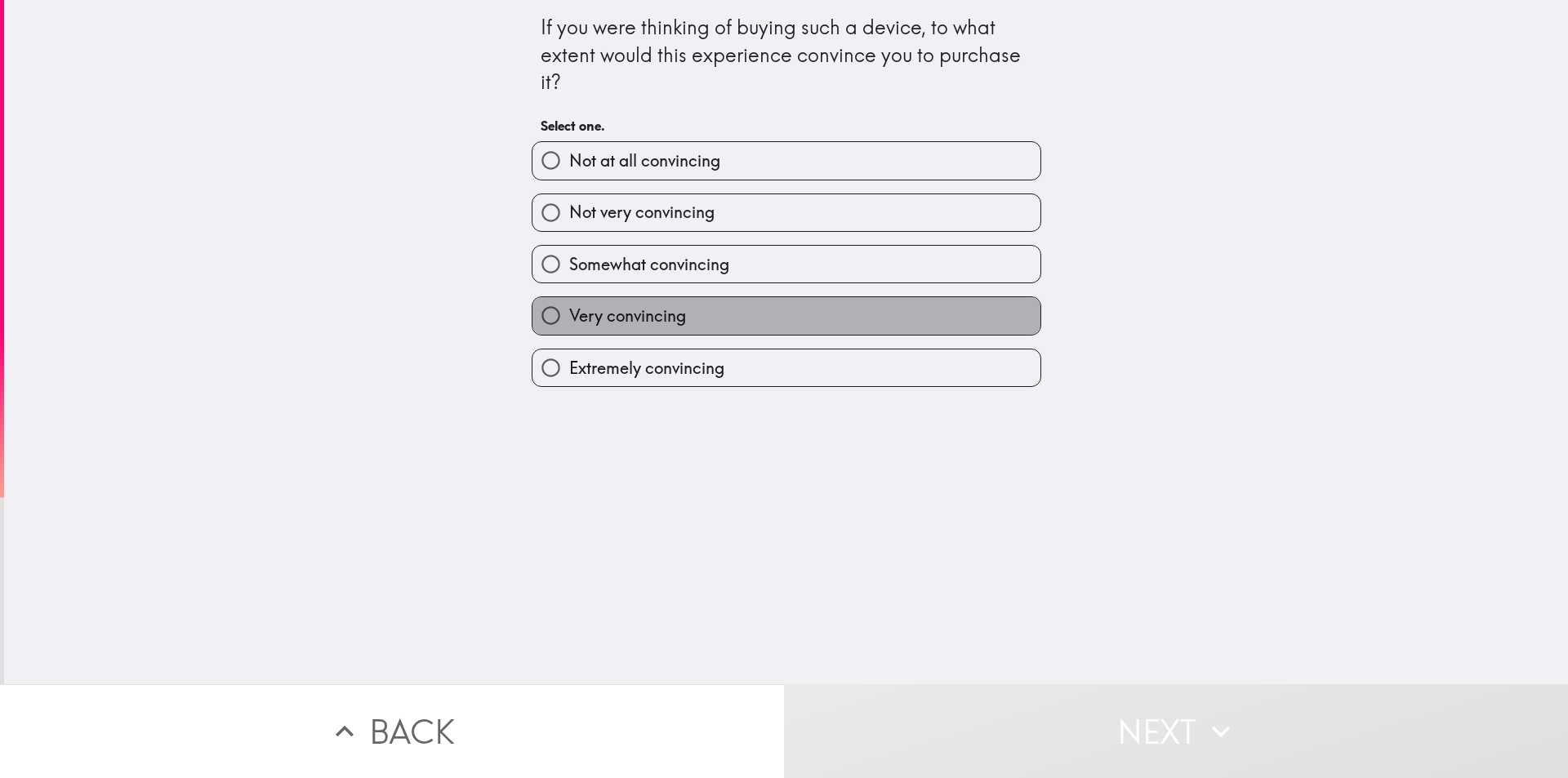
click at [560, 301] on label "Very convincing" at bounding box center [787, 315] width 508 height 37
click at [560, 301] on input "Very convincing" at bounding box center [551, 315] width 37 height 37
radio input "true"
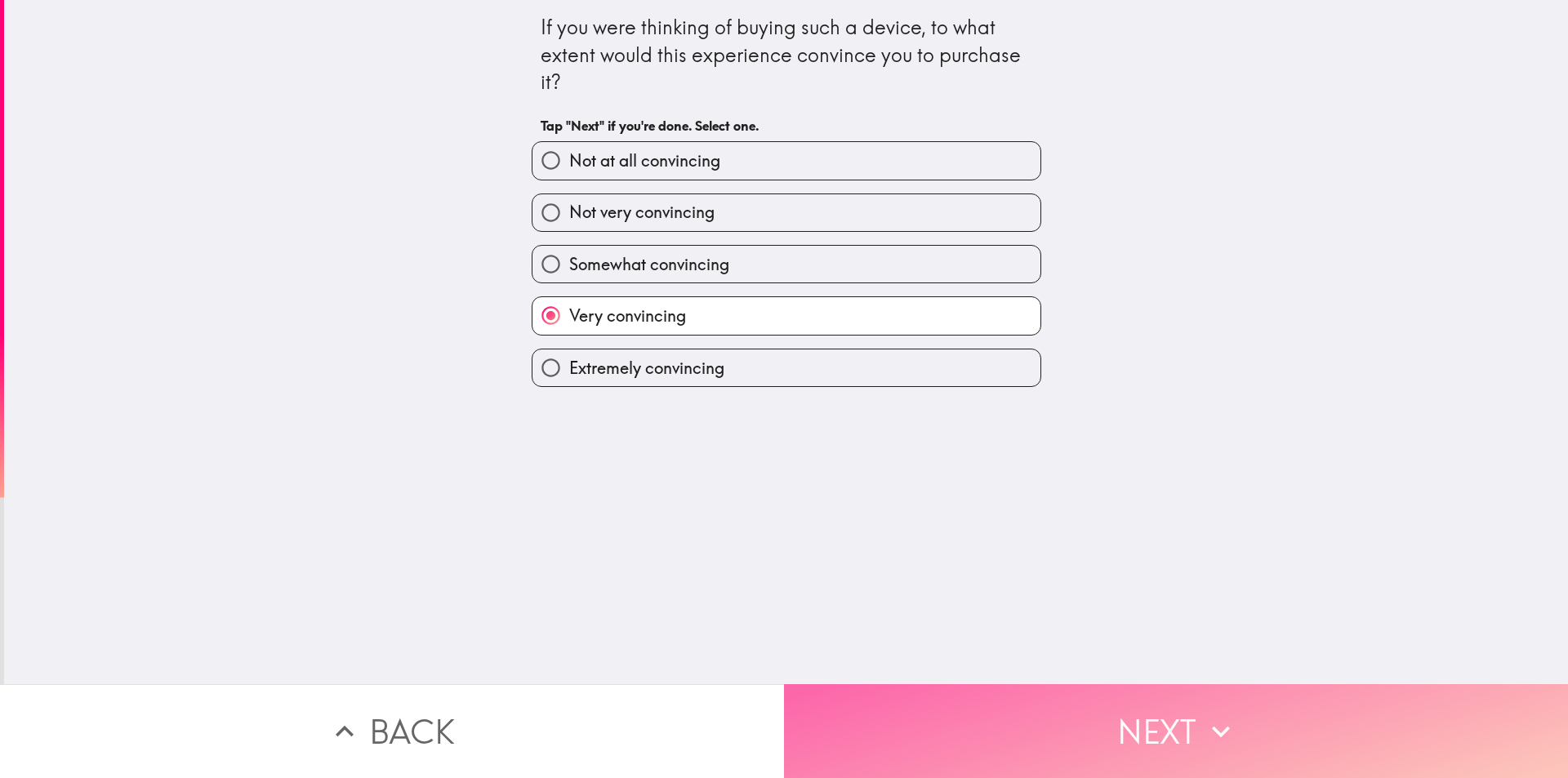
click at [967, 684] on button "Next" at bounding box center [1176, 731] width 784 height 94
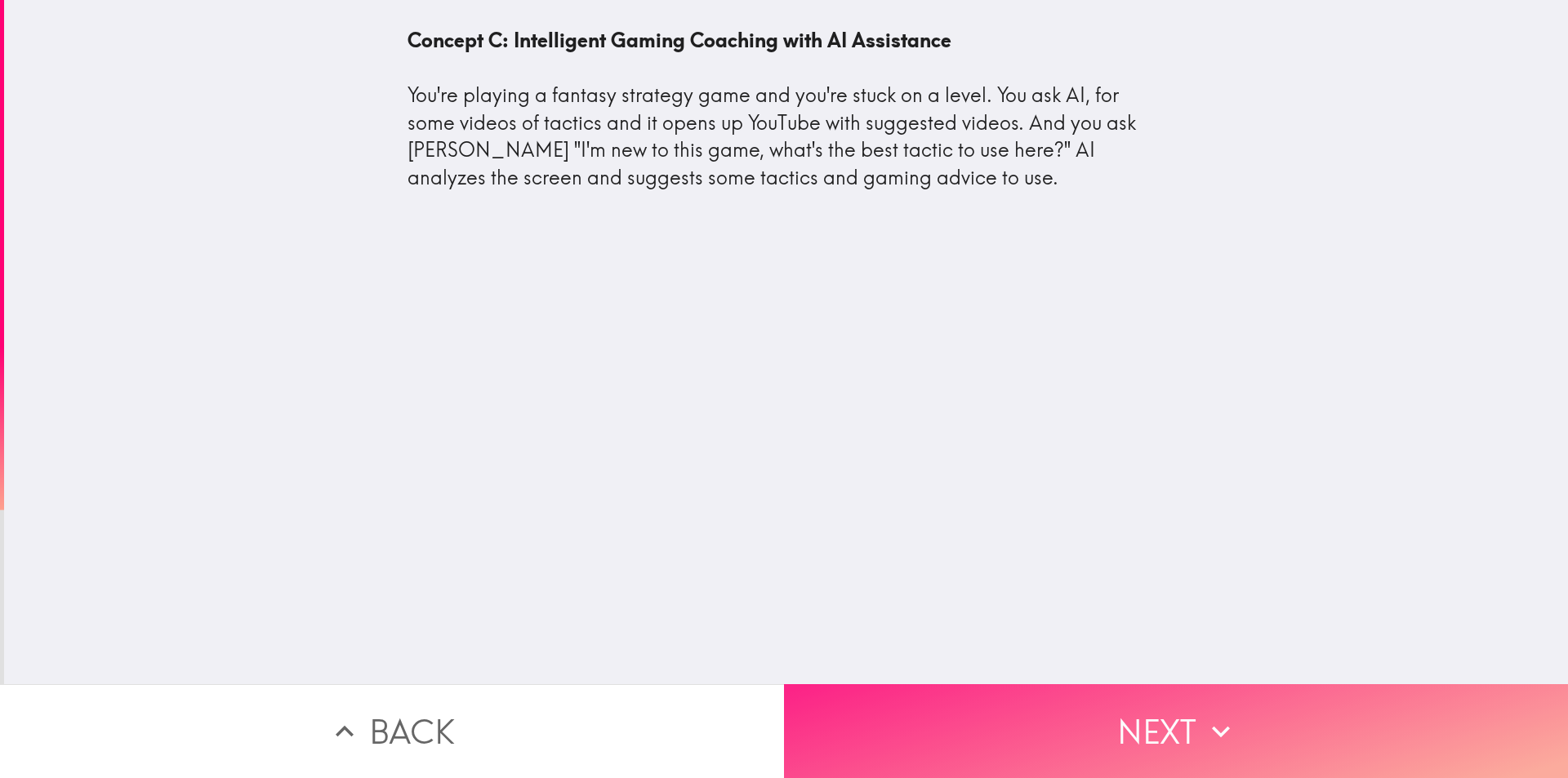
click at [942, 691] on button "Next" at bounding box center [1176, 731] width 784 height 94
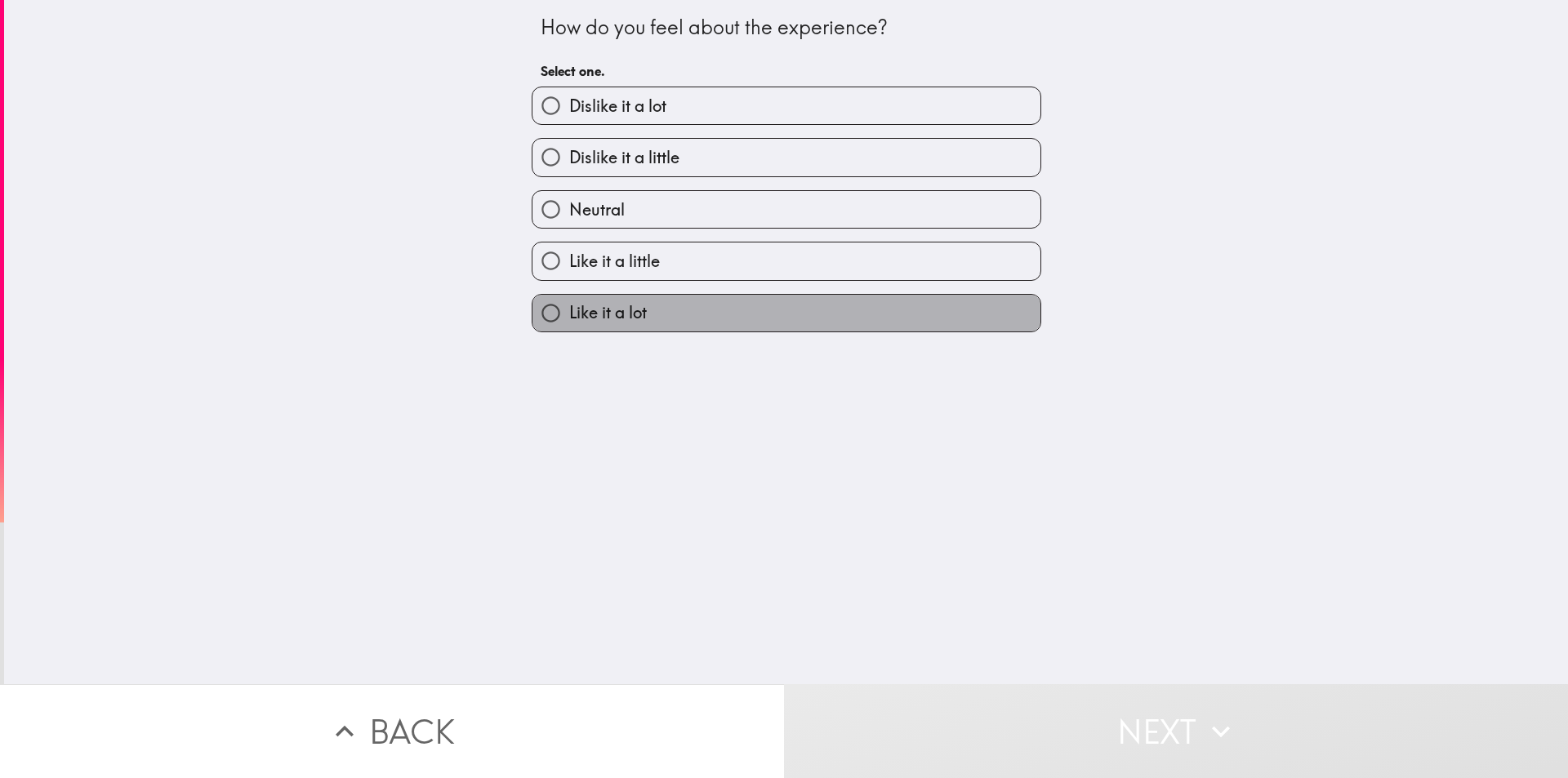
click at [638, 331] on label "Like it a lot" at bounding box center [787, 312] width 508 height 37
click at [569, 331] on input "Like it a lot" at bounding box center [551, 312] width 37 height 37
radio input "true"
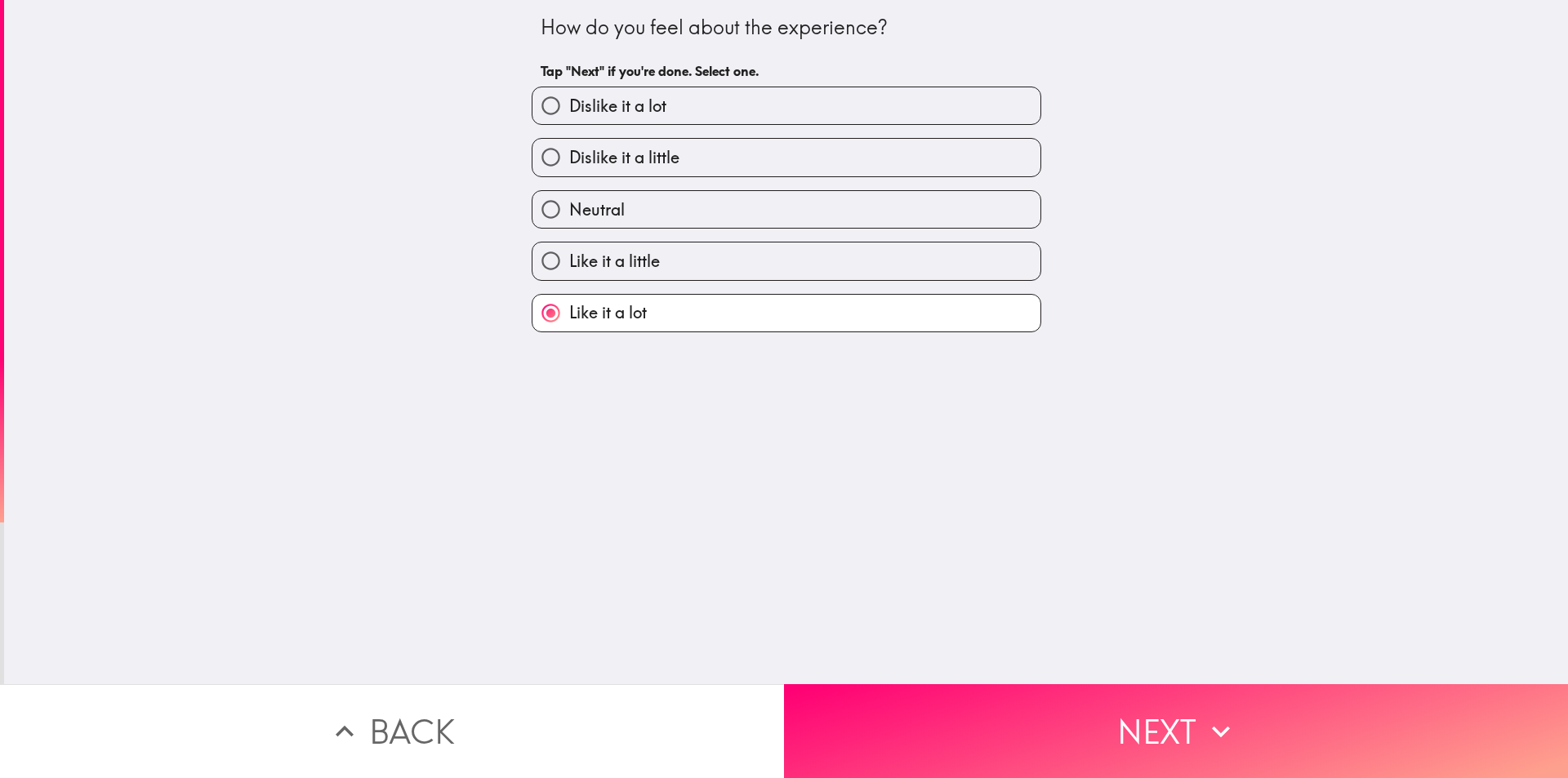
drag, startPoint x: 921, startPoint y: 704, endPoint x: 888, endPoint y: 648, distance: 65.0
click at [918, 702] on button "Next" at bounding box center [1176, 731] width 784 height 94
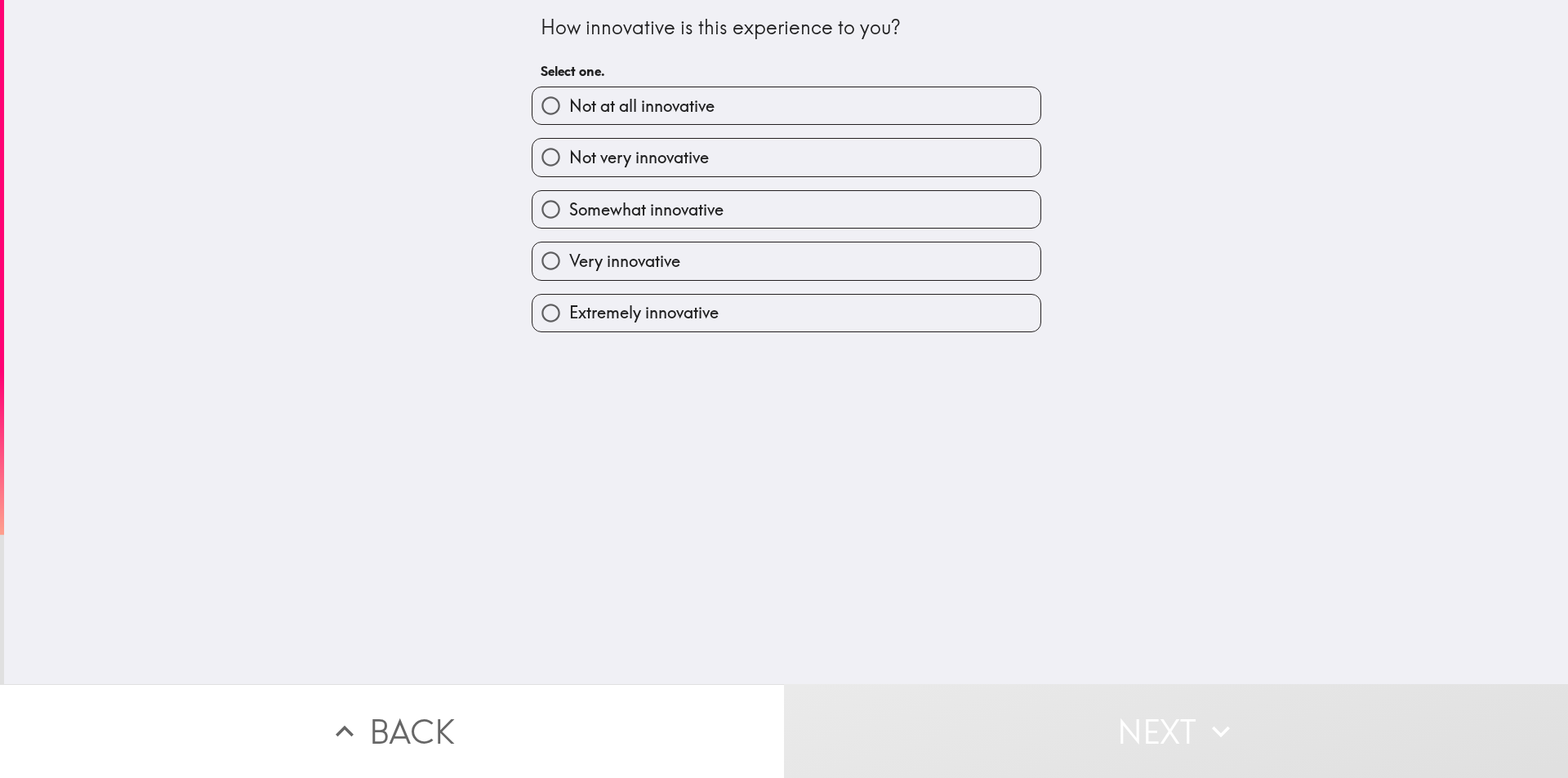
click at [553, 274] on input "Very innovative" at bounding box center [551, 261] width 37 height 37
radio input "true"
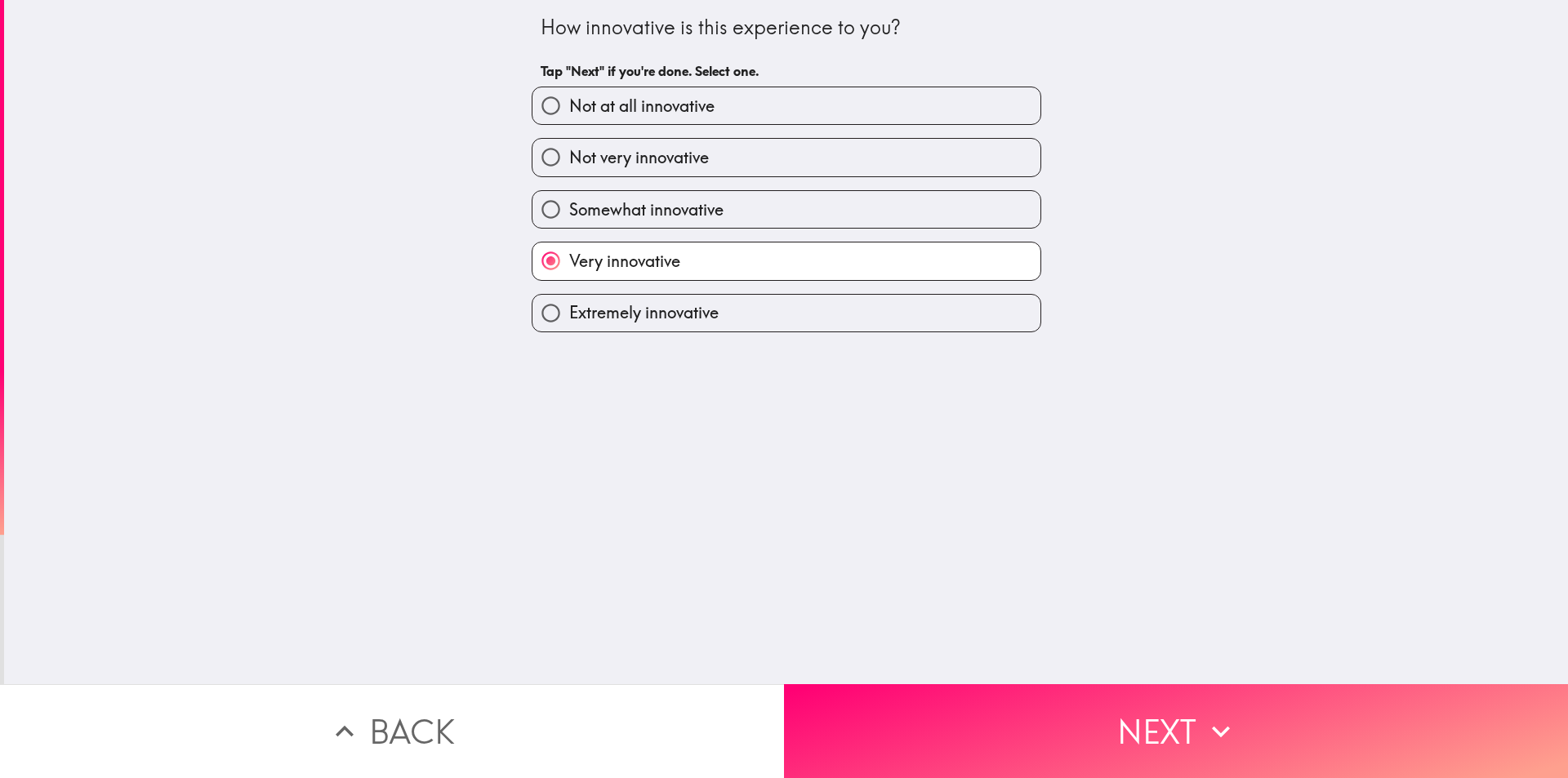
drag, startPoint x: 860, startPoint y: 669, endPoint x: 876, endPoint y: 678, distance: 18.4
click at [862, 669] on div "How innovative is this experience to you? Tap "Next" if you're done. Select one…" at bounding box center [786, 341] width 1564 height 684
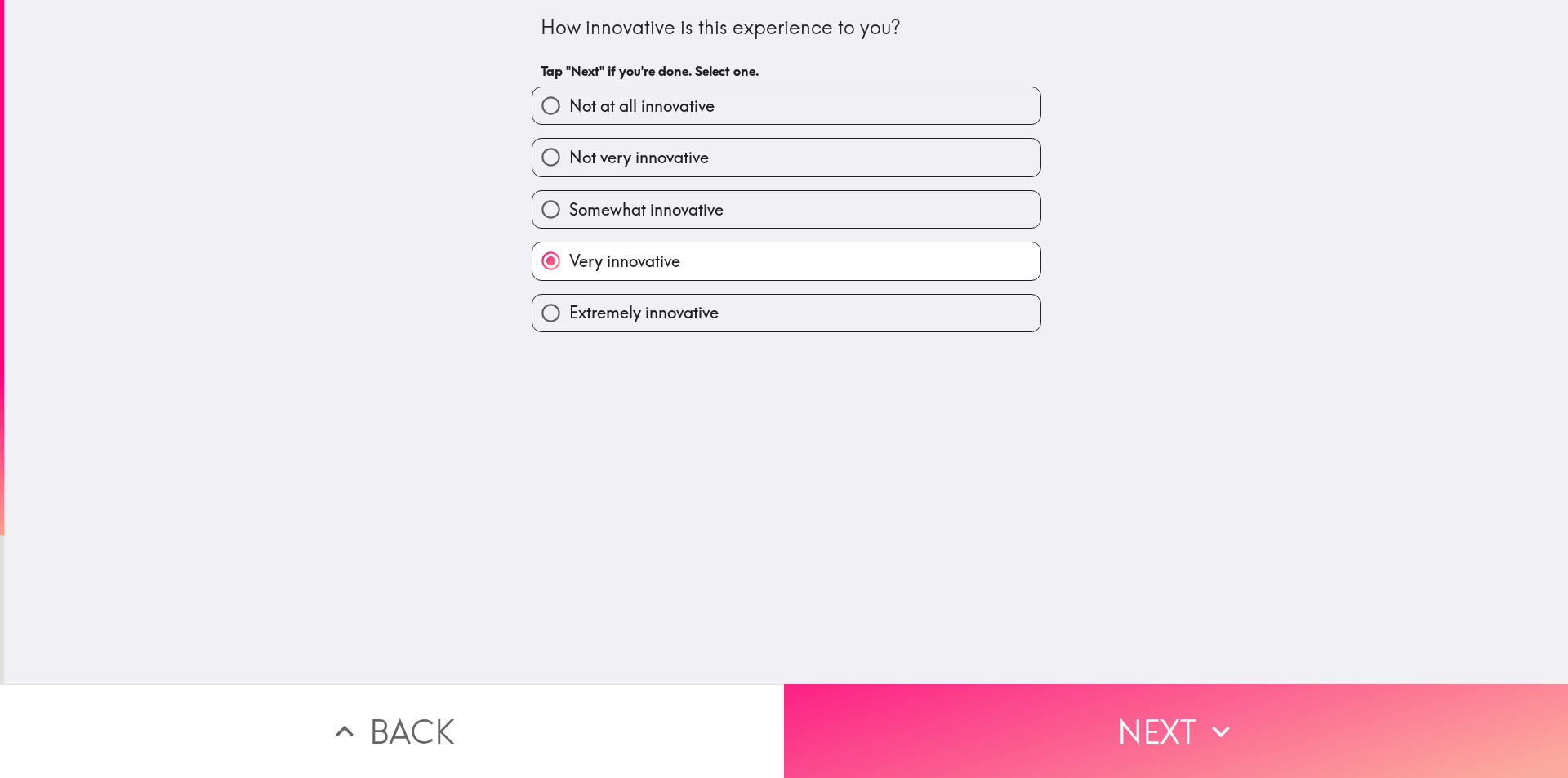
click at [885, 684] on button "Next" at bounding box center [1176, 731] width 784 height 94
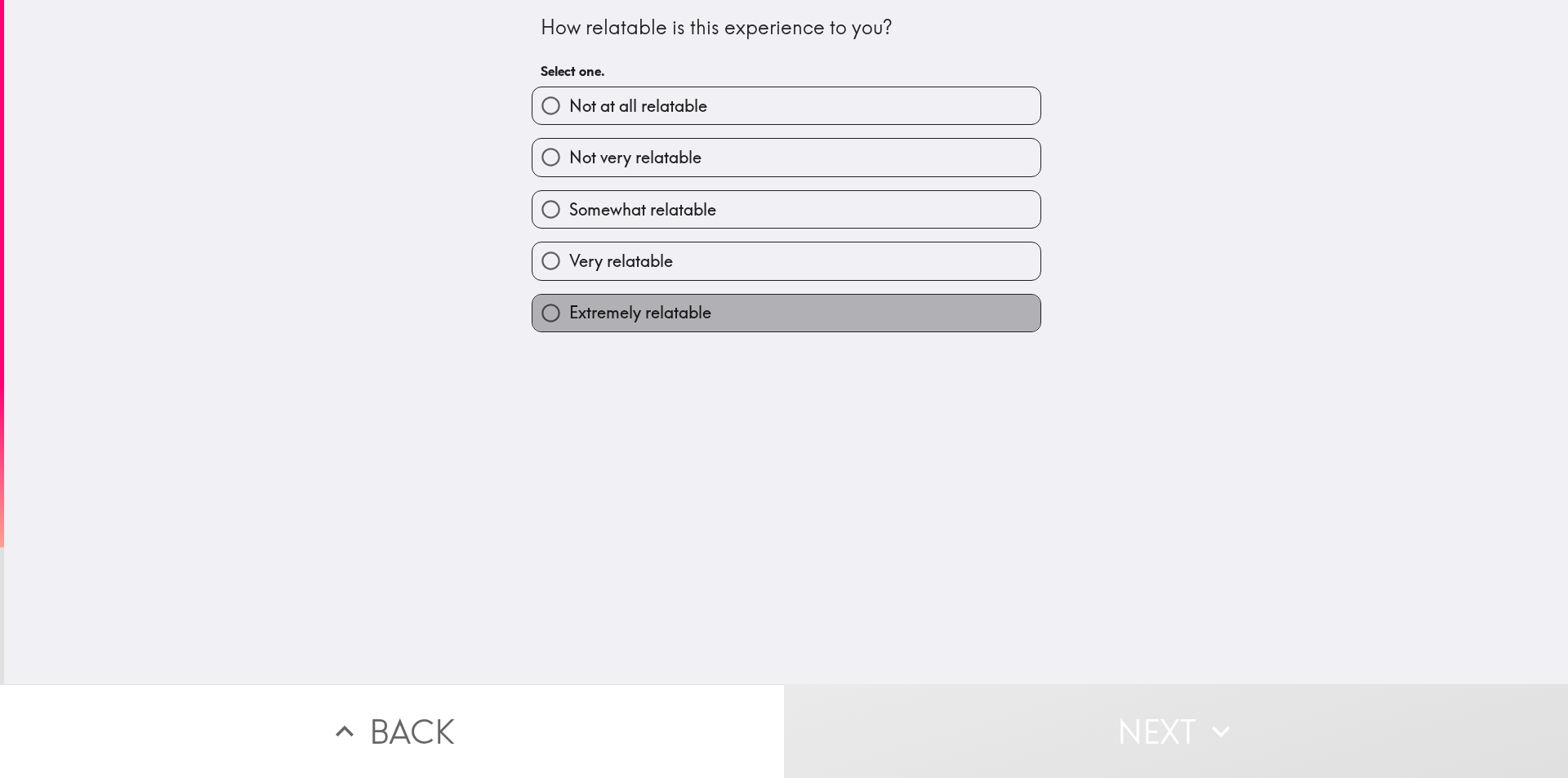
click at [643, 319] on span "Extremely relatable" at bounding box center [640, 312] width 142 height 23
click at [569, 319] on input "Extremely relatable" at bounding box center [551, 312] width 37 height 37
radio input "true"
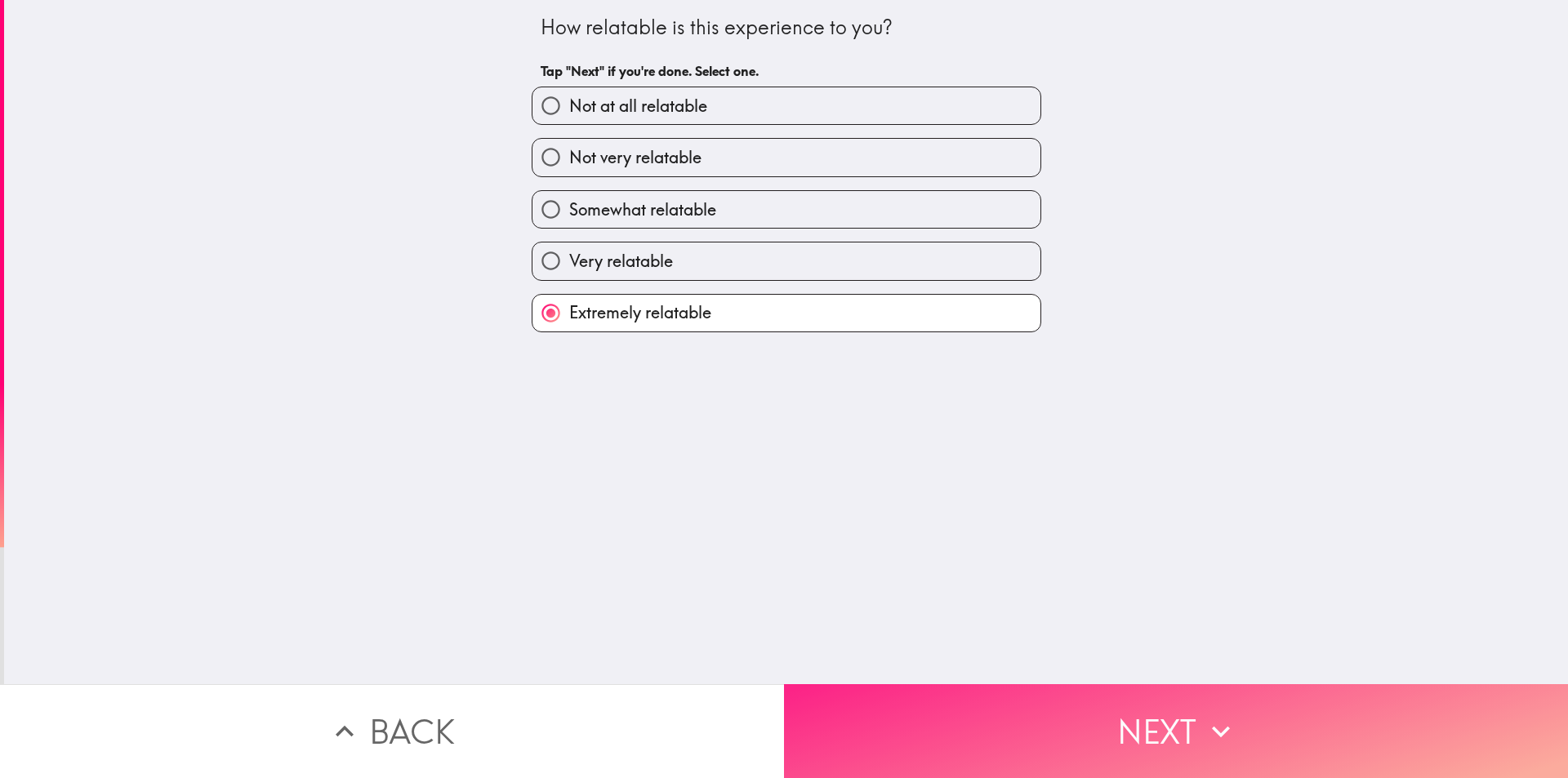
click at [872, 720] on button "Next" at bounding box center [1176, 731] width 784 height 94
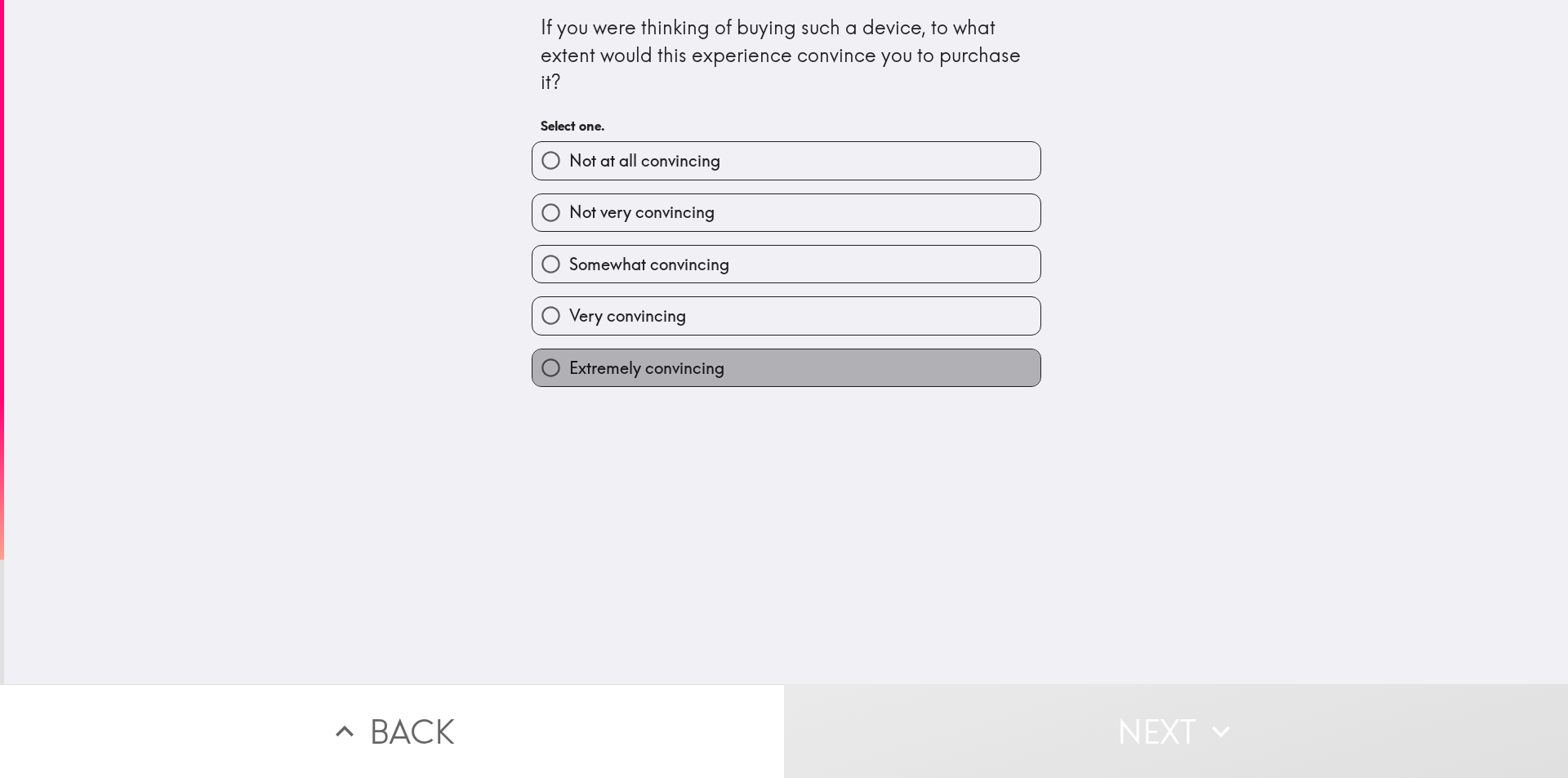
click at [600, 355] on label "Extremely convincing" at bounding box center [787, 367] width 508 height 37
click at [569, 355] on input "Extremely convincing" at bounding box center [551, 367] width 37 height 37
radio input "true"
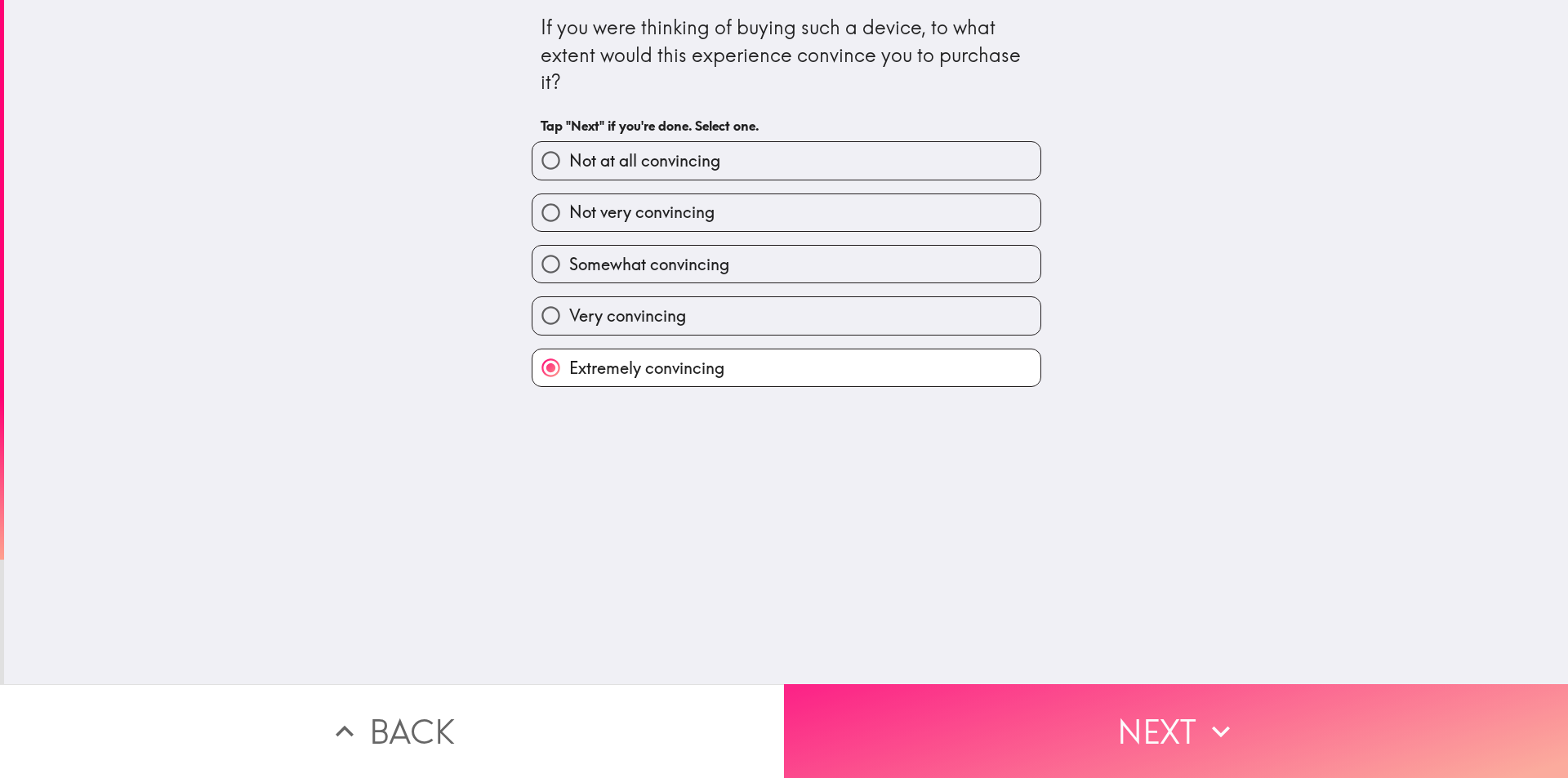
click at [902, 695] on button "Next" at bounding box center [1176, 731] width 784 height 94
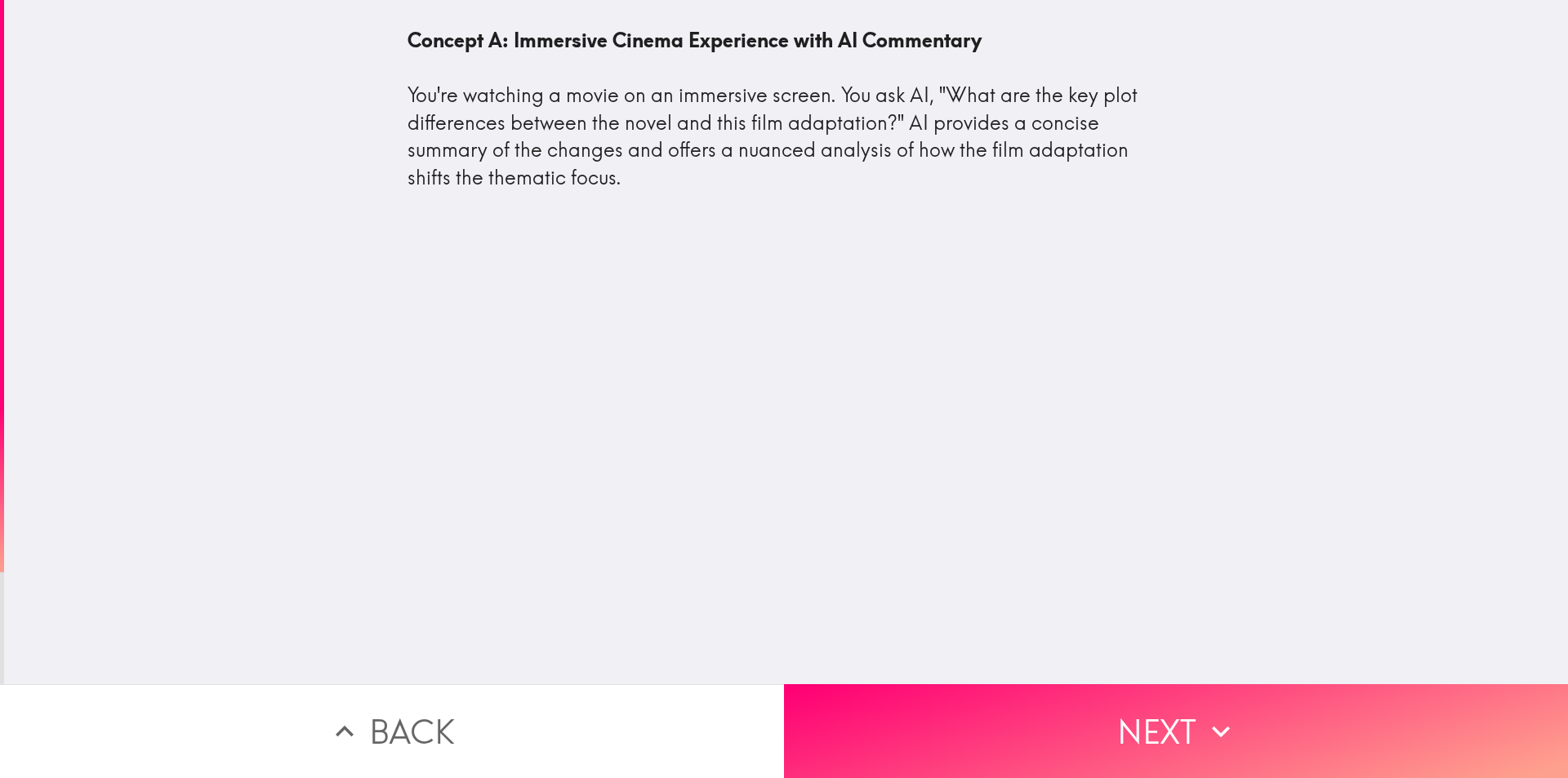
click at [955, 666] on div "Concept A: Immersive Cinema Experience with AI Commentary You're watching a mov…" at bounding box center [786, 341] width 1564 height 684
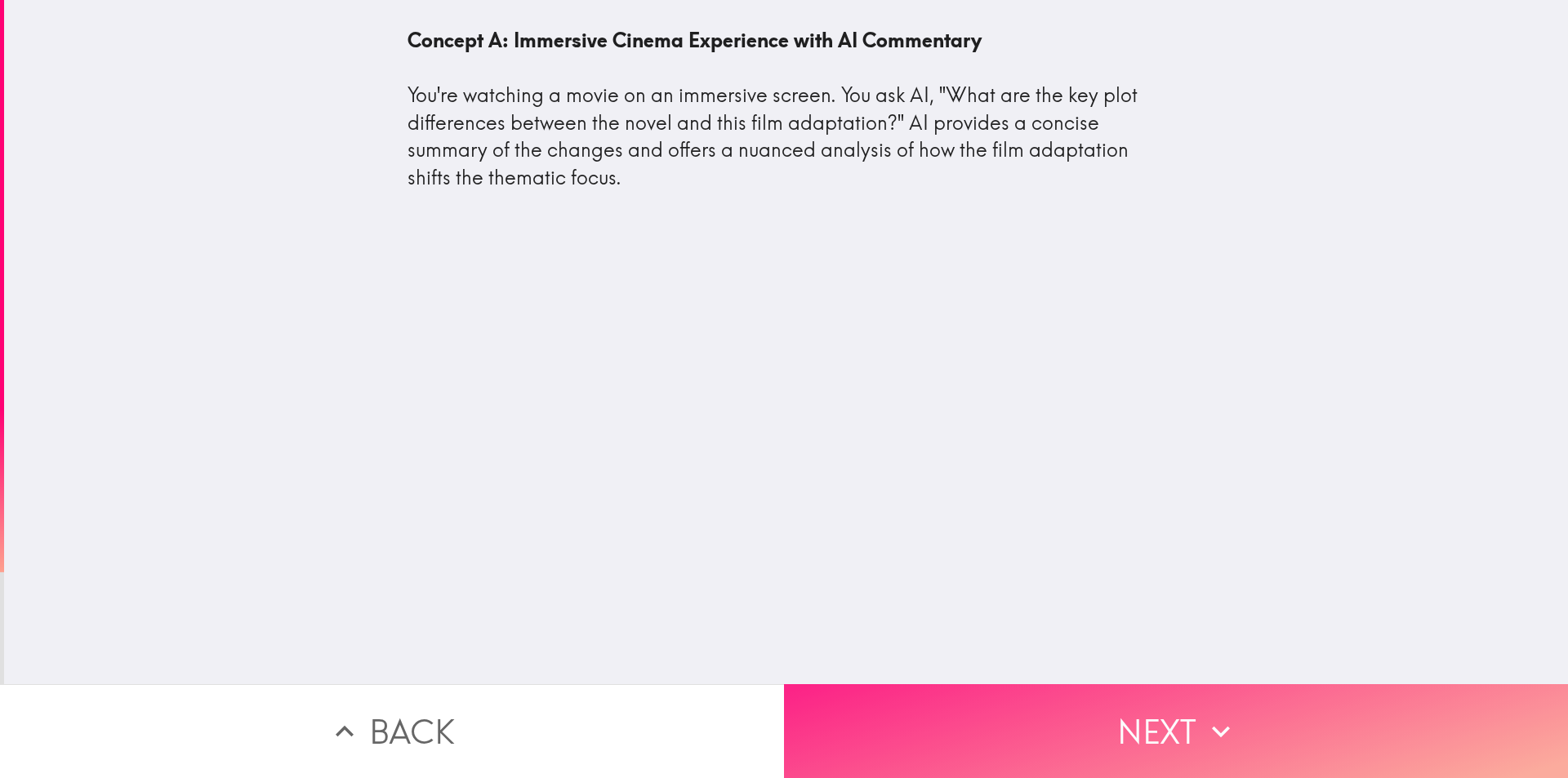
click at [972, 699] on button "Next" at bounding box center [1176, 731] width 784 height 94
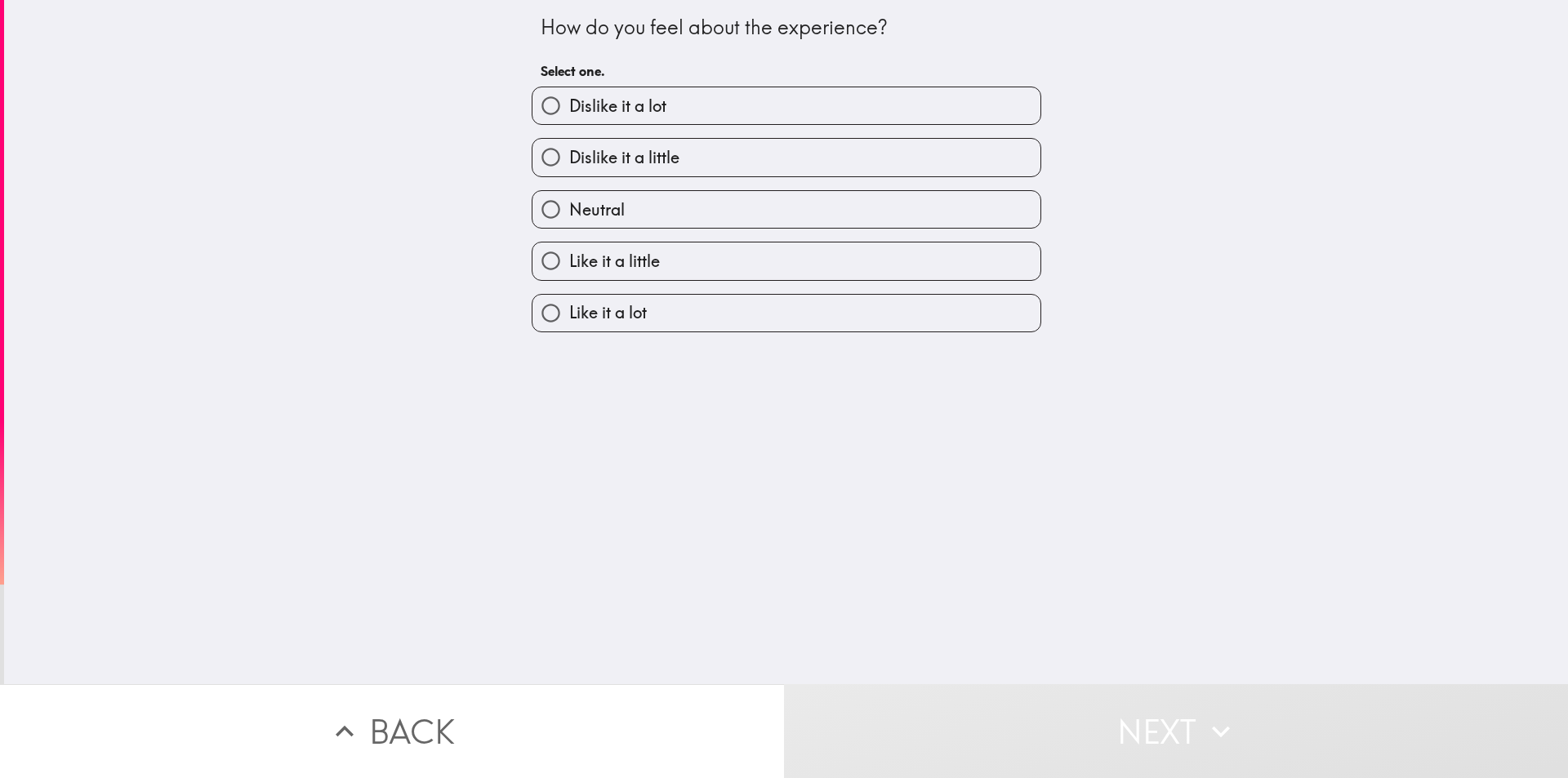
click at [627, 325] on label "Like it a lot" at bounding box center [787, 312] width 508 height 37
click at [569, 325] on input "Like it a lot" at bounding box center [551, 312] width 37 height 37
radio input "true"
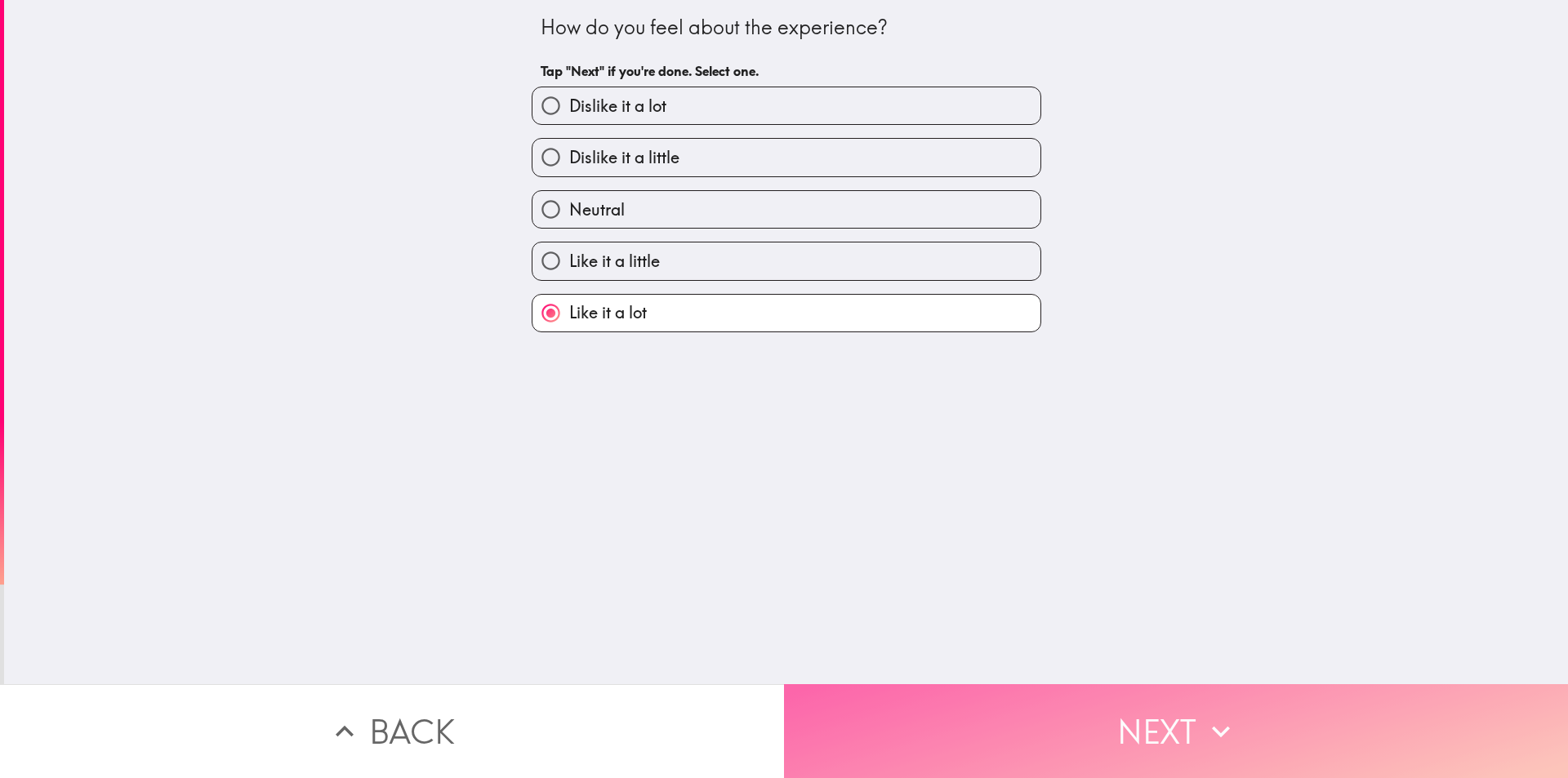
click at [914, 718] on button "Next" at bounding box center [1176, 731] width 784 height 94
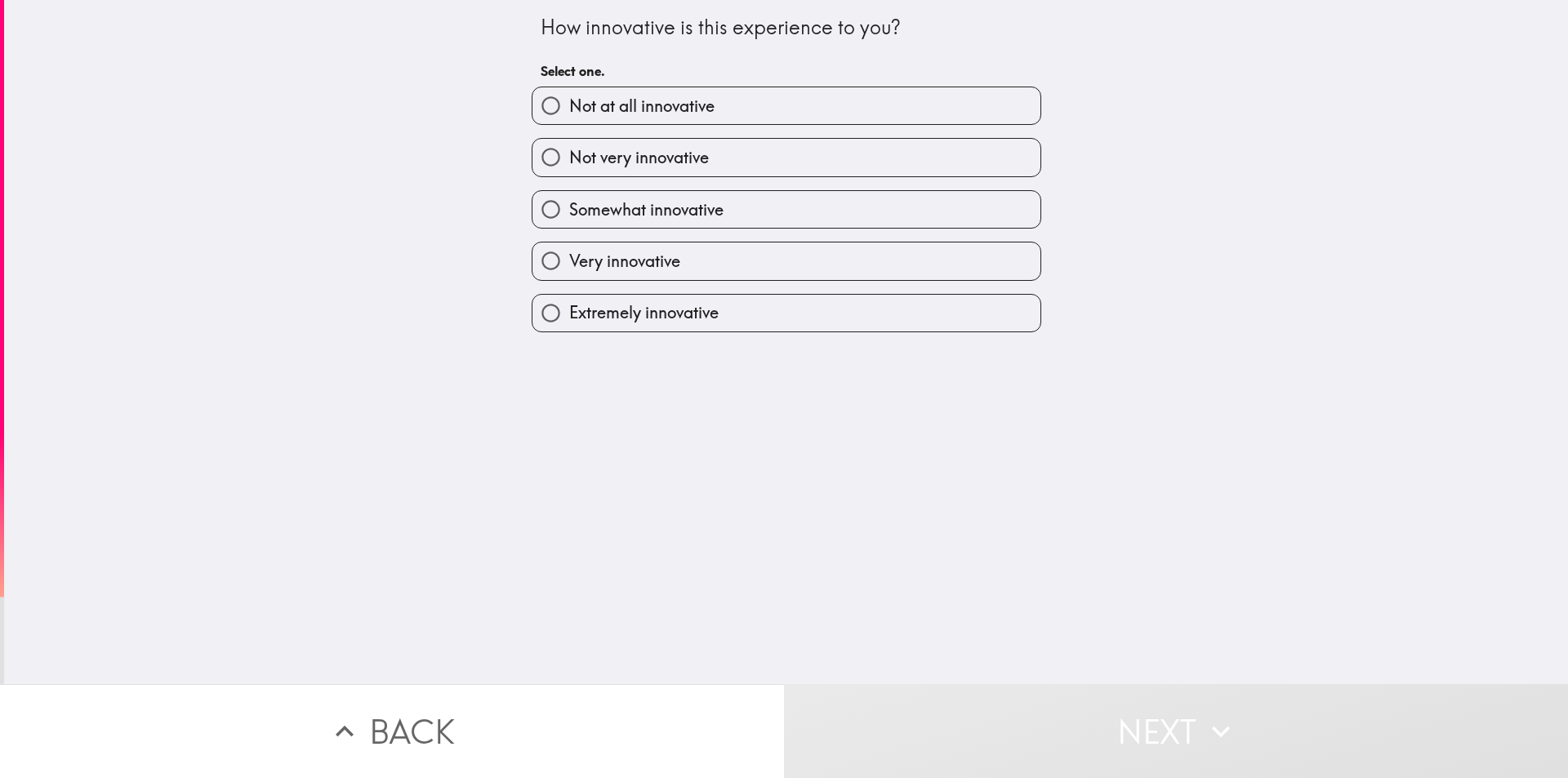
click at [579, 312] on span "Extremely innovative" at bounding box center [644, 312] width 150 height 23
click at [569, 312] on input "Extremely innovative" at bounding box center [551, 312] width 37 height 37
radio input "true"
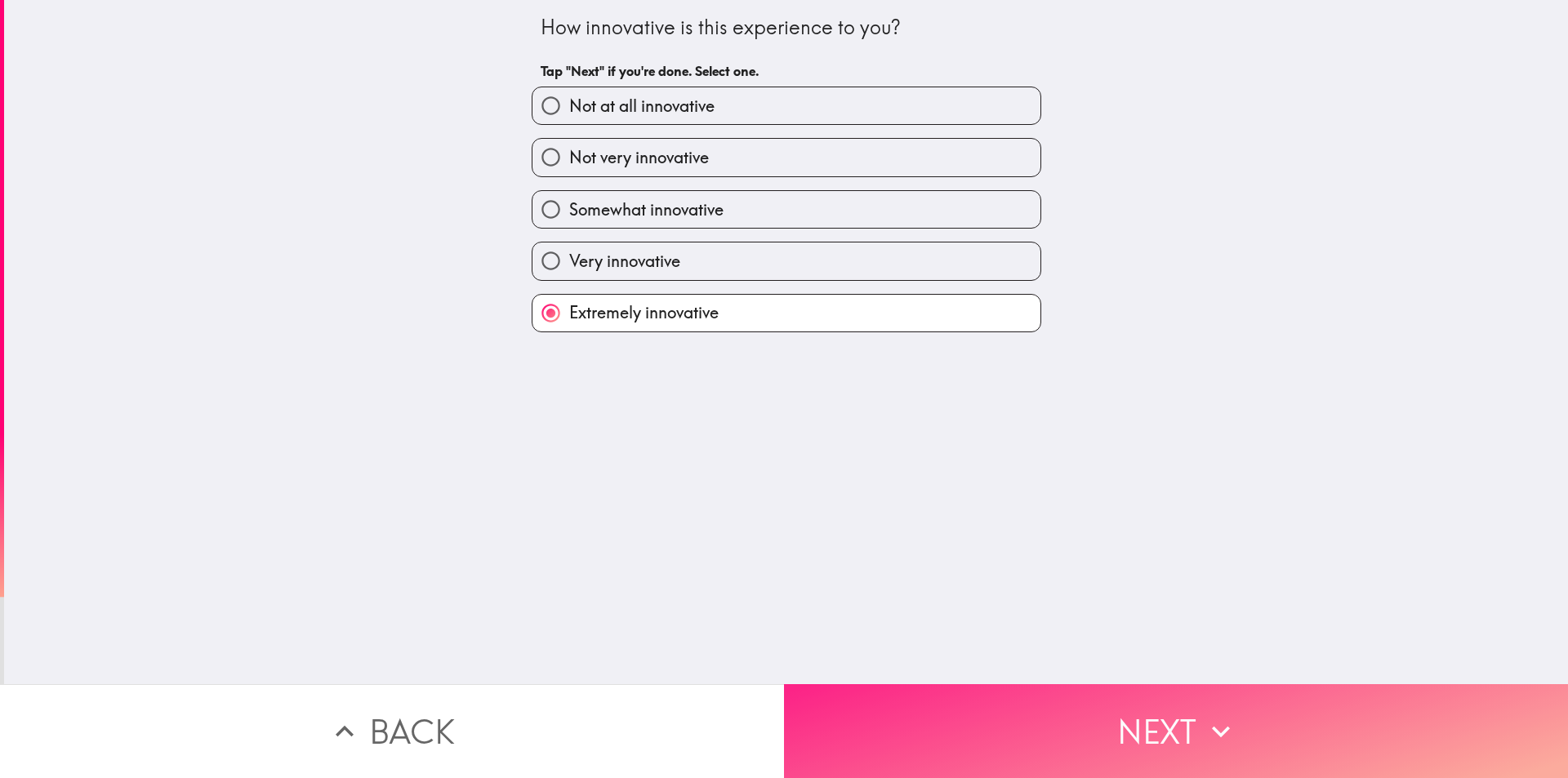
click at [942, 691] on button "Next" at bounding box center [1176, 731] width 784 height 94
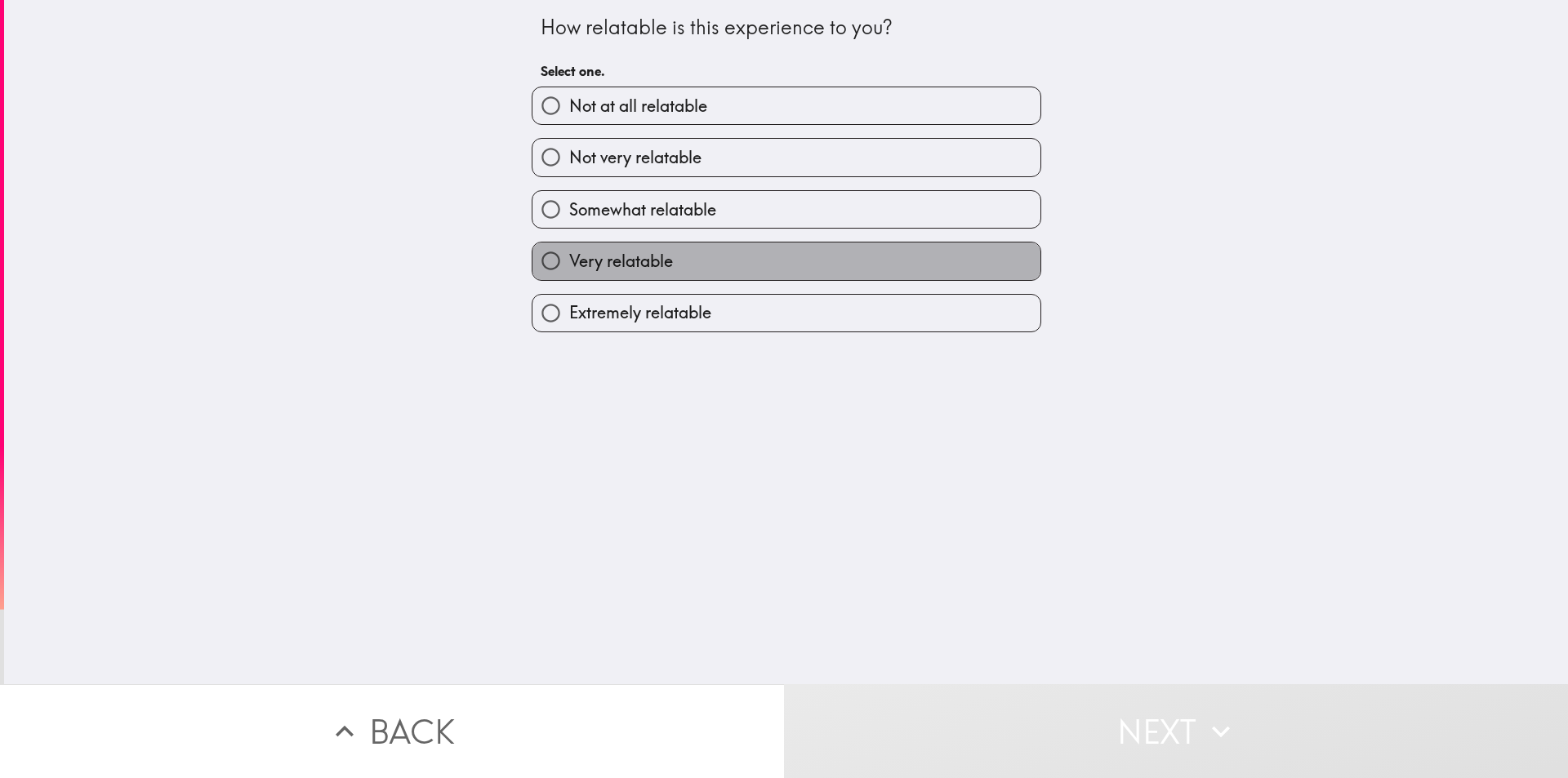
click at [584, 275] on label "Very relatable" at bounding box center [787, 261] width 508 height 37
click at [569, 275] on input "Very relatable" at bounding box center [551, 261] width 37 height 37
radio input "true"
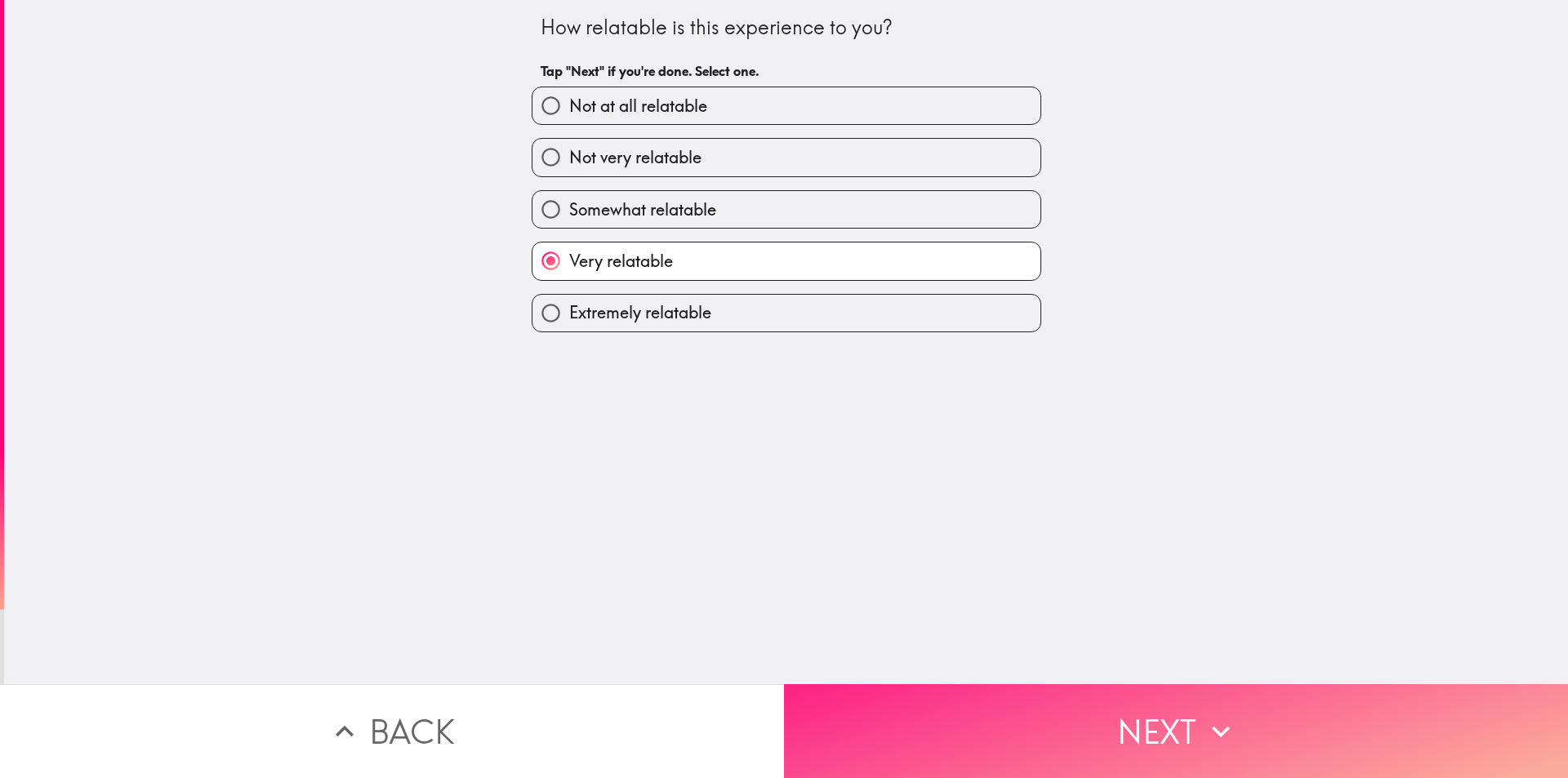
click at [880, 697] on button "Next" at bounding box center [1176, 731] width 784 height 94
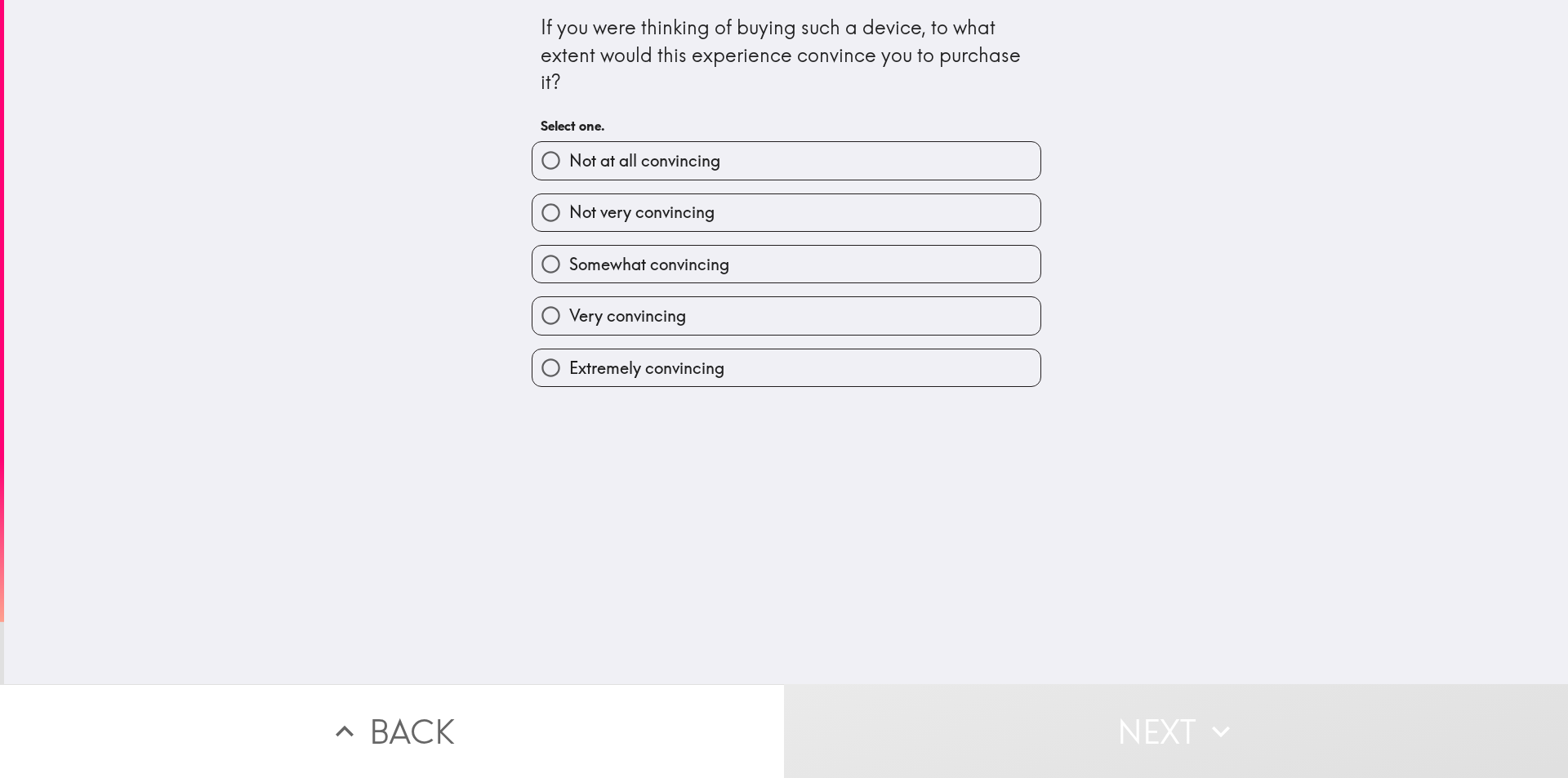
click at [585, 362] on span "Extremely convincing" at bounding box center [647, 368] width 155 height 23
click at [569, 362] on input "Extremely convincing" at bounding box center [551, 367] width 37 height 37
radio input "true"
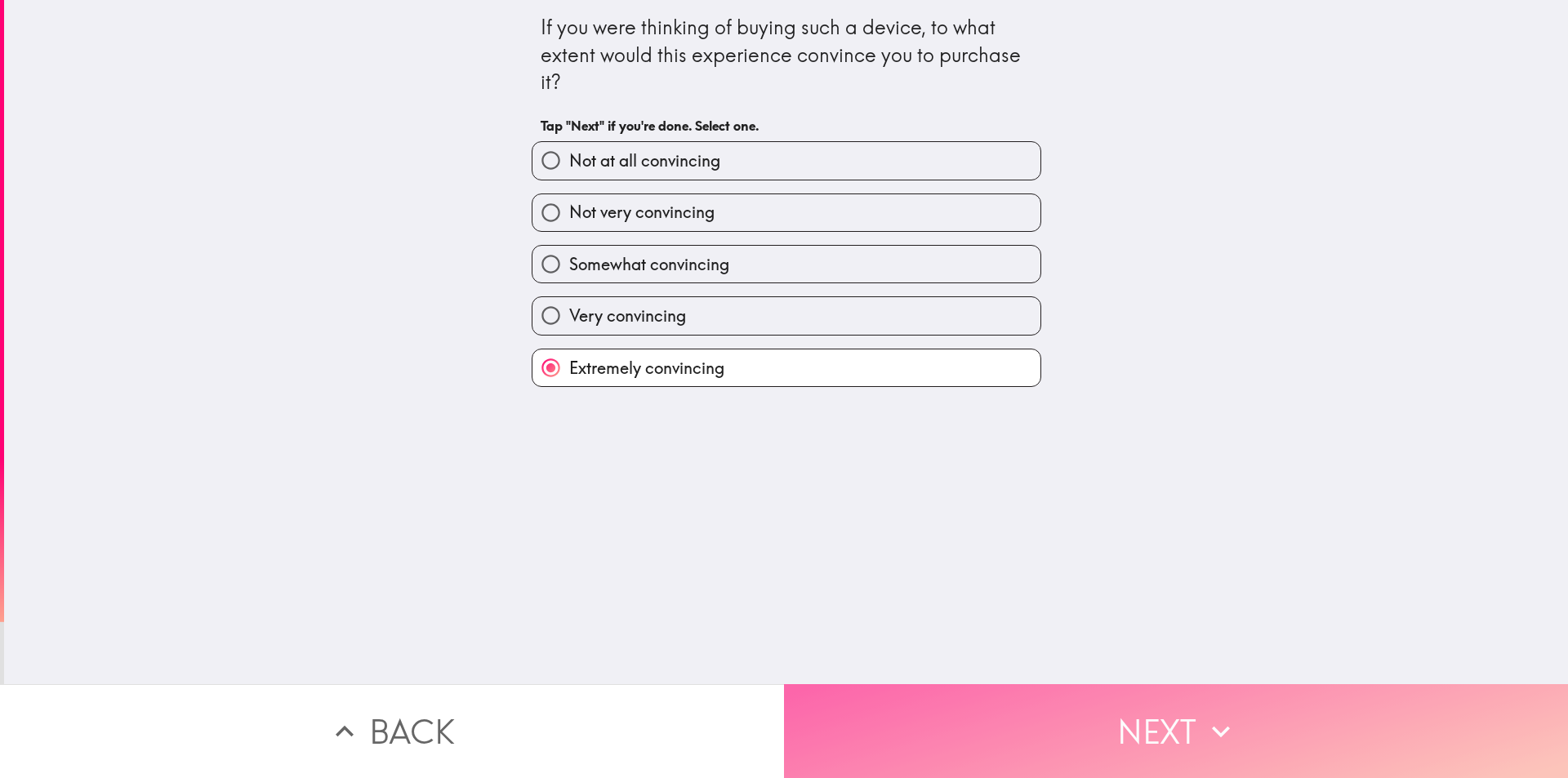
click at [904, 684] on button "Next" at bounding box center [1176, 731] width 784 height 94
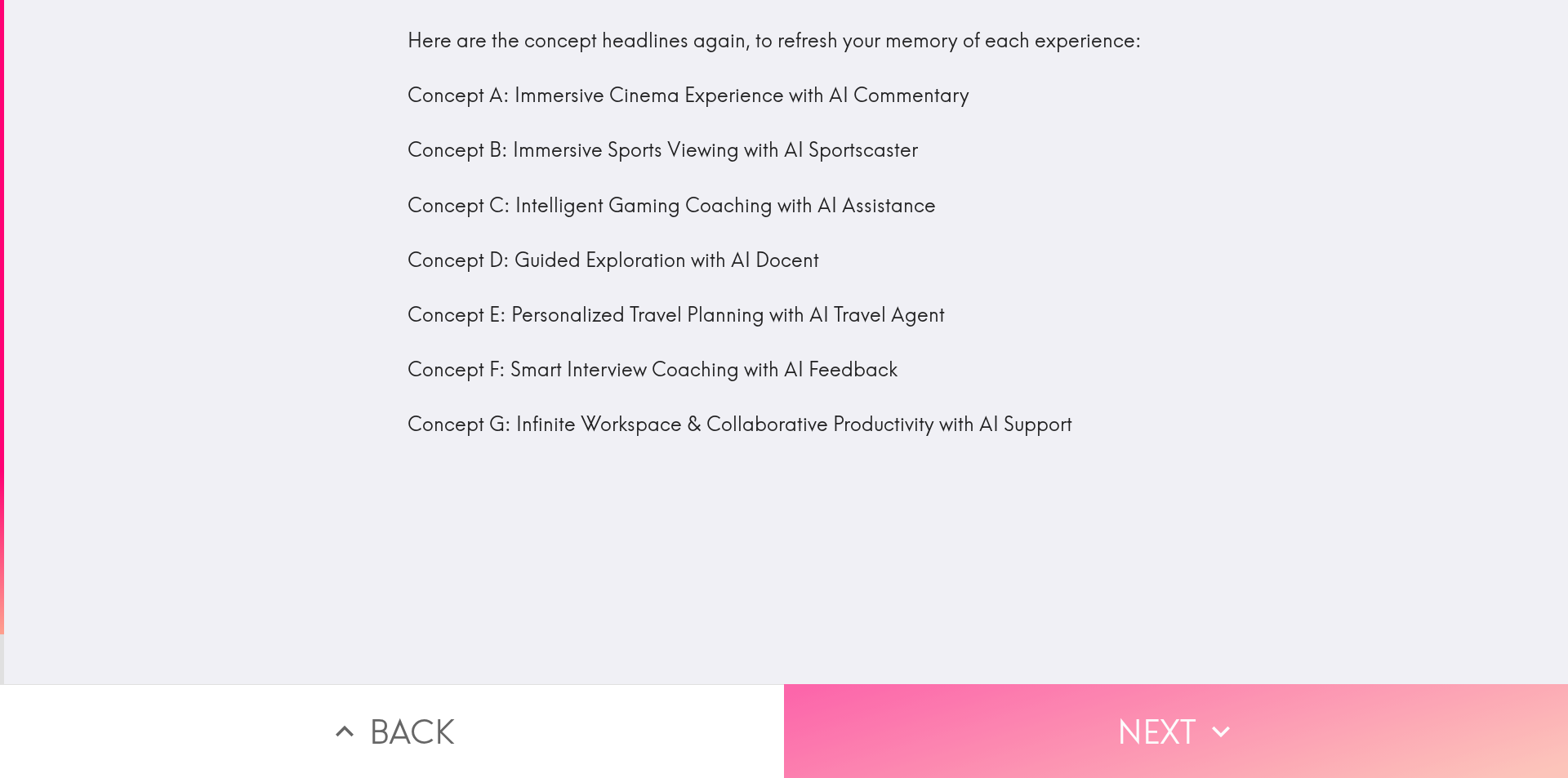
click at [985, 727] on button "Next" at bounding box center [1176, 731] width 784 height 94
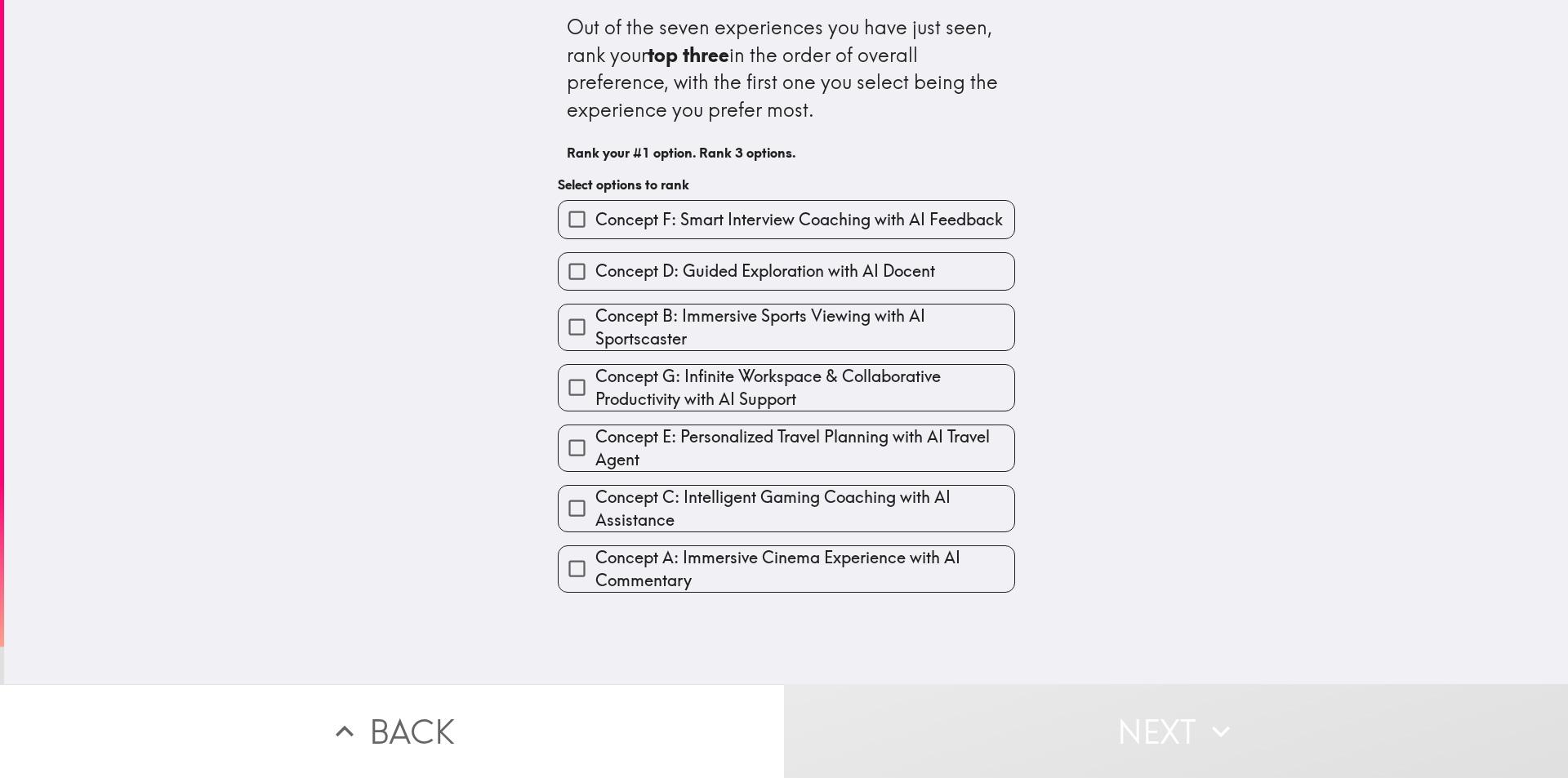
click at [574, 209] on input "Concept F: Smart Interview Coaching with AI Feedback" at bounding box center [577, 218] width 37 height 37
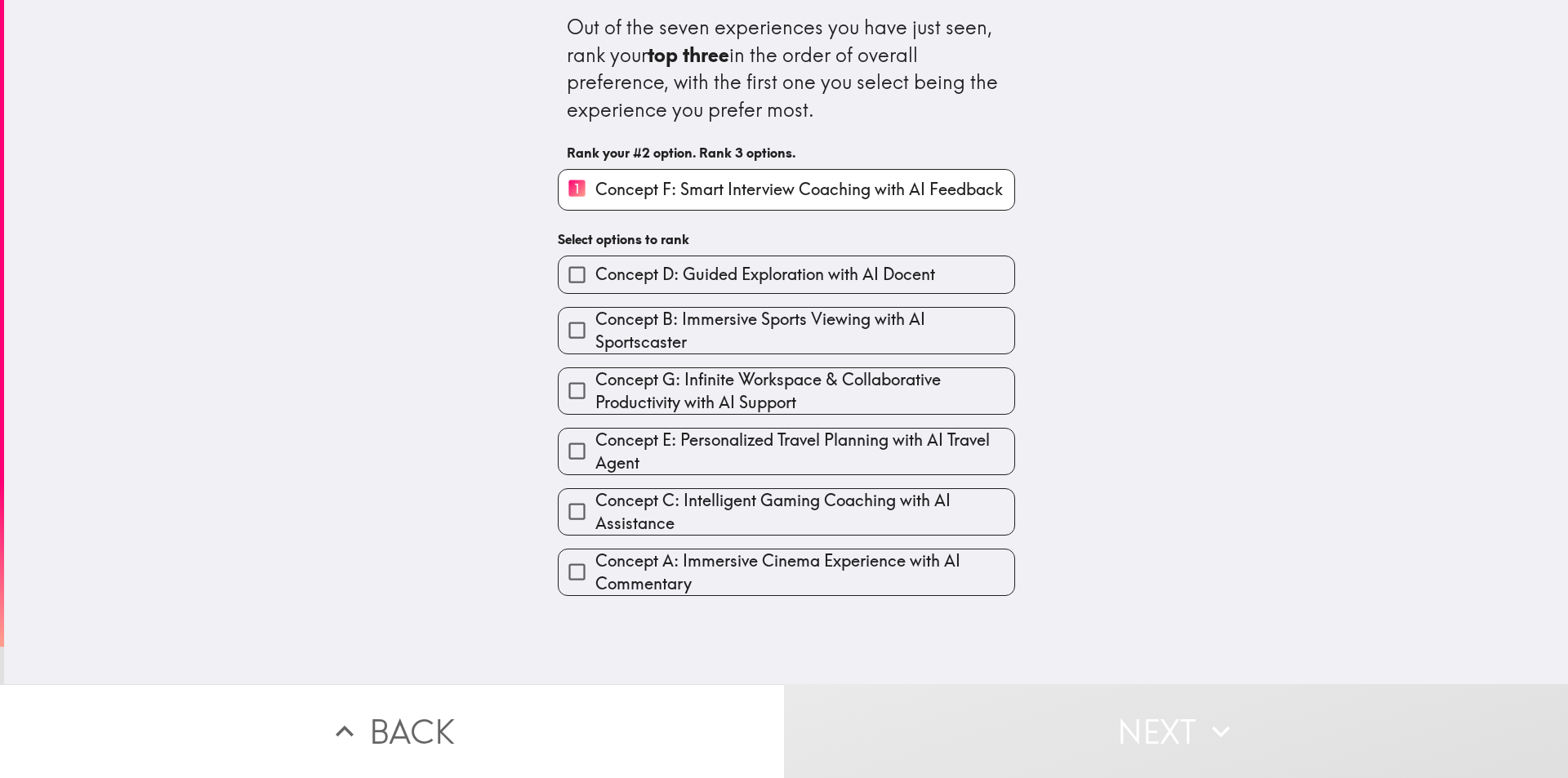
drag, startPoint x: 610, startPoint y: 270, endPoint x: 638, endPoint y: 314, distance: 52.2
click at [611, 270] on span "Concept D: Guided Exploration with AI Docent" at bounding box center [765, 274] width 340 height 23
click at [596, 270] on input "Concept D: Guided Exploration with AI Docent" at bounding box center [577, 275] width 37 height 37
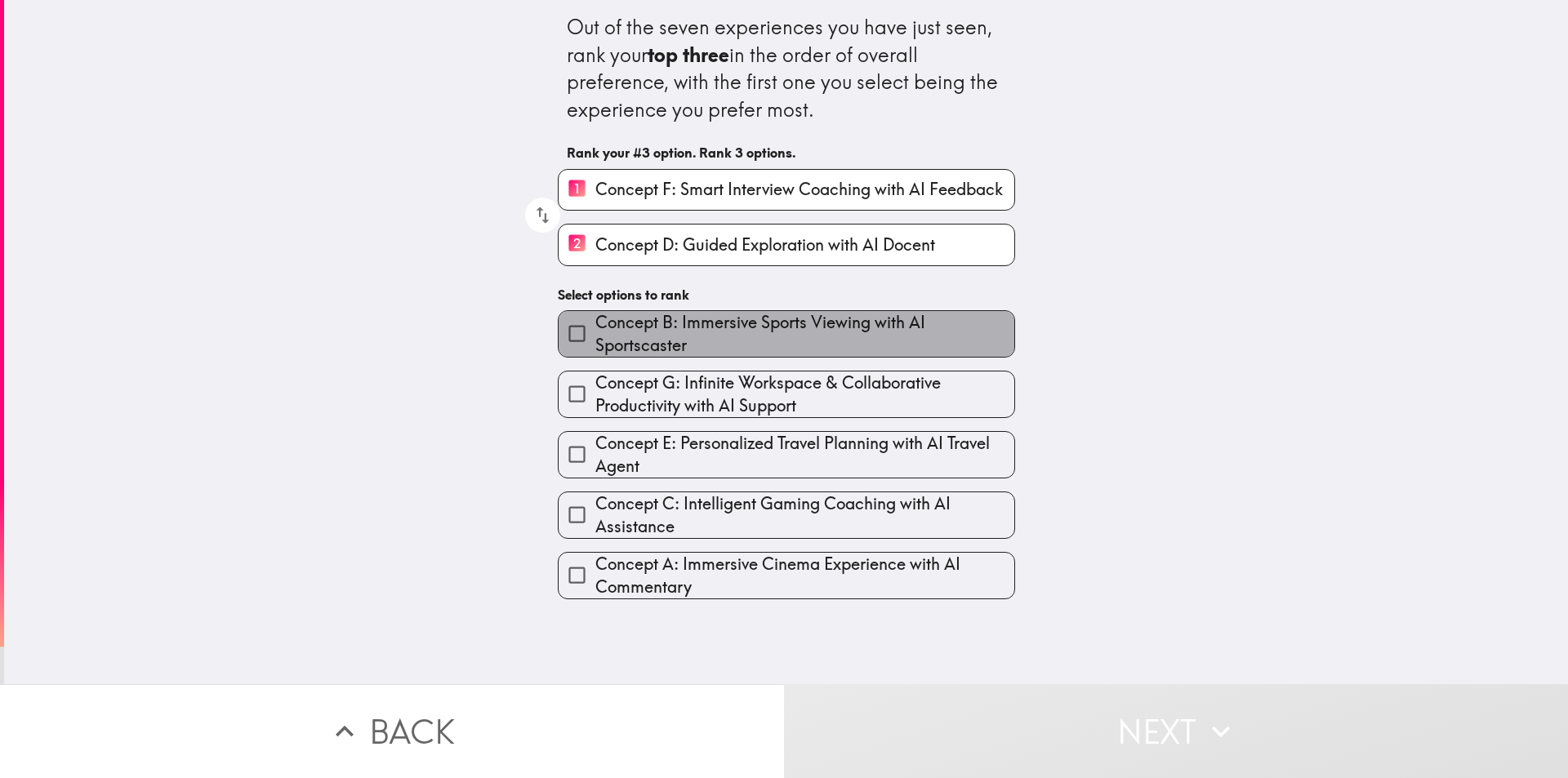
click at [645, 332] on span "Concept B: Immersive Sports Viewing with AI Sportscaster" at bounding box center [805, 334] width 419 height 46
click at [596, 332] on input "Concept B: Immersive Sports Viewing with AI Sportscaster" at bounding box center [577, 333] width 37 height 37
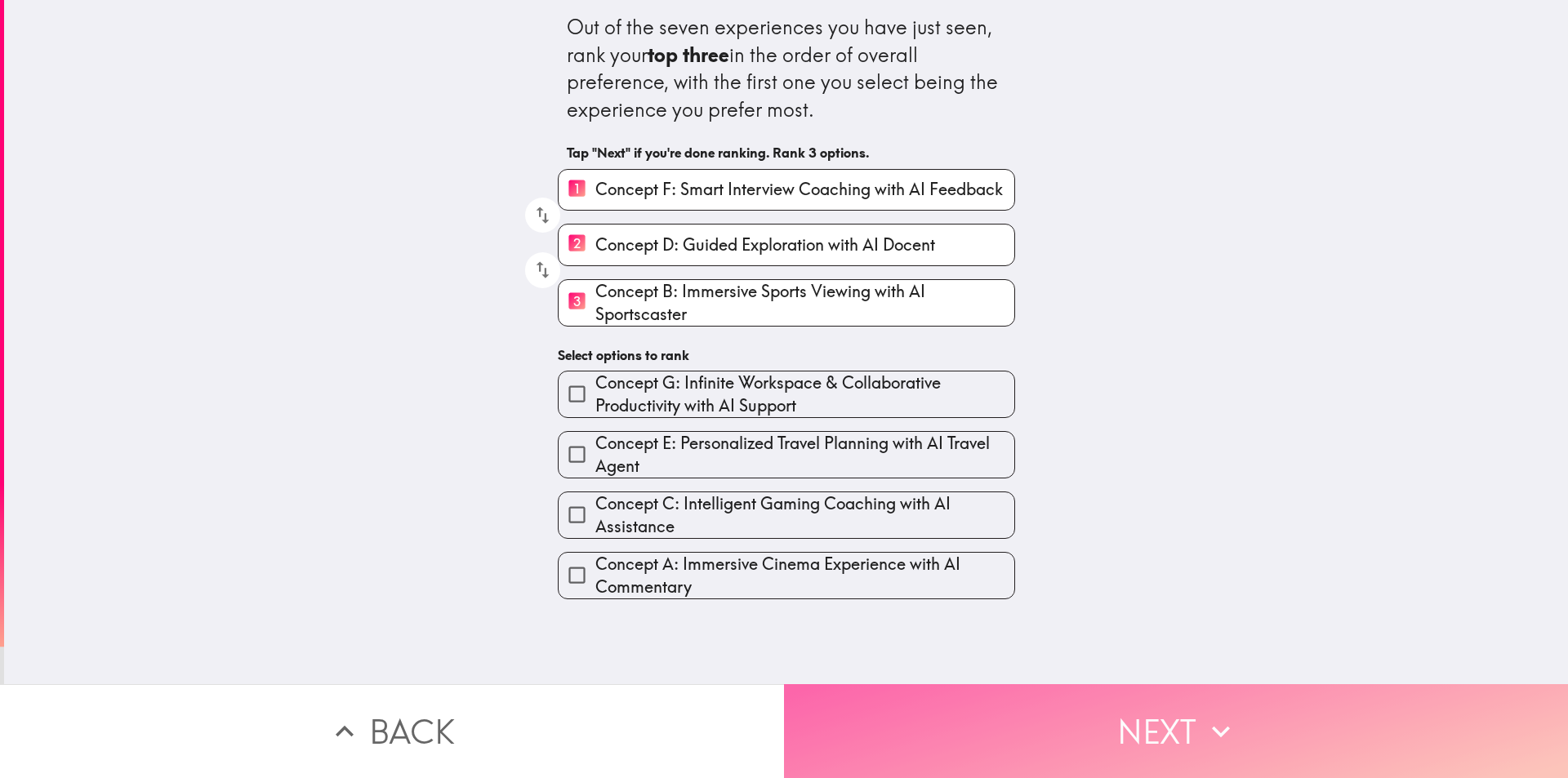
click at [972, 701] on button "Next" at bounding box center [1176, 731] width 784 height 94
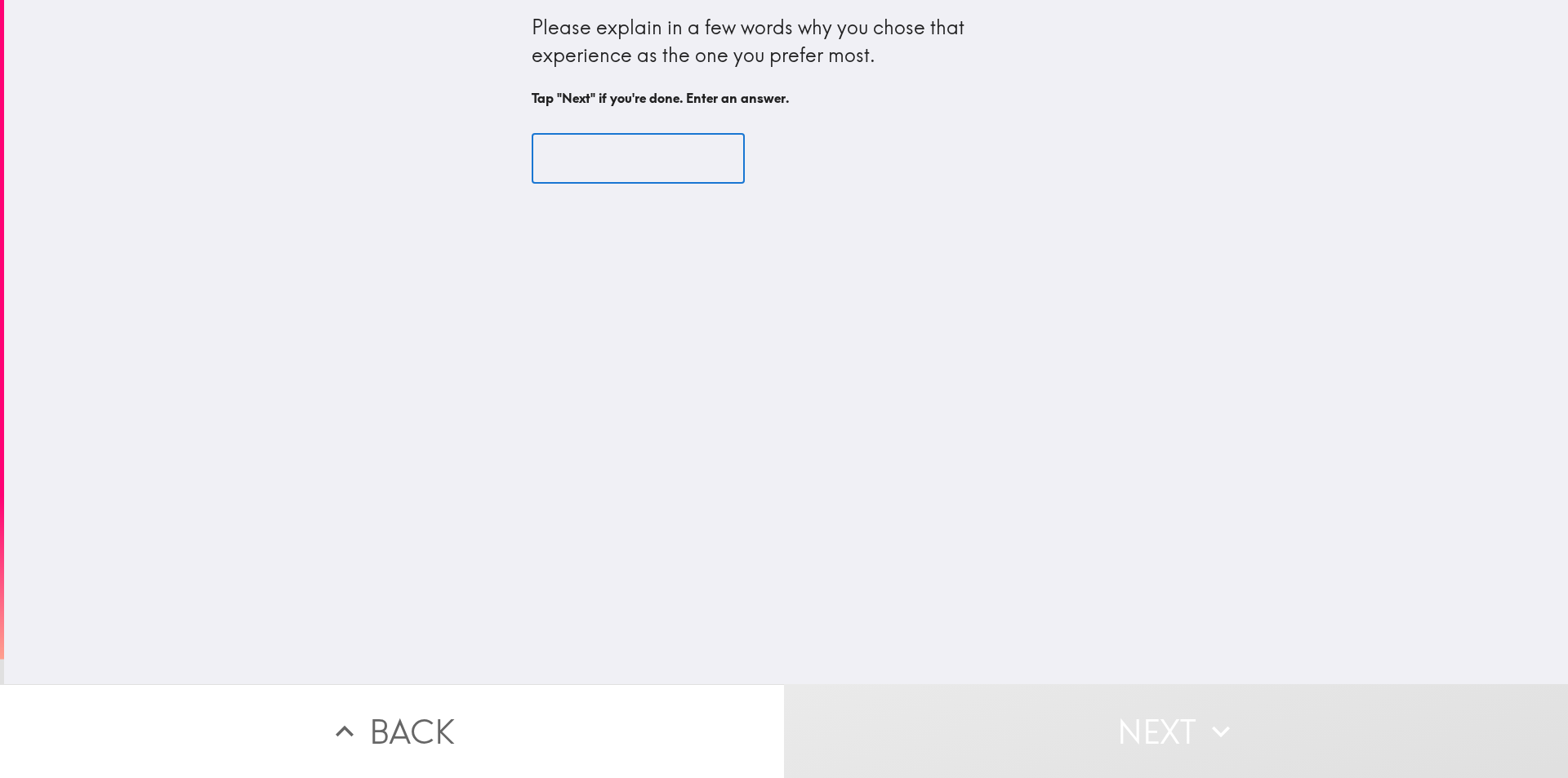
click at [618, 151] on input "text" at bounding box center [638, 159] width 214 height 51
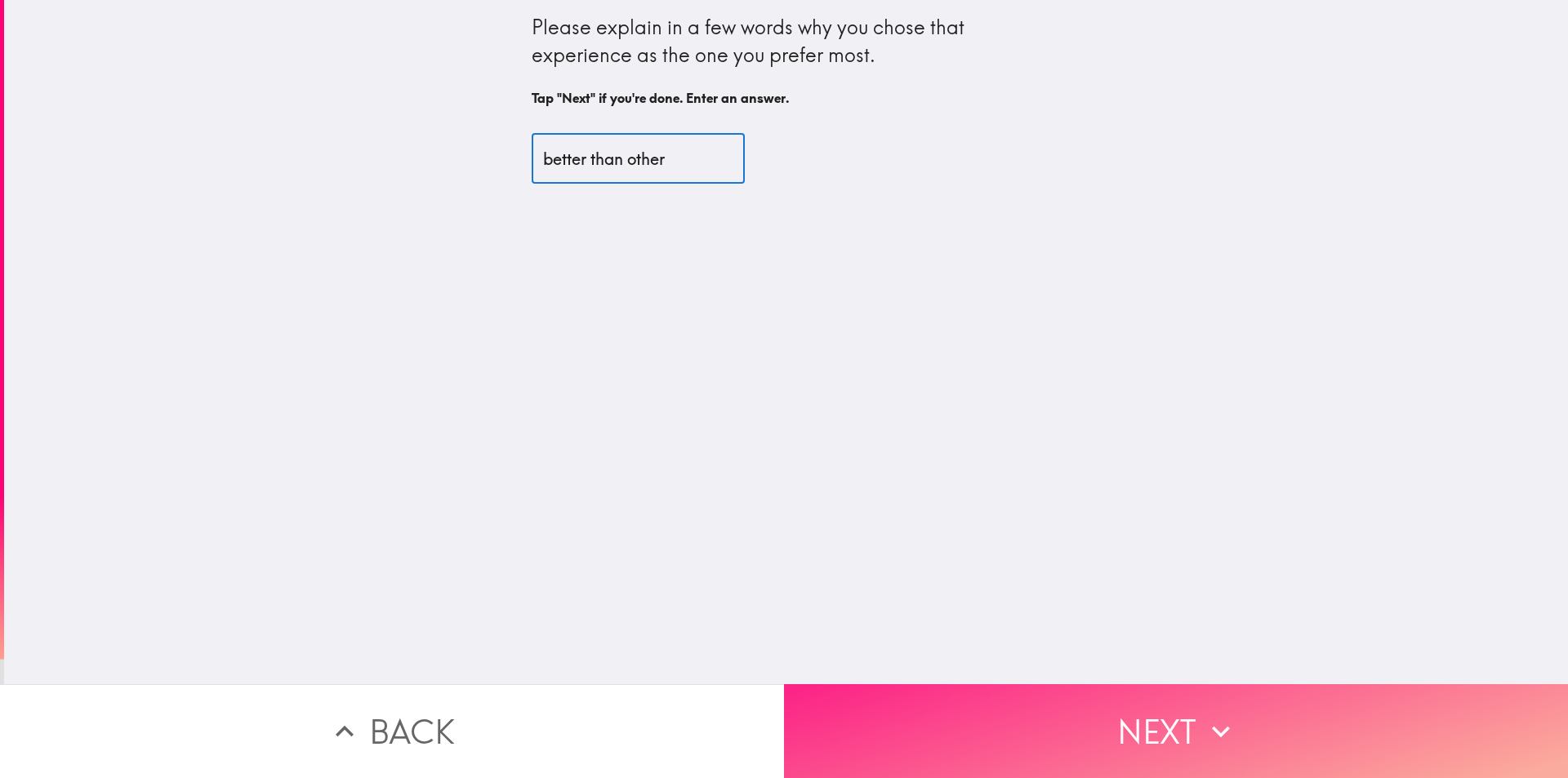
type input "better than other"
click at [1011, 702] on button "Next" at bounding box center [1176, 731] width 784 height 94
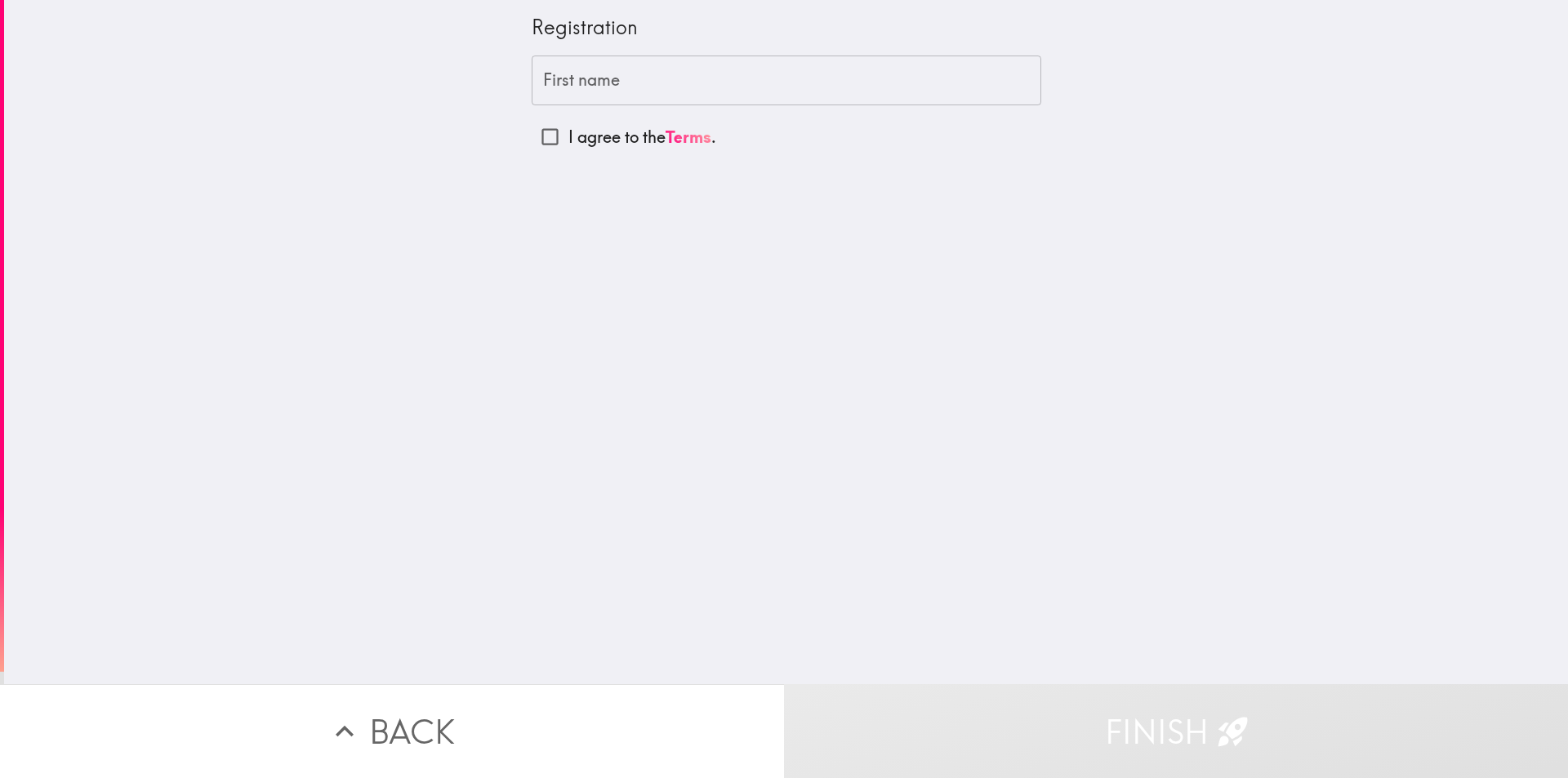
click at [592, 80] on input "First name" at bounding box center [787, 81] width 510 height 51
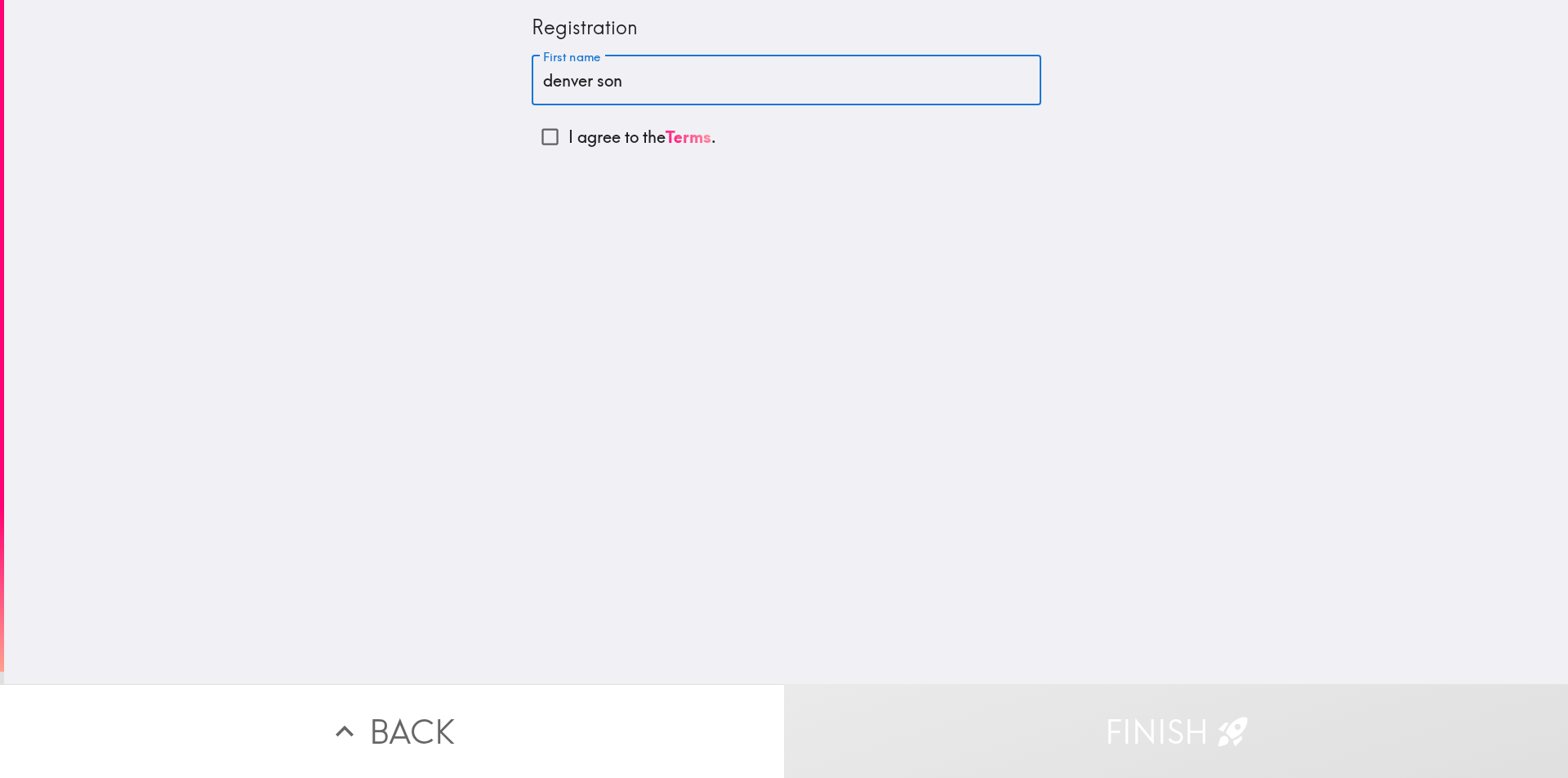
type input "denver son"
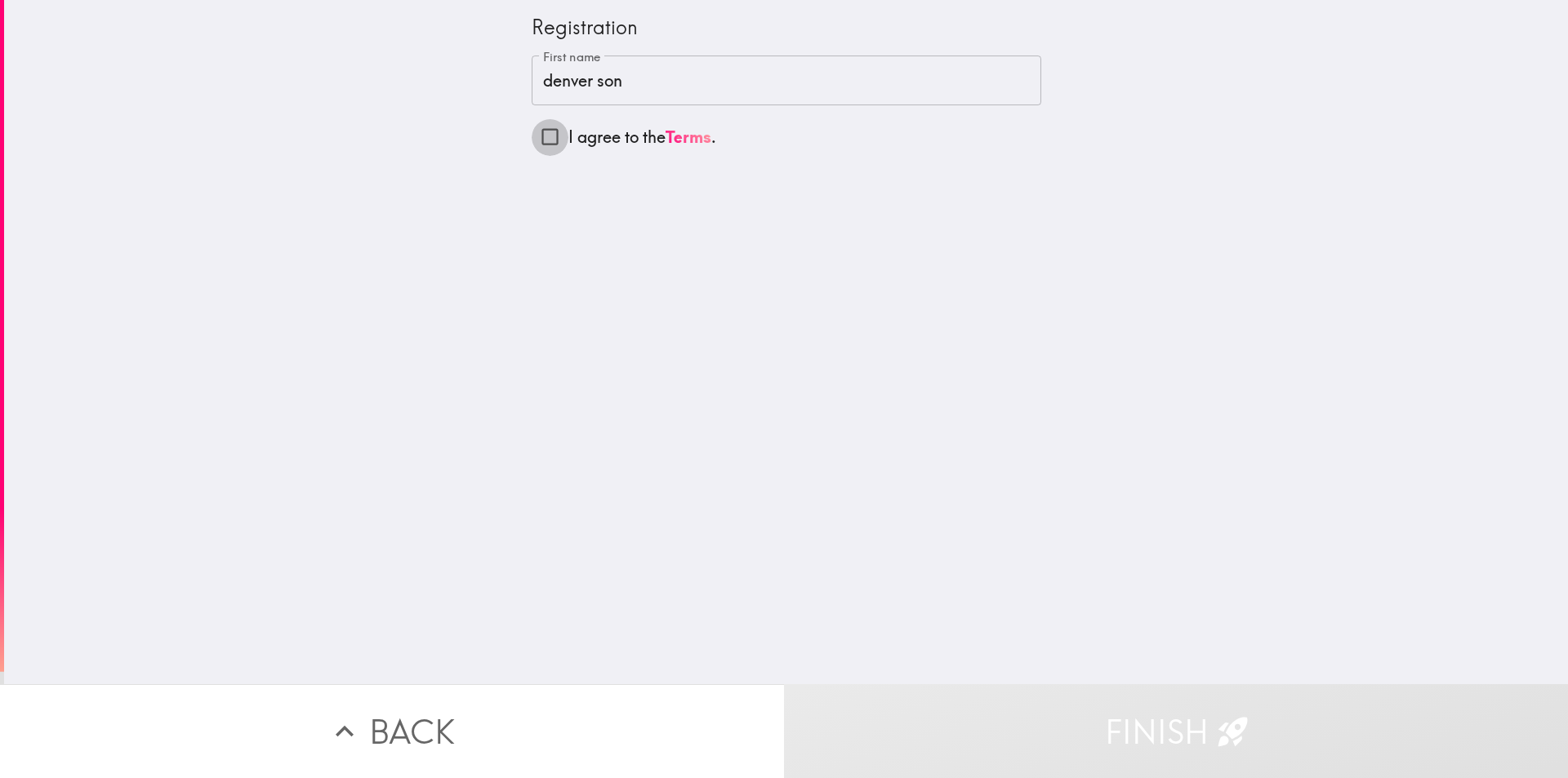
drag, startPoint x: 524, startPoint y: 141, endPoint x: 530, endPoint y: 150, distance: 10.8
click at [532, 145] on input "I agree to the Terms ." at bounding box center [550, 136] width 37 height 37
checkbox input "true"
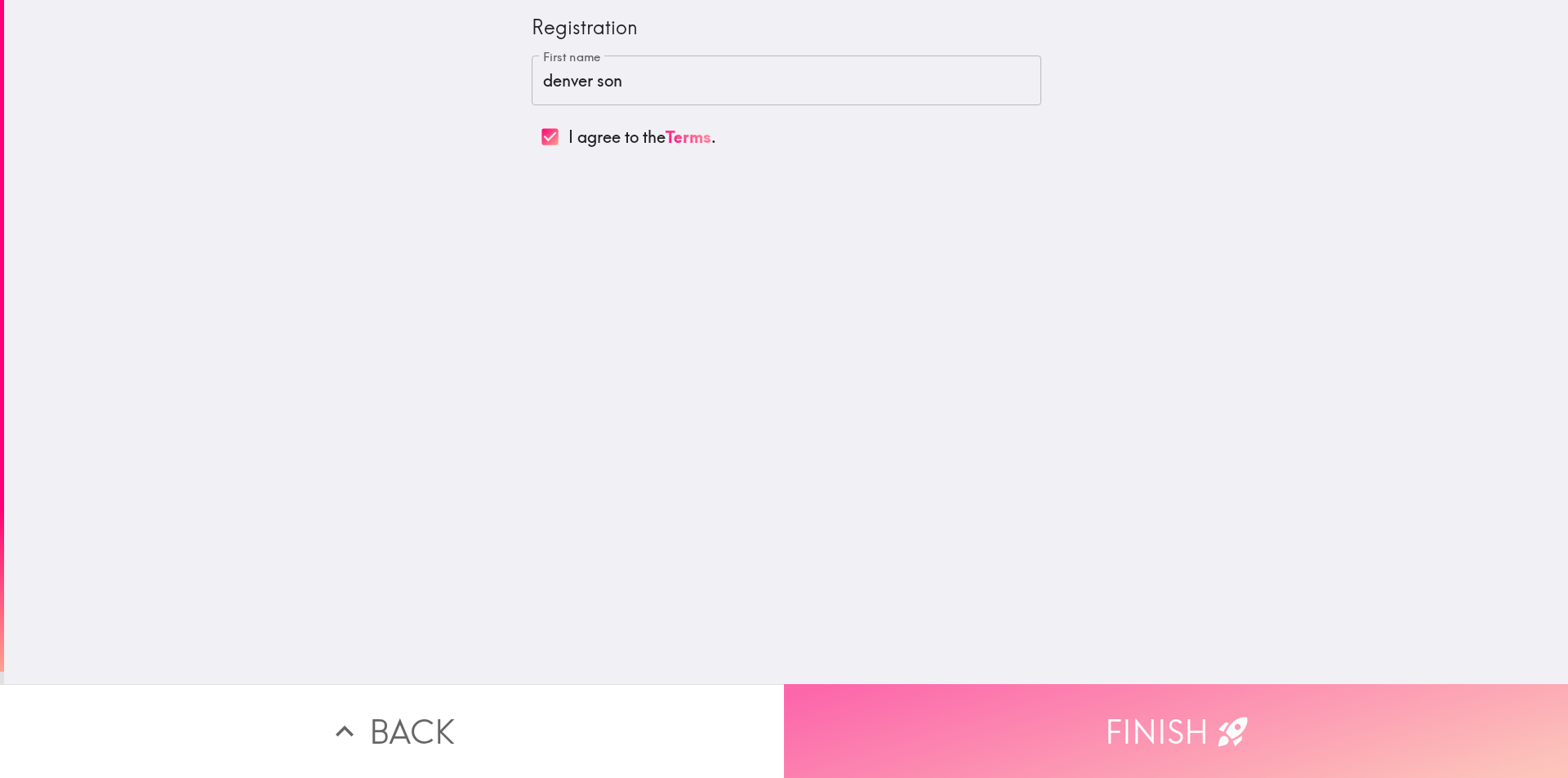
click at [953, 696] on button "Finish" at bounding box center [1176, 731] width 784 height 94
